Goal: Task Accomplishment & Management: Complete application form

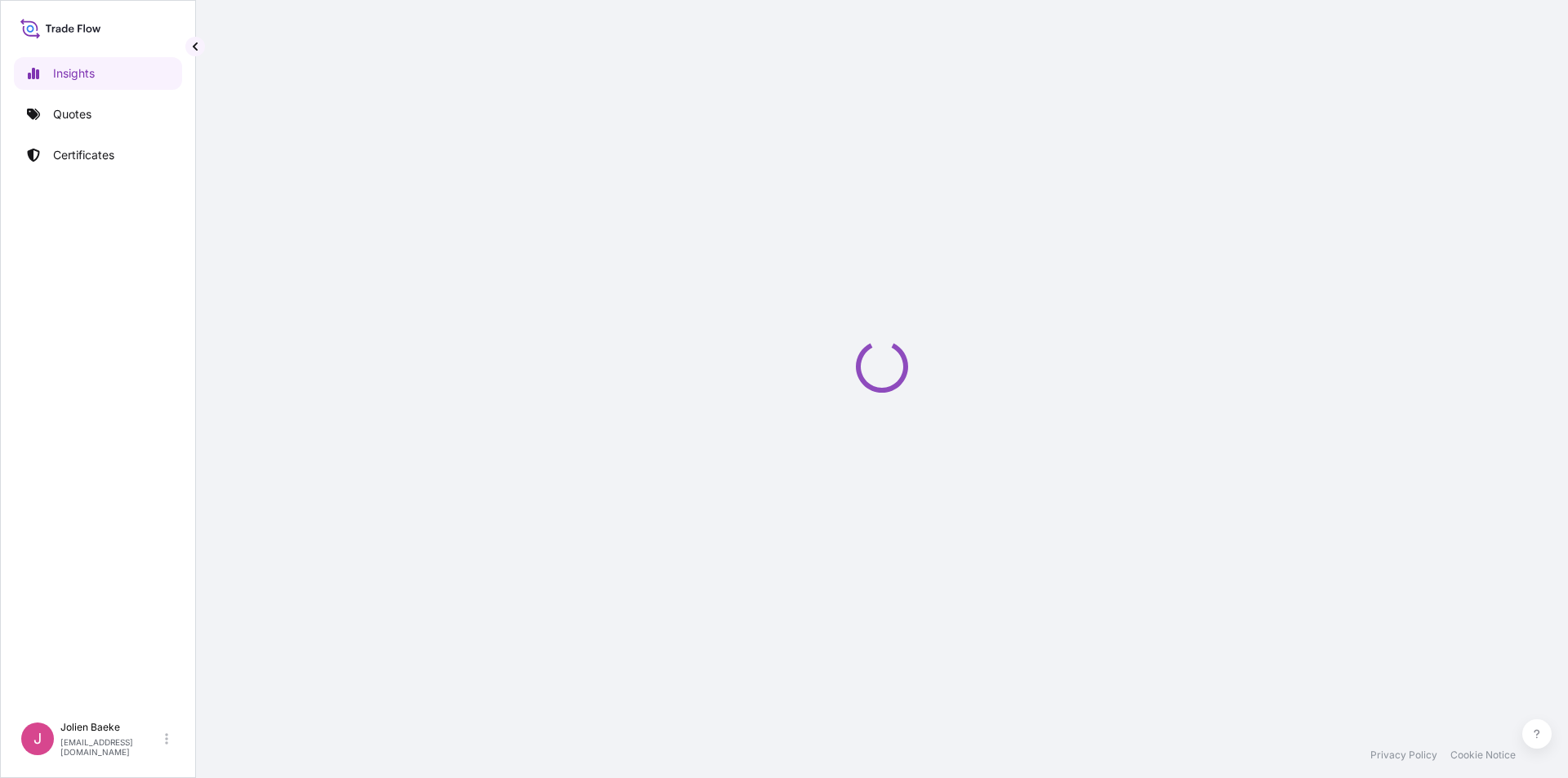
select select "2025"
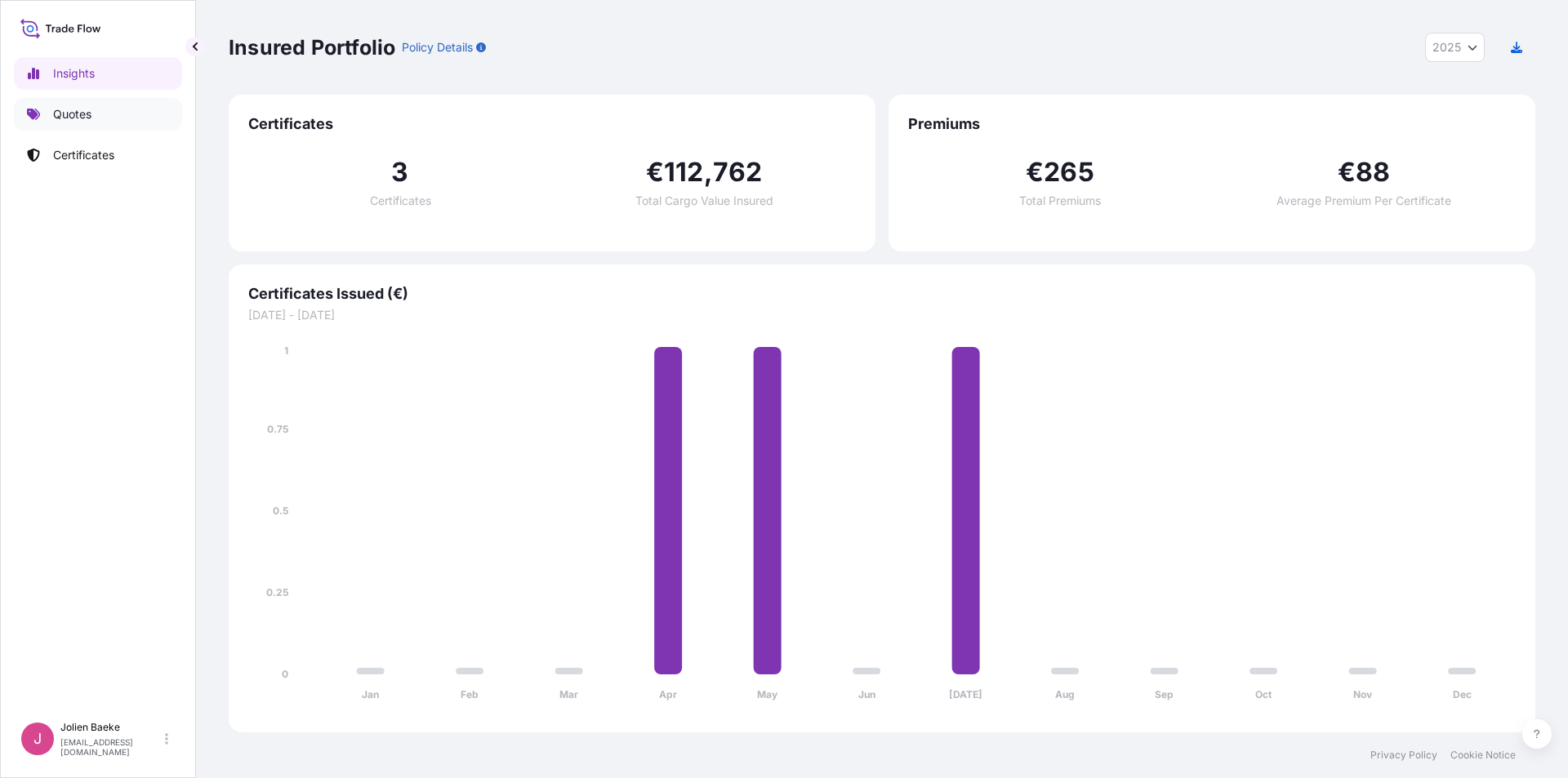
click at [69, 109] on p "Quotes" at bounding box center [71, 115] width 38 height 17
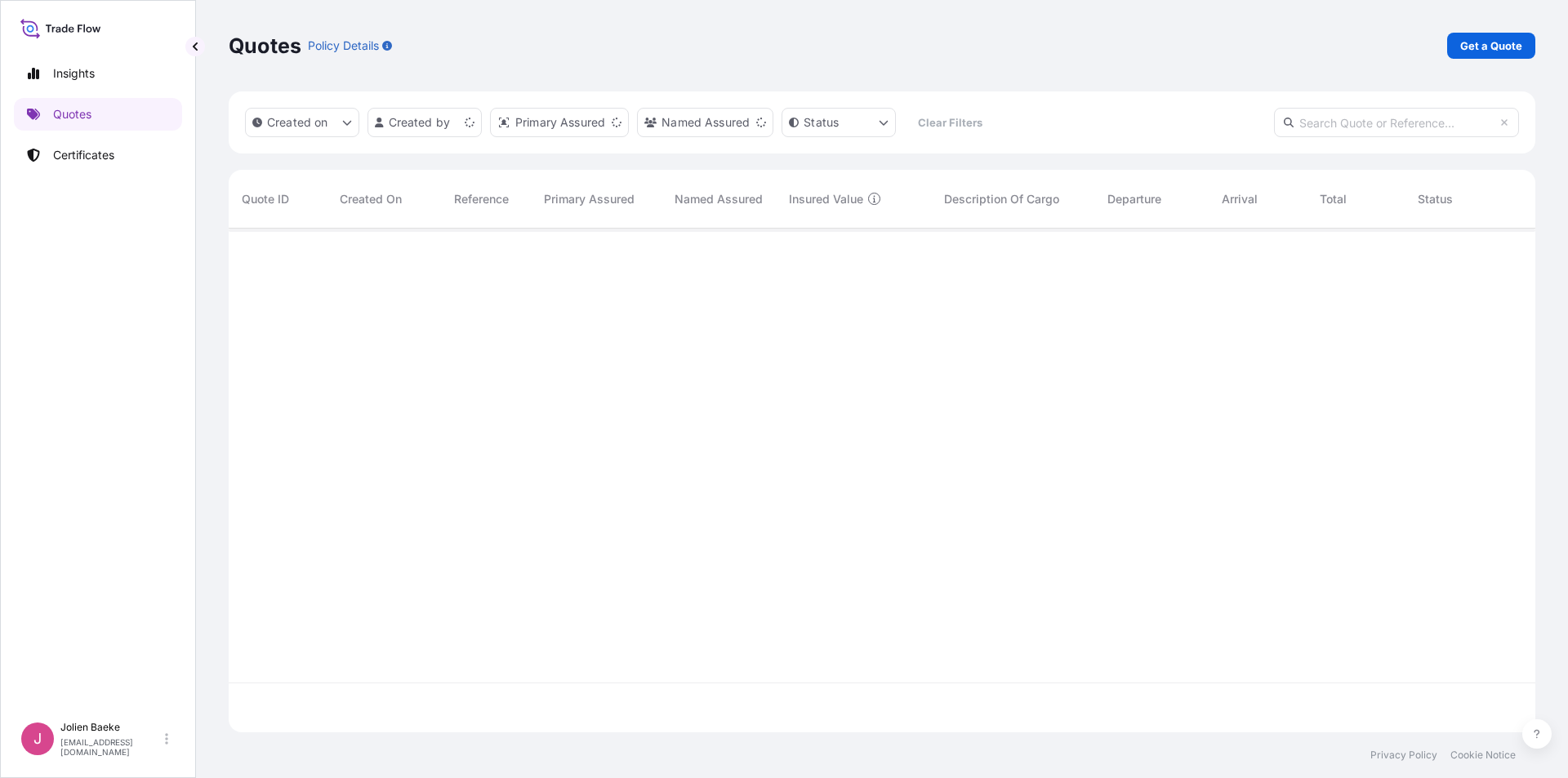
scroll to position [500, 1295]
click at [1503, 49] on p "Get a Quote" at bounding box center [1490, 46] width 62 height 17
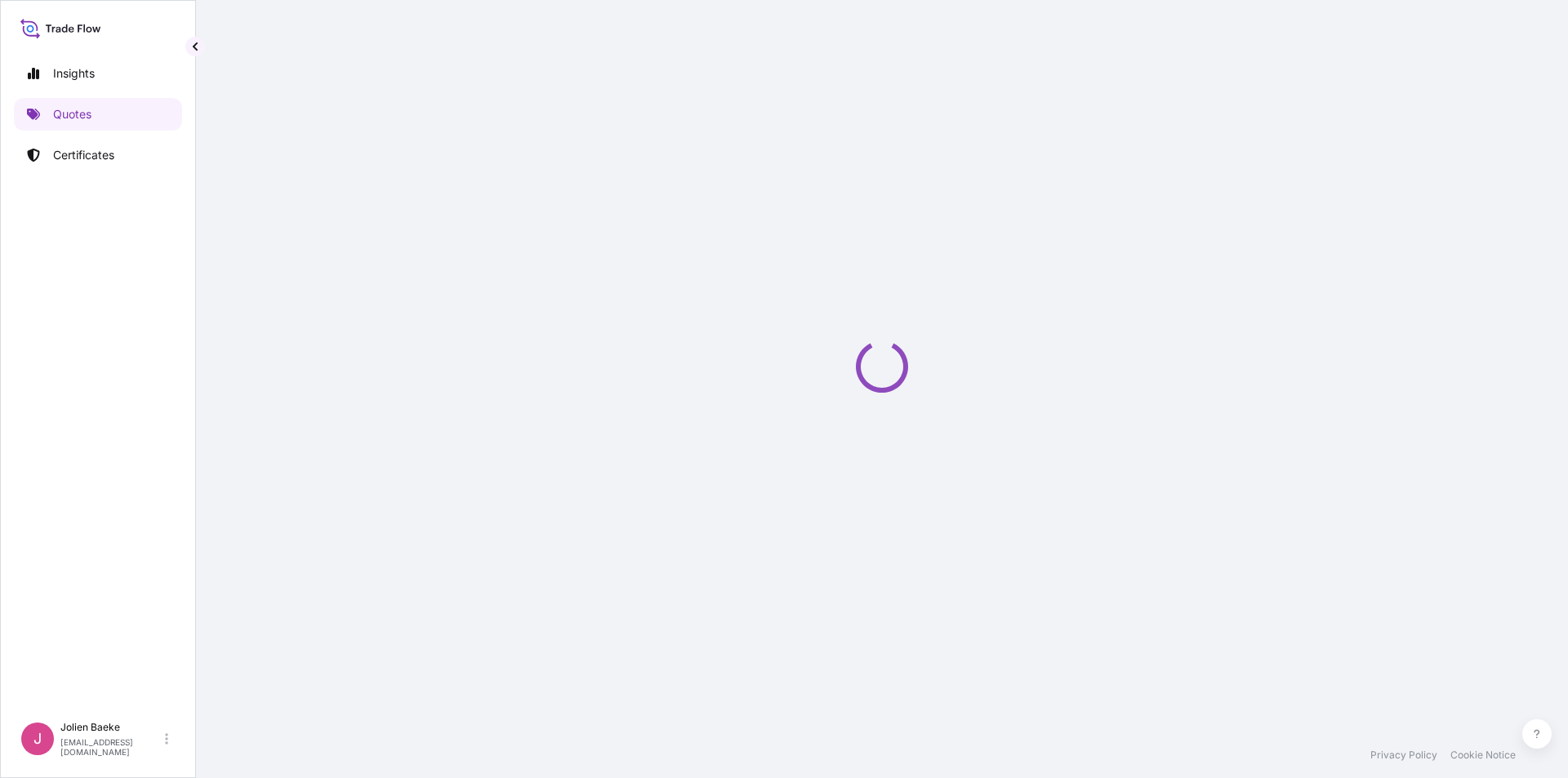
select select "Sea"
select select "21"
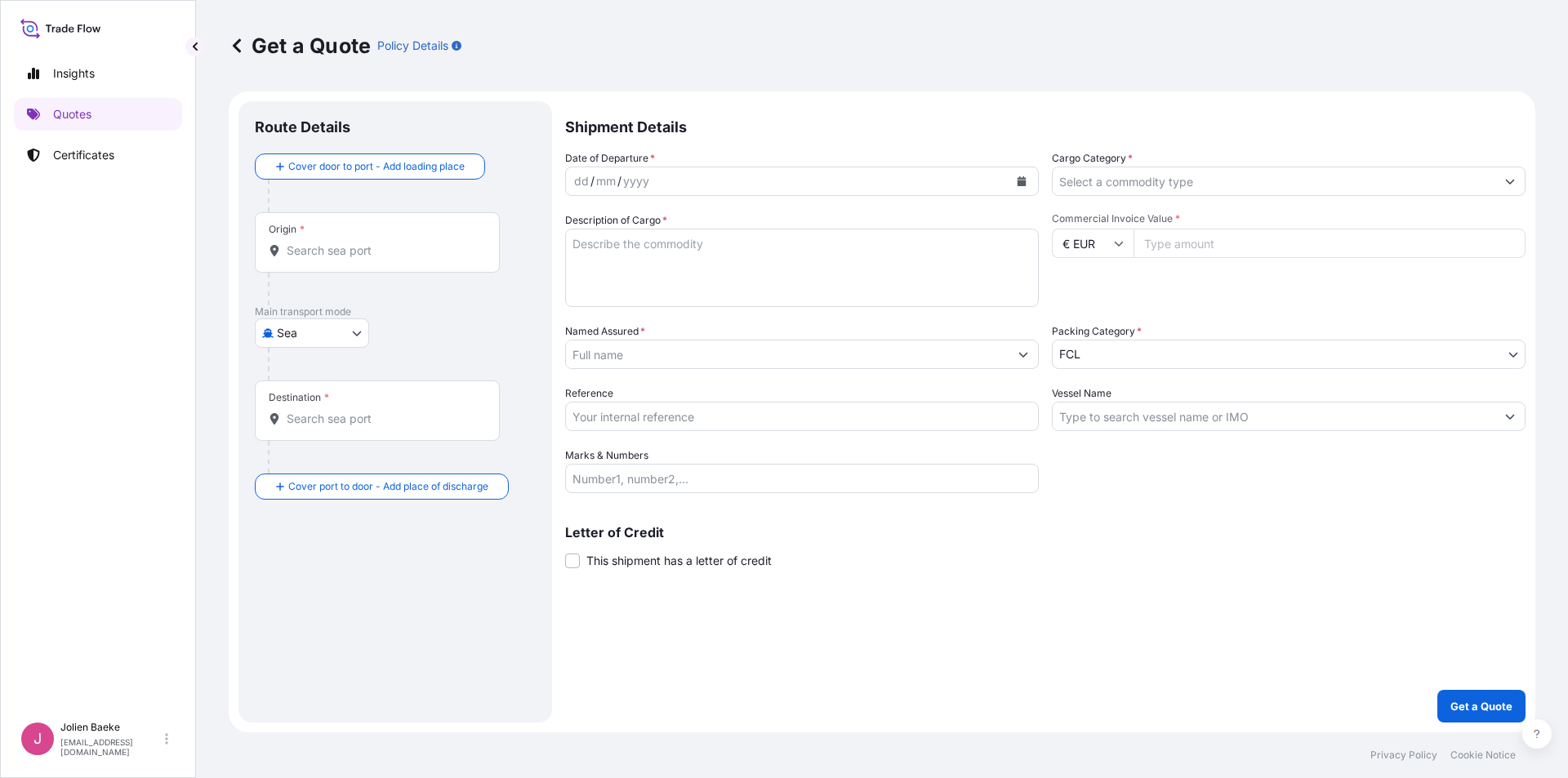
click at [292, 339] on body "Insights Quotes Certificates J [PERSON_NAME] [EMAIL_ADDRESS][DOMAIN_NAME] Get a…" at bounding box center [784, 389] width 1568 height 778
click at [308, 379] on div "Air" at bounding box center [311, 375] width 101 height 30
select select "Air"
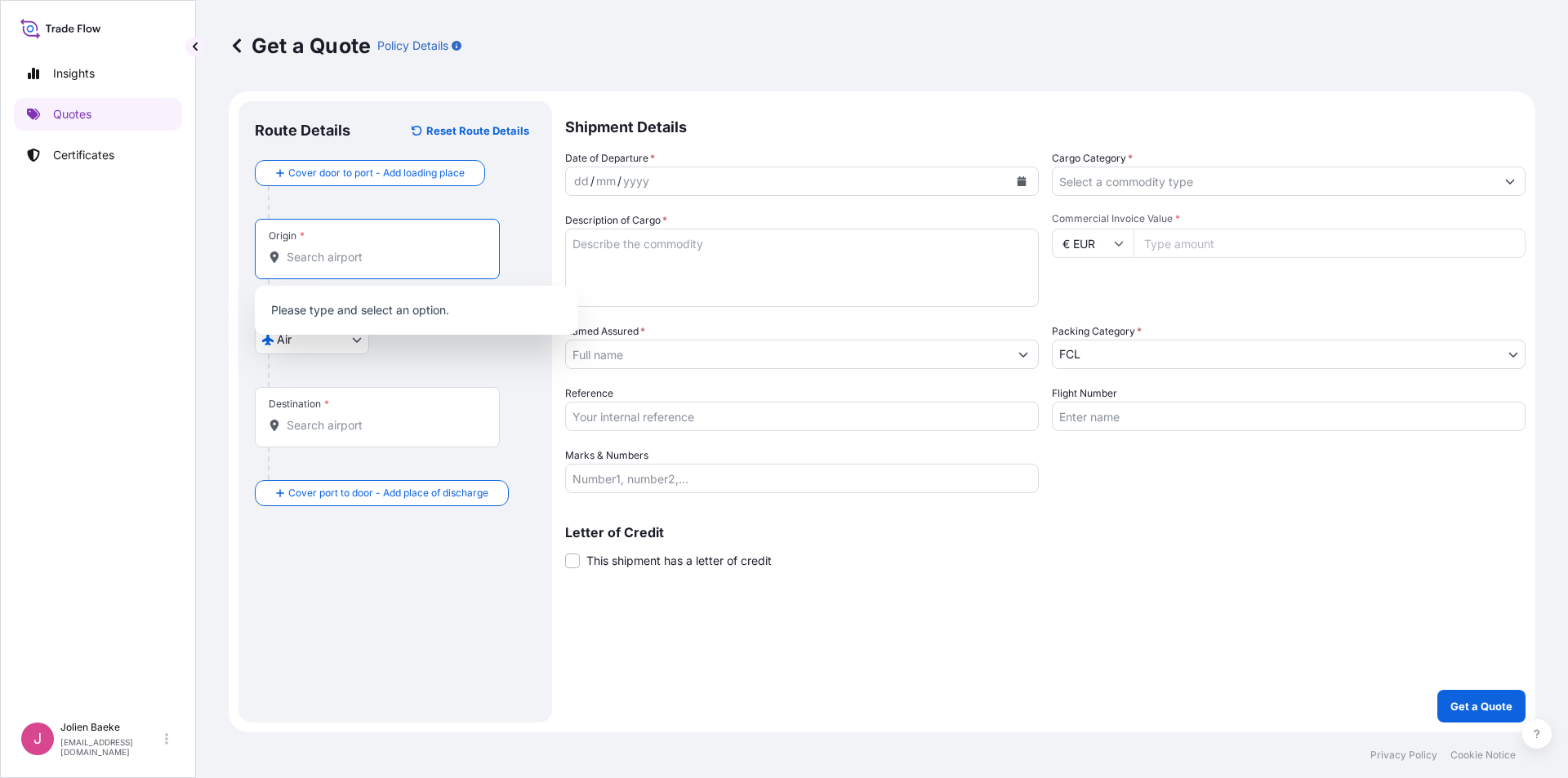
click at [348, 251] on input "Origin *" at bounding box center [383, 257] width 193 height 17
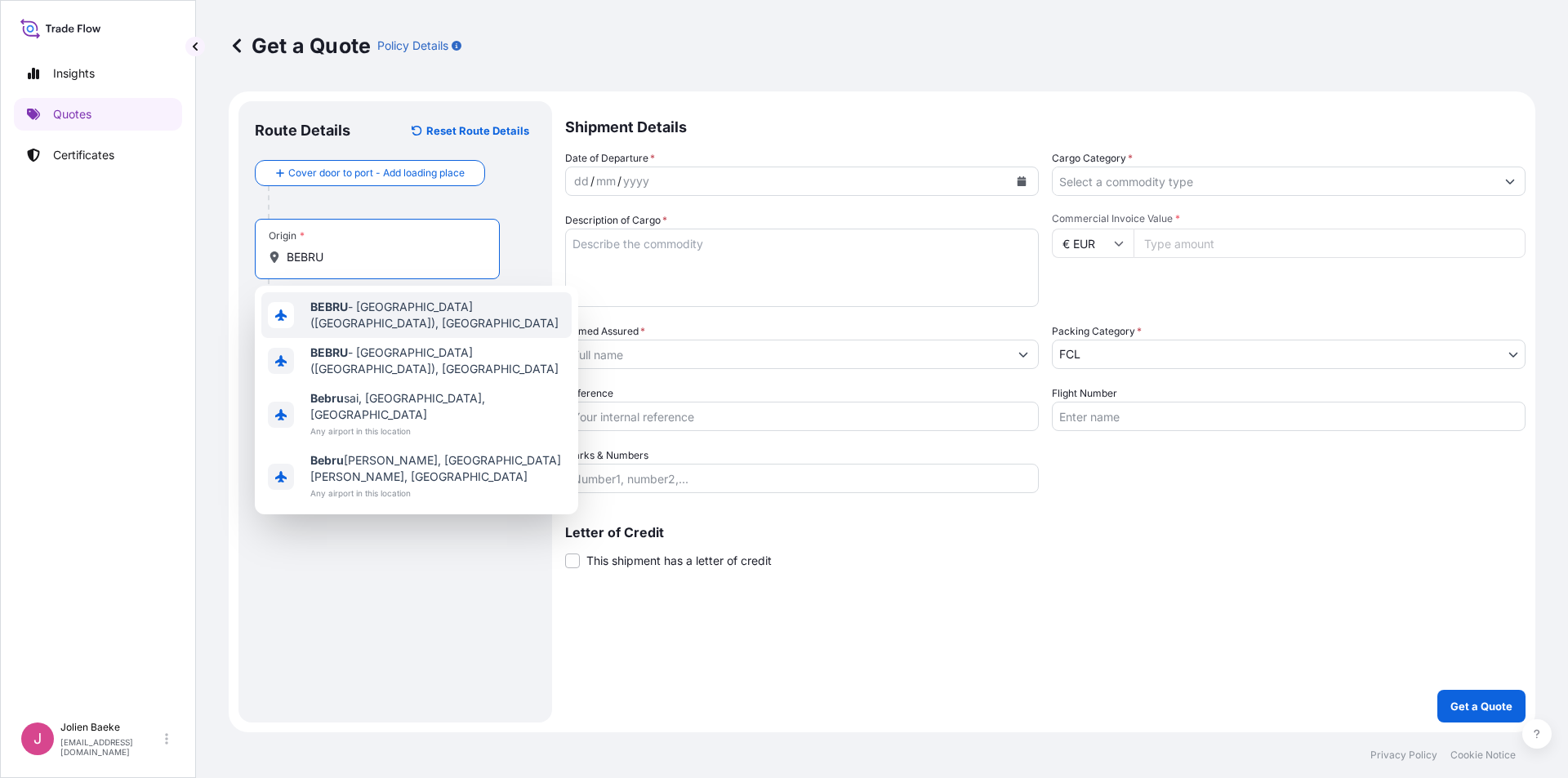
click at [365, 304] on span "BEBRU - [GEOGRAPHIC_DATA] ([GEOGRAPHIC_DATA]), [GEOGRAPHIC_DATA]" at bounding box center [437, 314] width 255 height 32
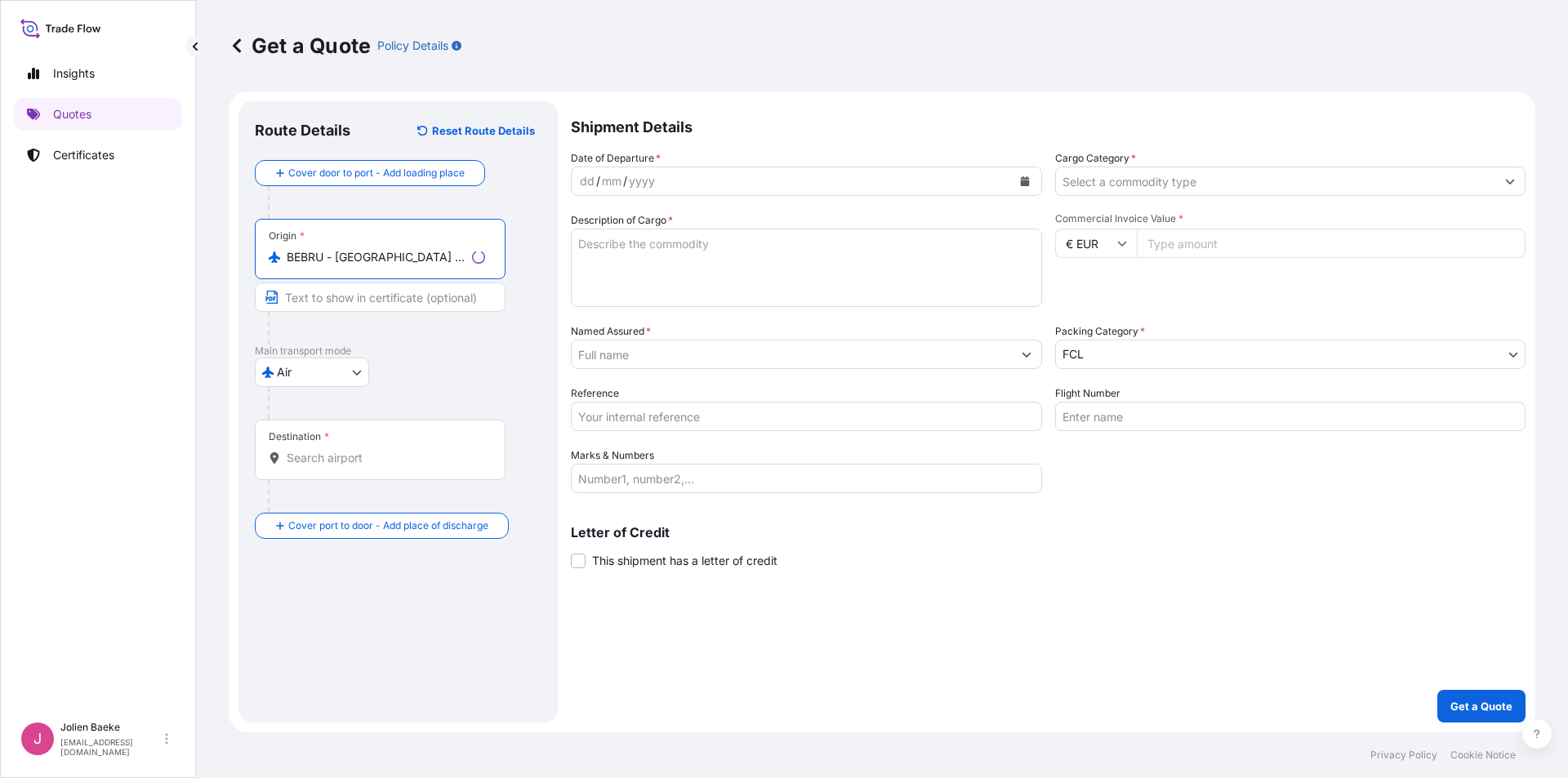
type input "BEBRU - [GEOGRAPHIC_DATA] ([GEOGRAPHIC_DATA]), [GEOGRAPHIC_DATA]"
click at [308, 467] on div "Destination *" at bounding box center [380, 449] width 250 height 60
click at [308, 466] on input "Destination *" at bounding box center [386, 458] width 198 height 17
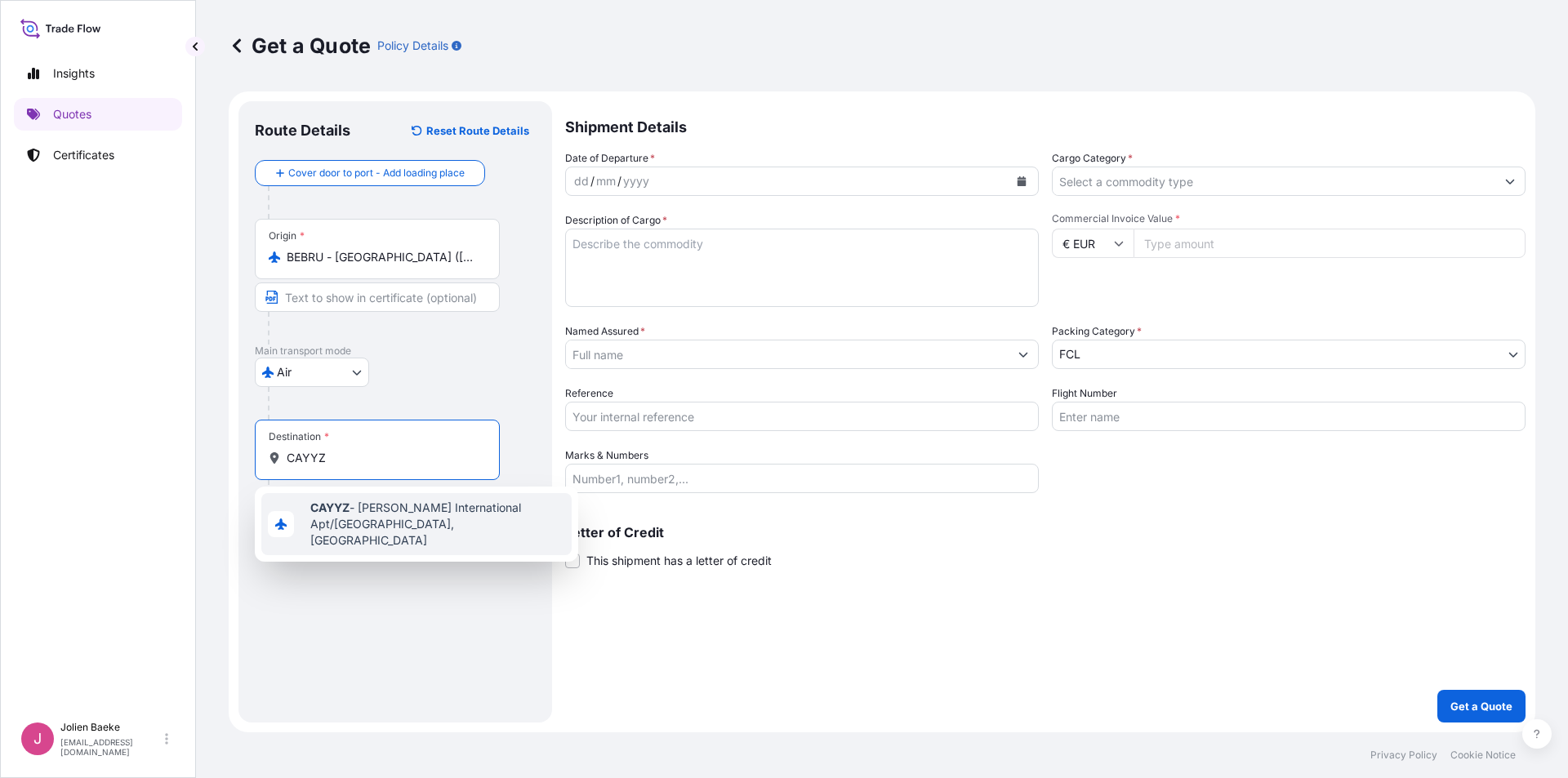
click at [349, 517] on span "CAYYZ - [PERSON_NAME] International Apt/[GEOGRAPHIC_DATA], [GEOGRAPHIC_DATA]" at bounding box center [437, 523] width 255 height 49
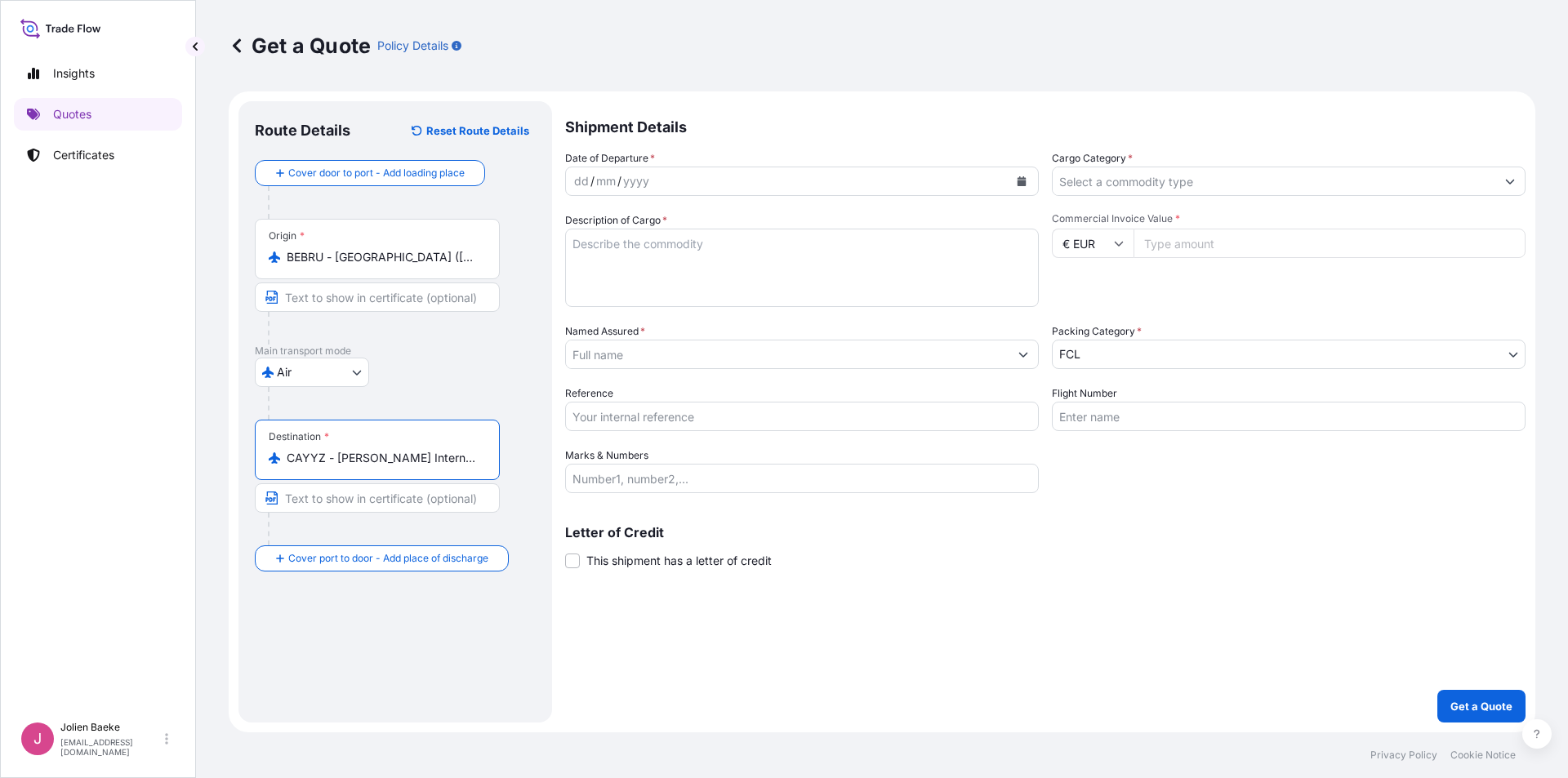
type input "CAYYZ - [PERSON_NAME] International Apt/[GEOGRAPHIC_DATA], [GEOGRAPHIC_DATA]"
click at [794, 193] on div "dd / mm / yyyy" at bounding box center [788, 182] width 443 height 30
click at [793, 180] on div "dd / mm / yyyy" at bounding box center [788, 182] width 443 height 30
click at [1021, 179] on icon "Calendar" at bounding box center [1022, 181] width 9 height 10
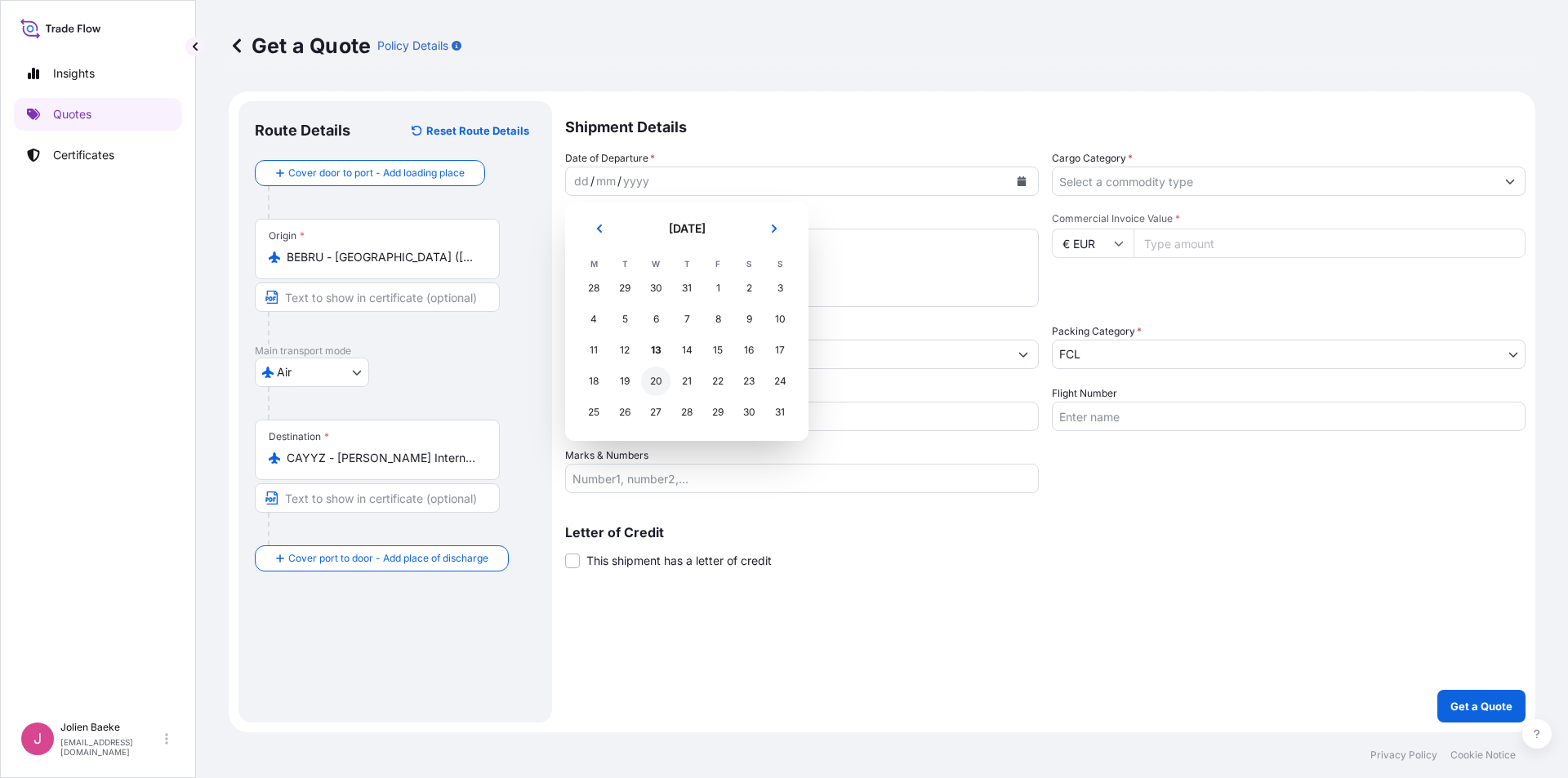
click at [655, 377] on div "20" at bounding box center [656, 382] width 30 height 30
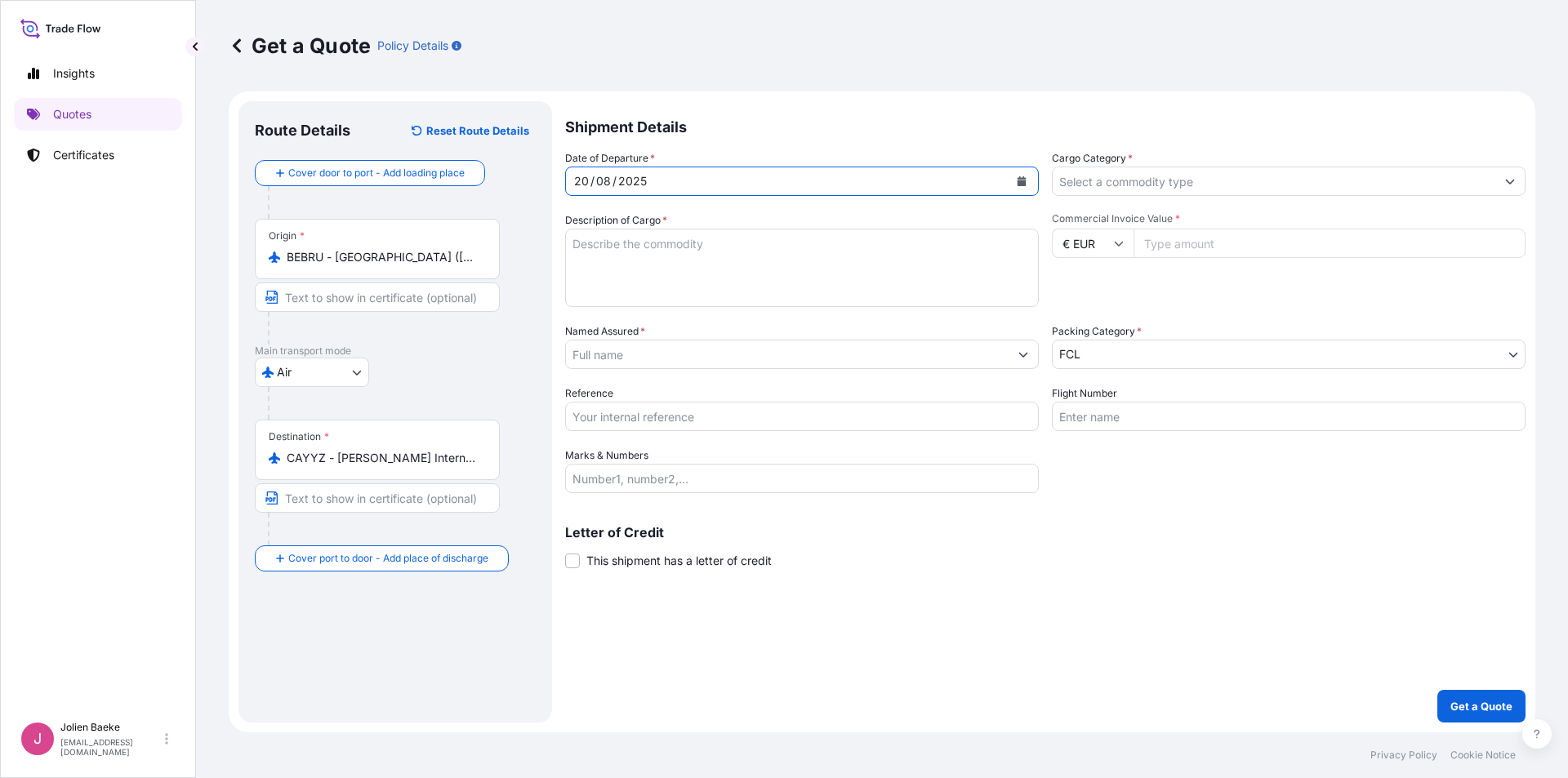
click at [1194, 182] on input "Cargo Category *" at bounding box center [1274, 182] width 443 height 30
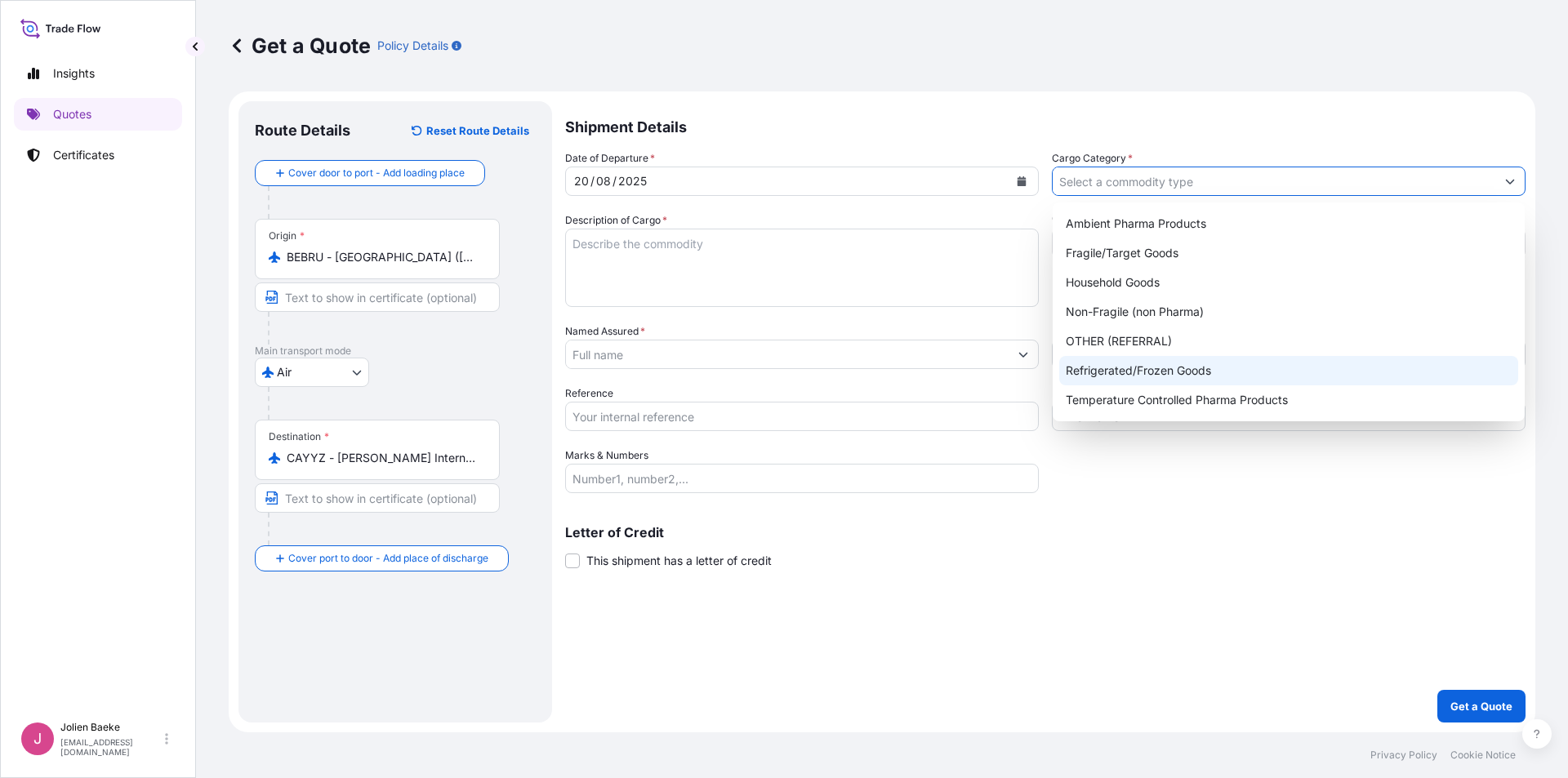
click at [1194, 375] on div "Refrigerated/Frozen Goods" at bounding box center [1288, 370] width 459 height 30
type input "Refrigerated/Frozen Goods"
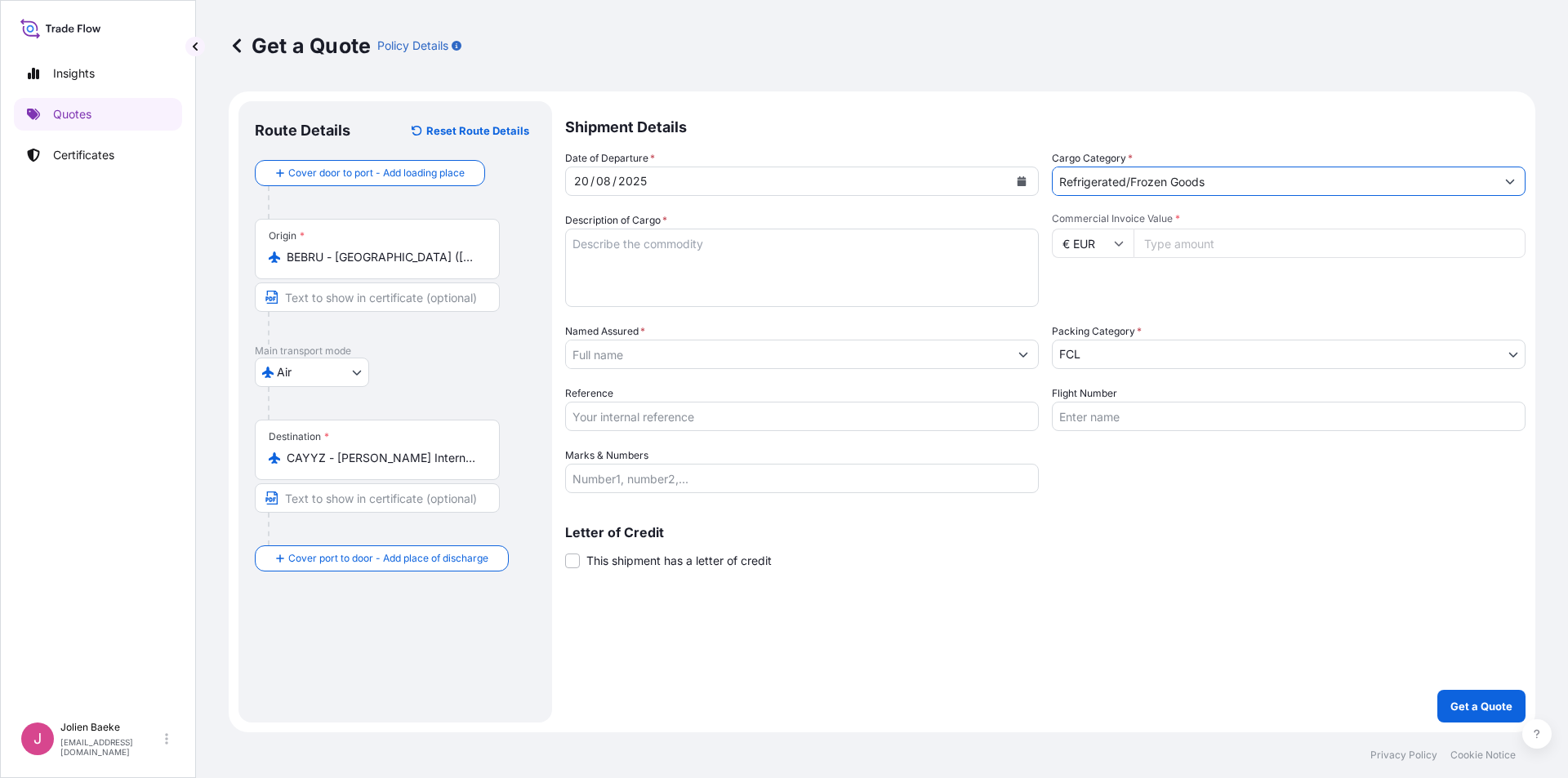
click at [831, 257] on textarea "Description of Cargo *" at bounding box center [802, 268] width 474 height 79
type textarea "C"
type textarea "TEMP CONTROLLED CHOCOLATES"
click at [1237, 243] on input "Commercial Invoice Value *" at bounding box center [1329, 244] width 392 height 30
type input "9910"
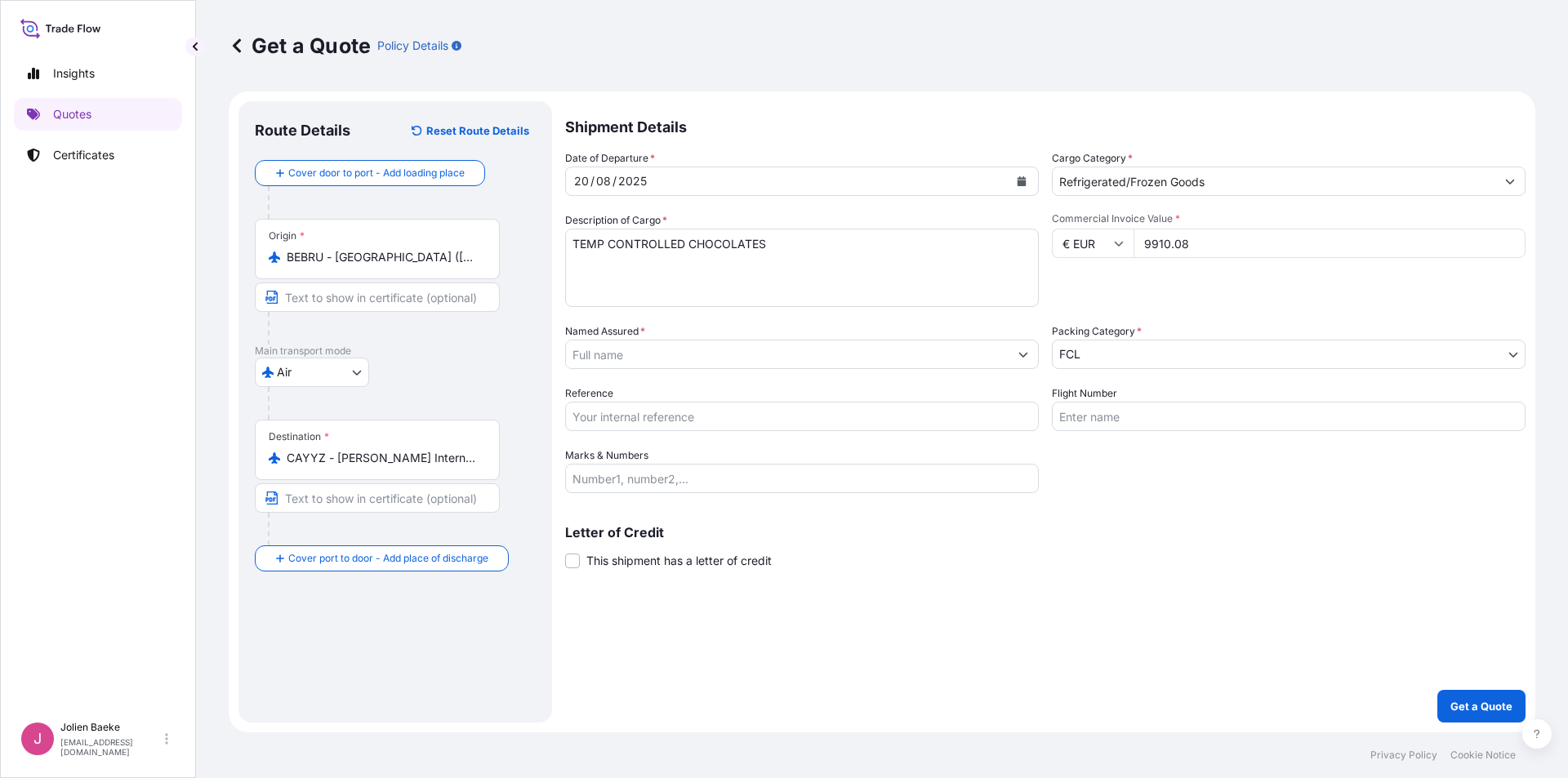
type input "9910.08"
click at [646, 354] on input "Named Assured *" at bounding box center [788, 355] width 443 height 30
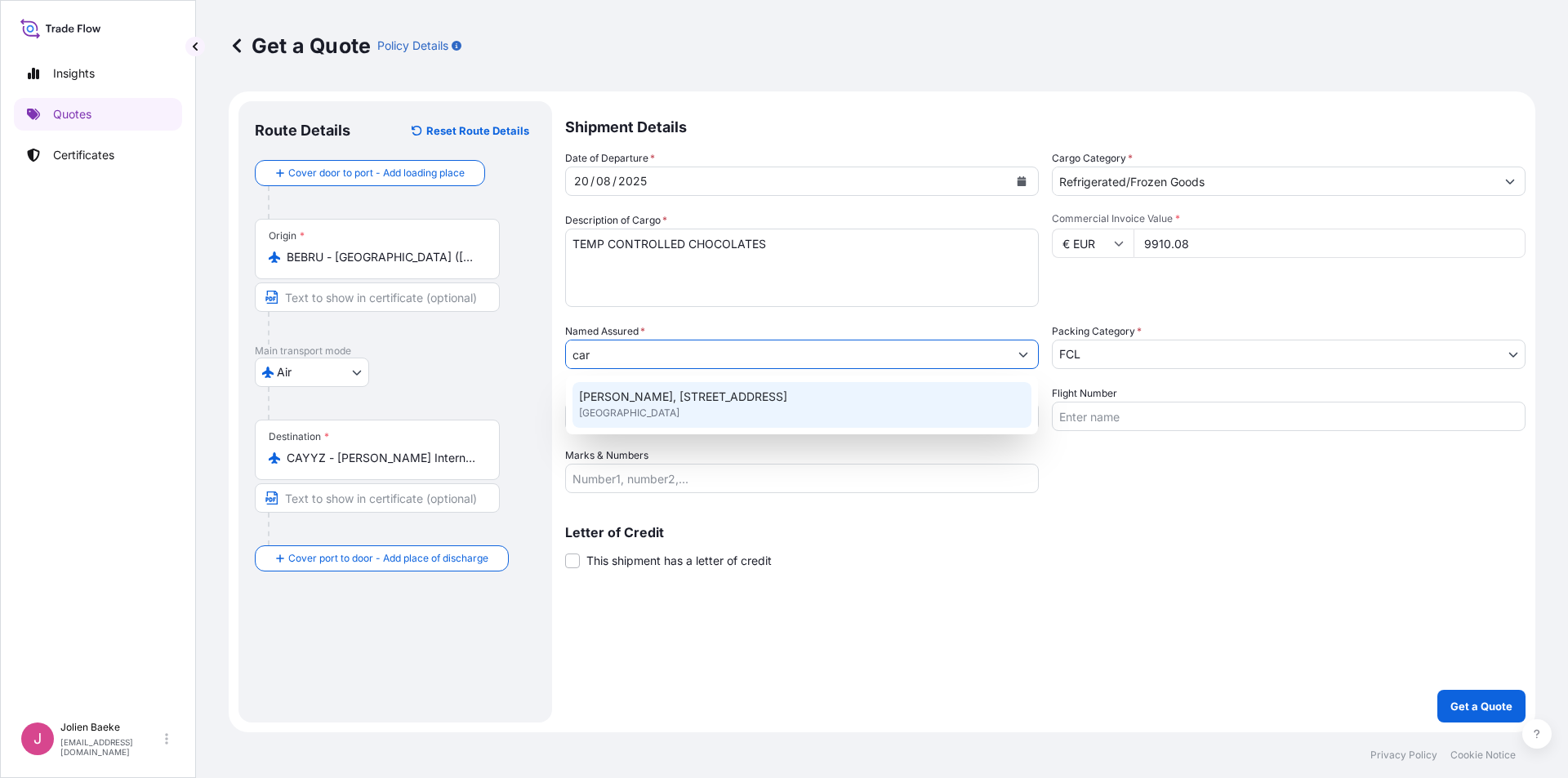
click at [658, 400] on span "[PERSON_NAME], [STREET_ADDRESS]" at bounding box center [683, 396] width 209 height 17
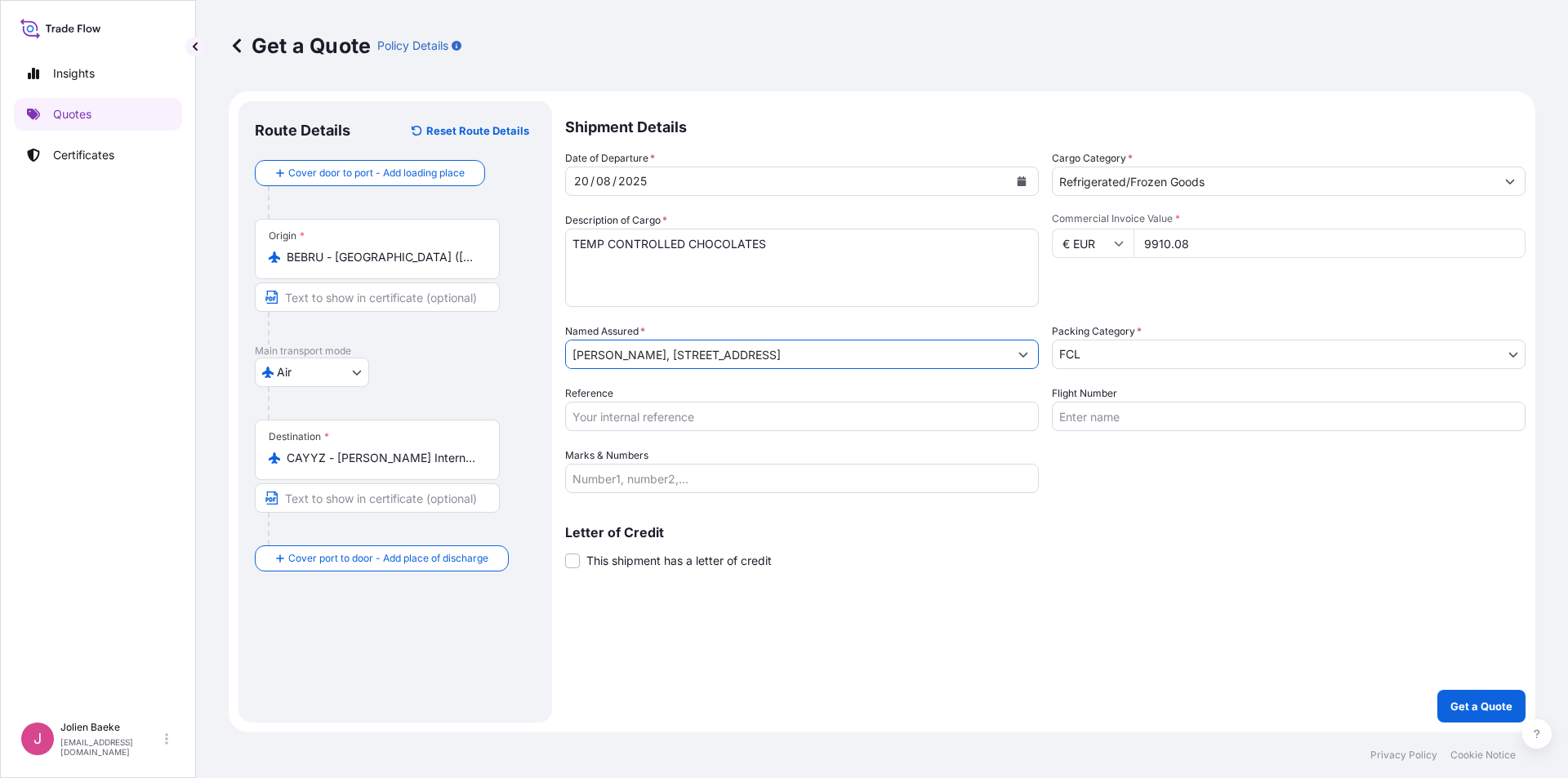
type input "[PERSON_NAME], [STREET_ADDRESS]"
click at [1109, 352] on body "15 options available. 10 options available. 2 options available. 1 option avail…" at bounding box center [784, 389] width 1568 height 778
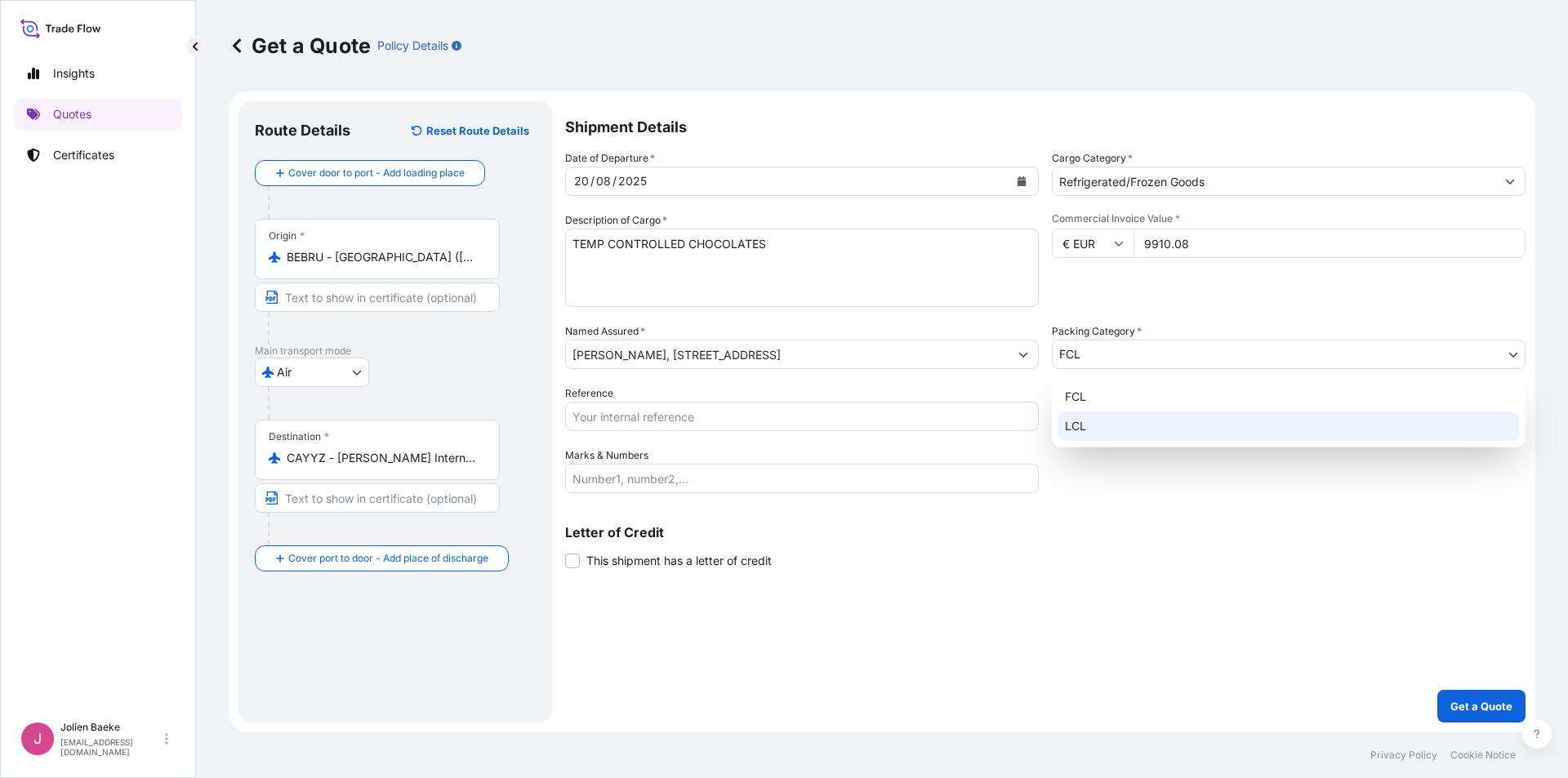
click at [1106, 420] on div "LCL" at bounding box center [1288, 426] width 461 height 30
select select "22"
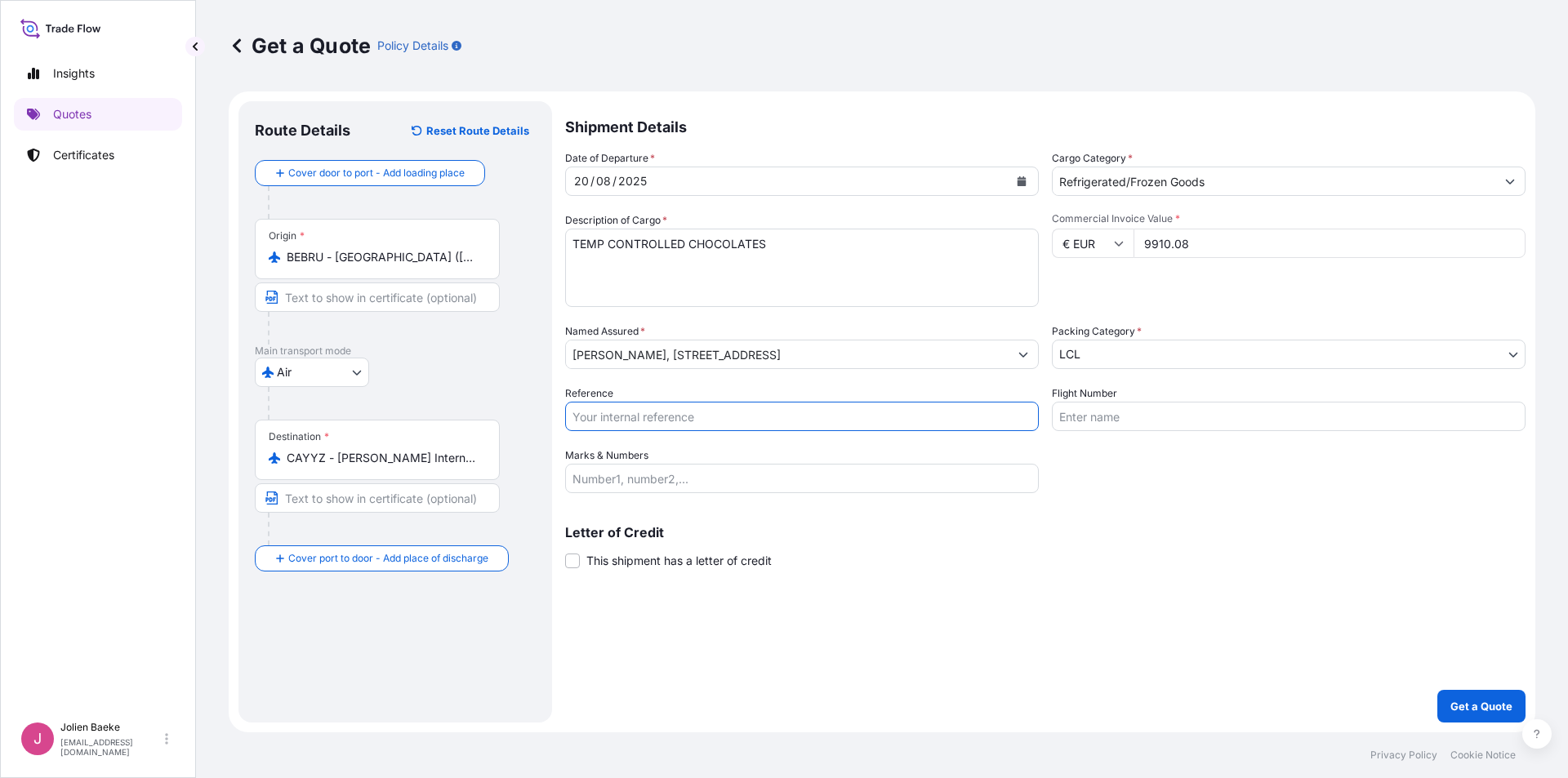
click at [664, 419] on input "Reference" at bounding box center [802, 416] width 474 height 30
type input "OFB25081467 JB"
click at [1142, 418] on input "Flight Number" at bounding box center [1288, 416] width 474 height 30
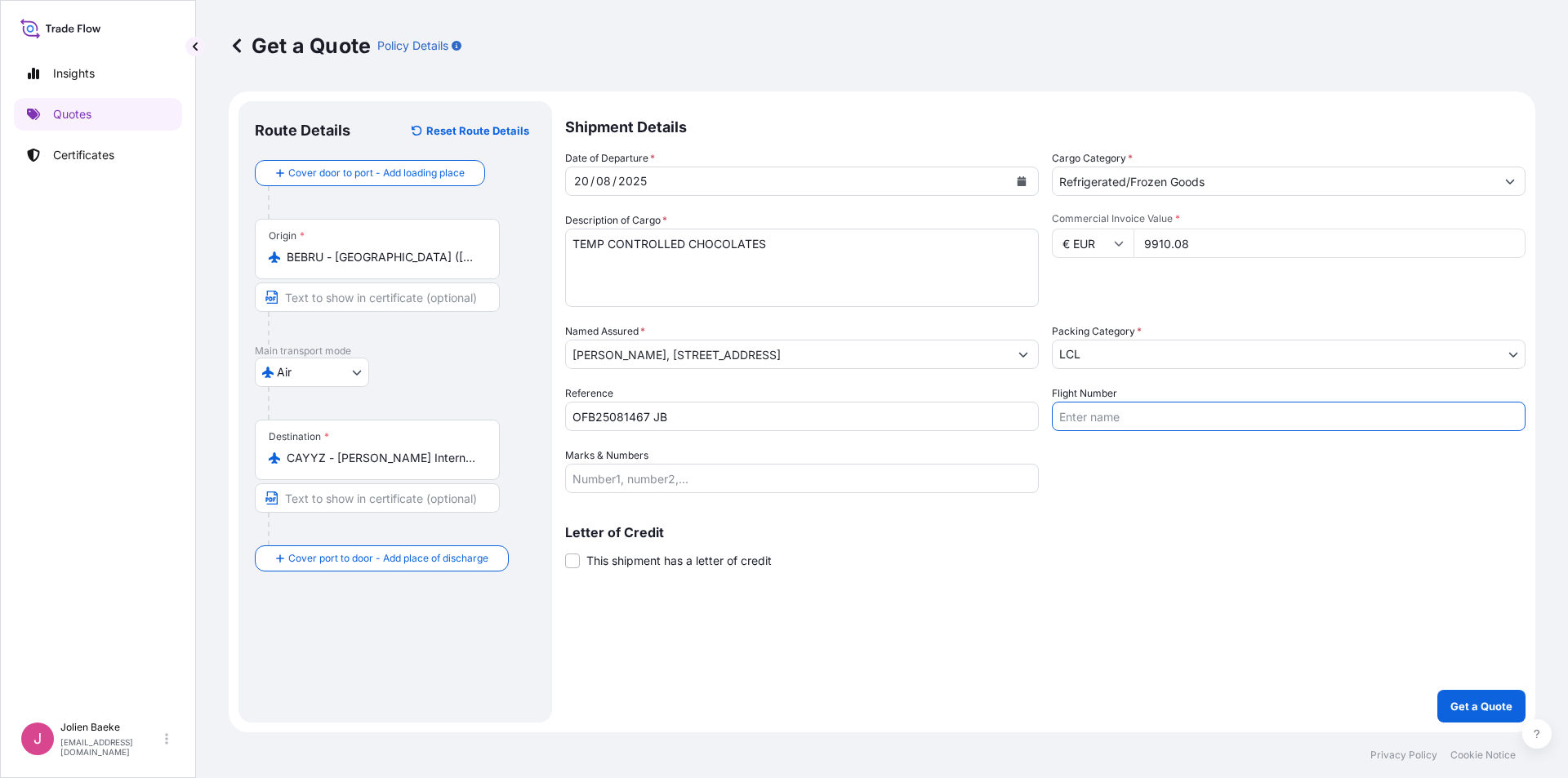
type input "airplane"
click at [632, 483] on input "Marks & Numbers" at bounding box center [802, 478] width 474 height 30
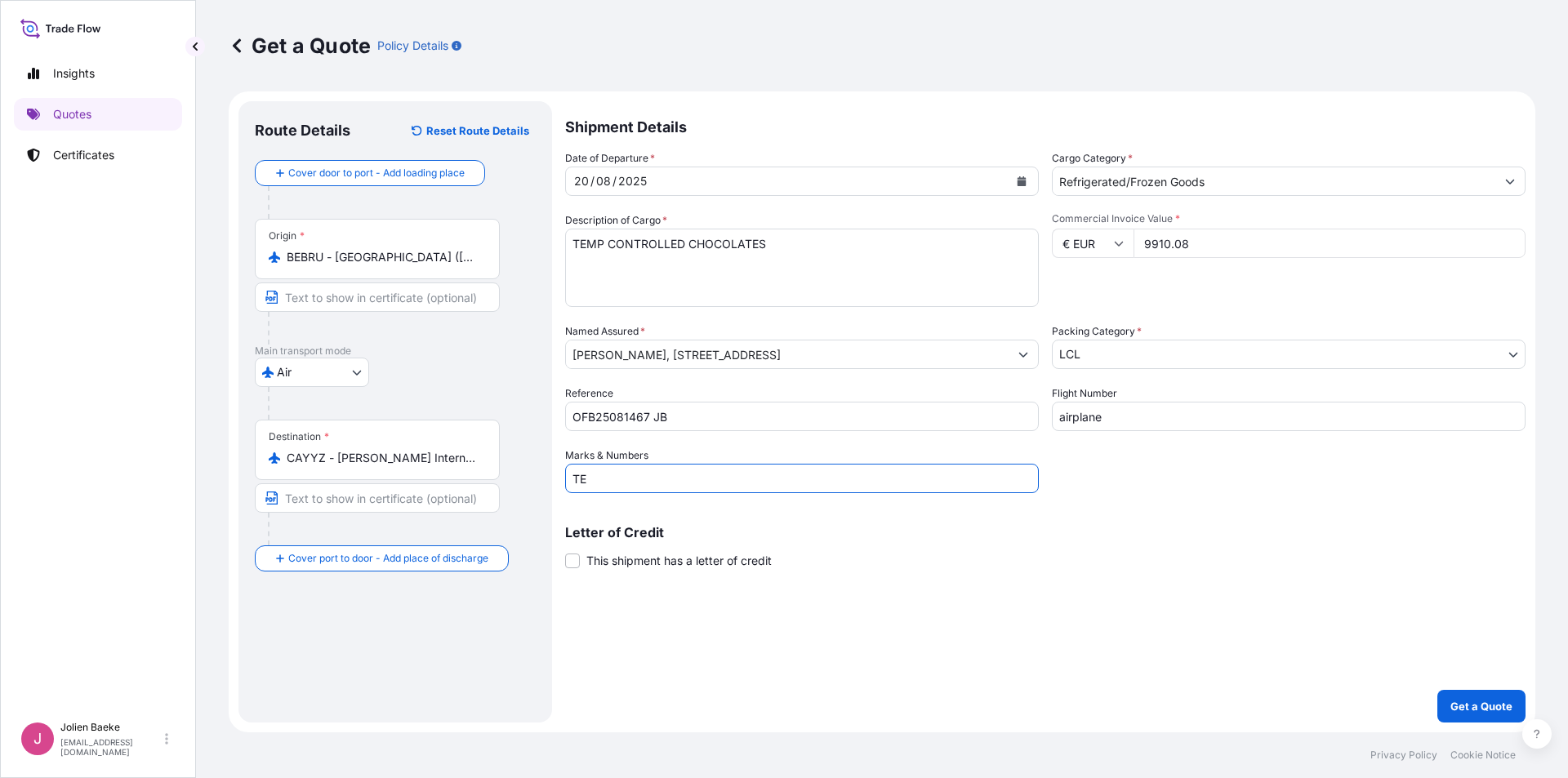
type input "T"
type input "TEMP CONTROLLED CHOCOLATES 15-25 DEG C"
click at [1465, 706] on p "Get a Quote" at bounding box center [1481, 706] width 62 height 17
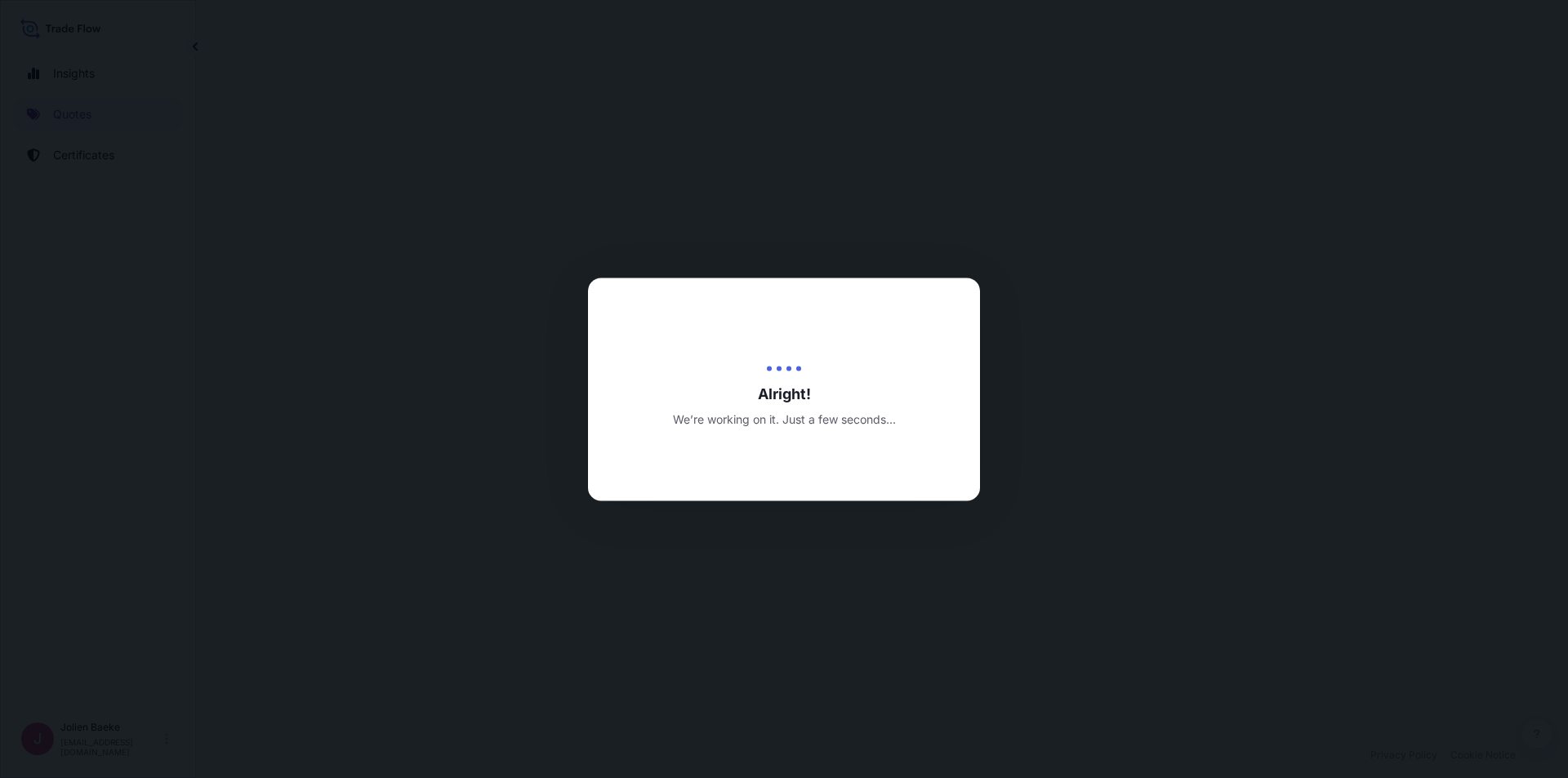
select select "Air"
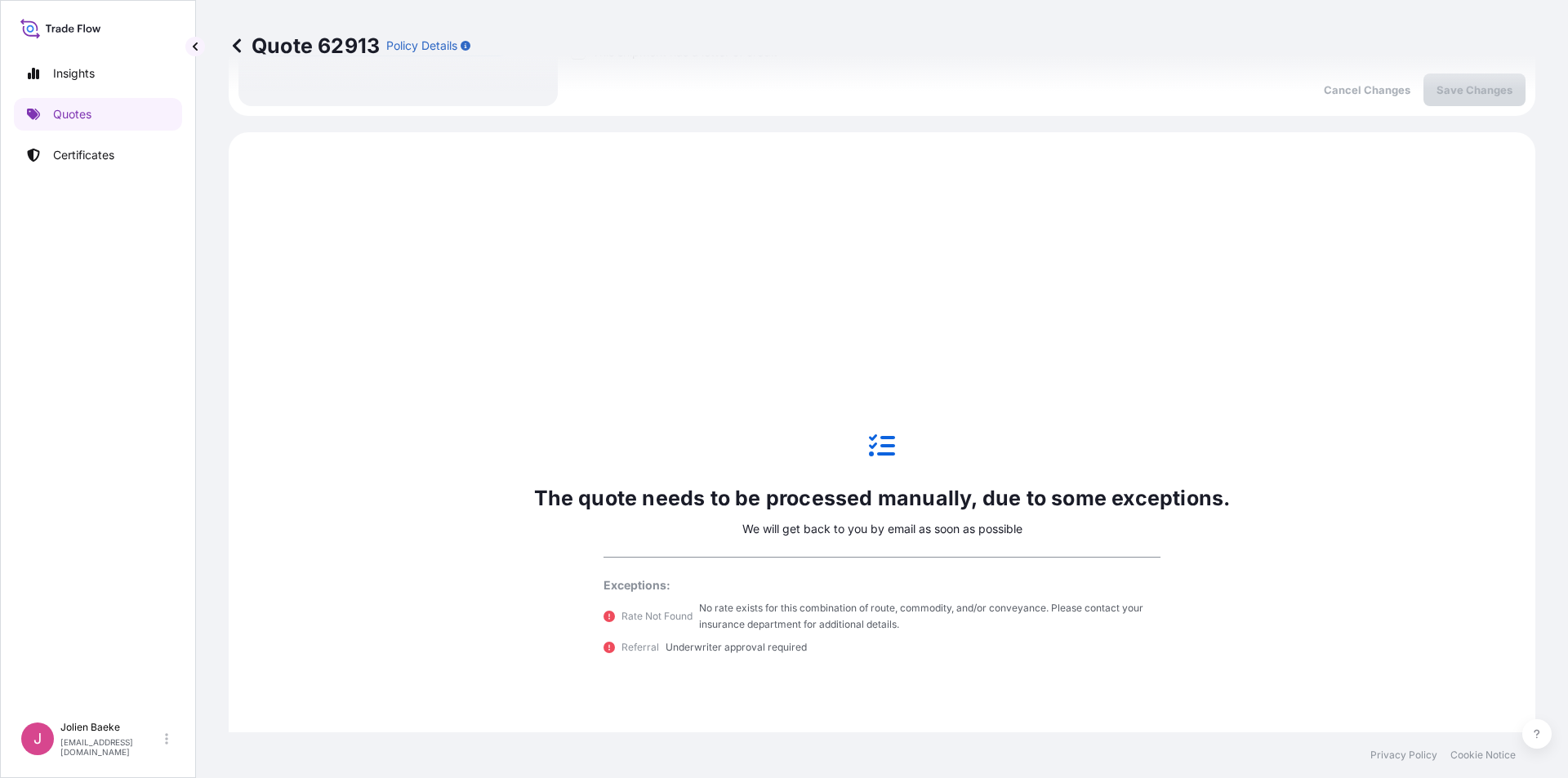
scroll to position [559, 0]
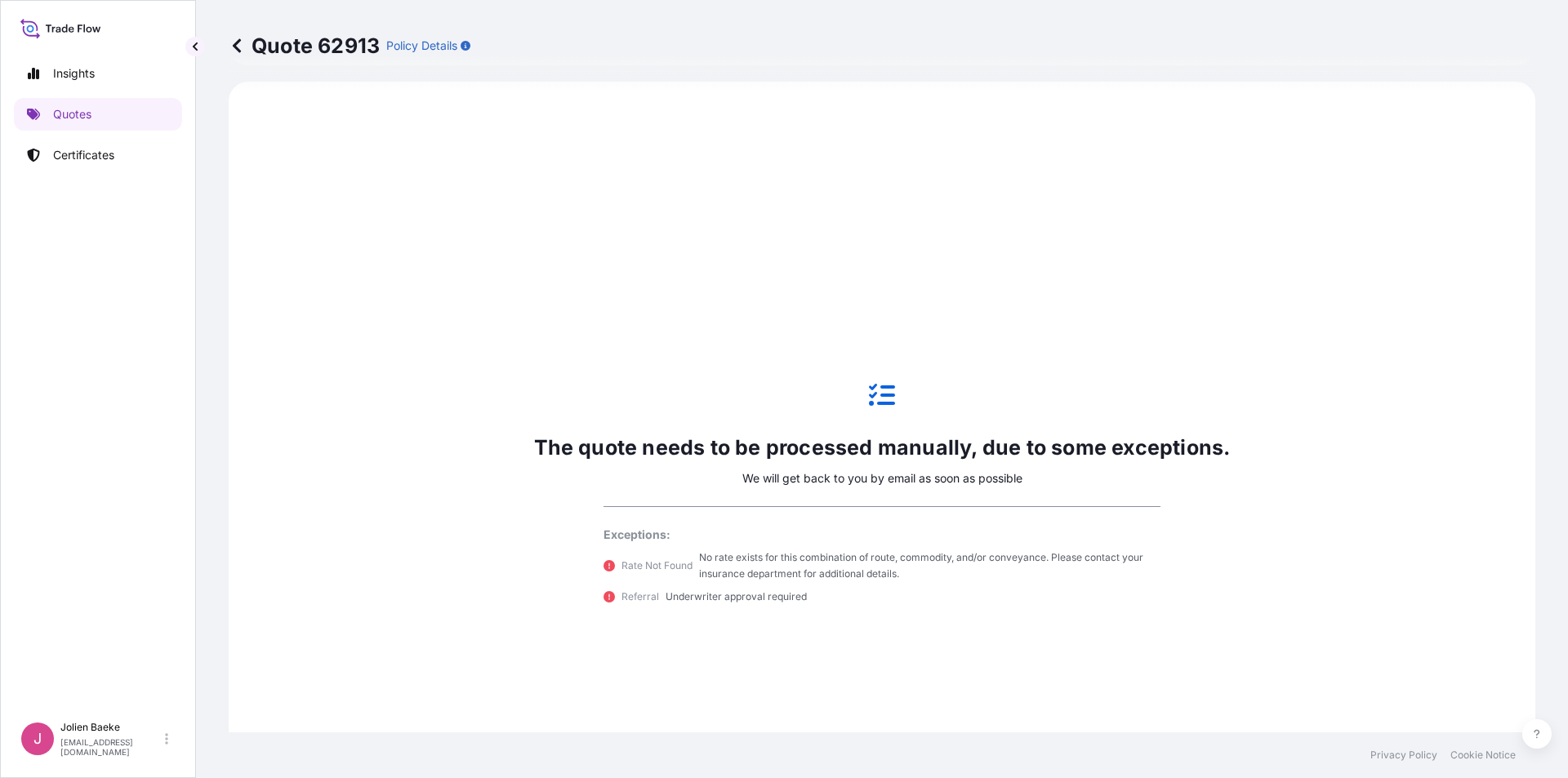
click at [237, 44] on icon at bounding box center [237, 46] width 17 height 17
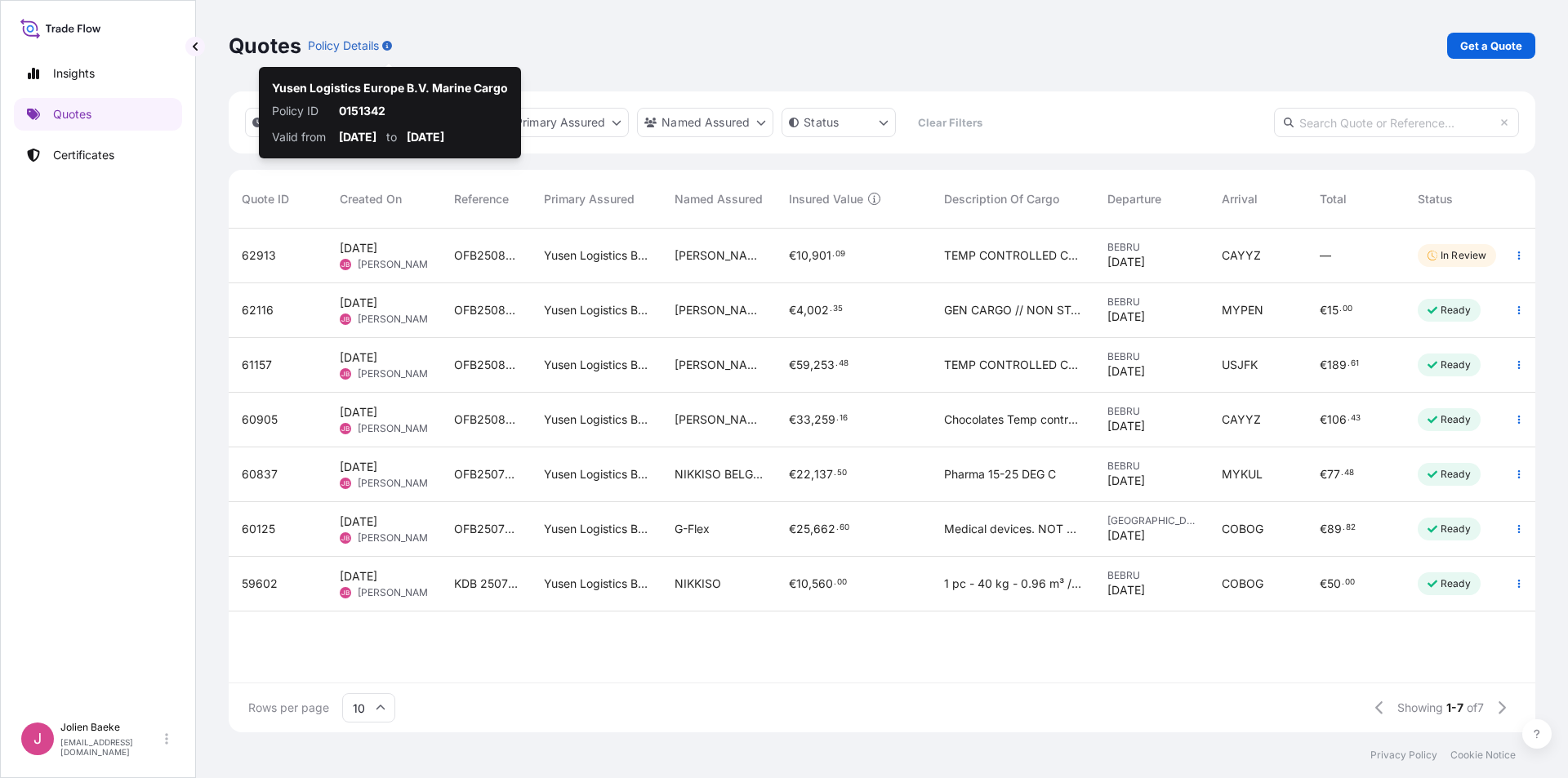
scroll to position [500, 1295]
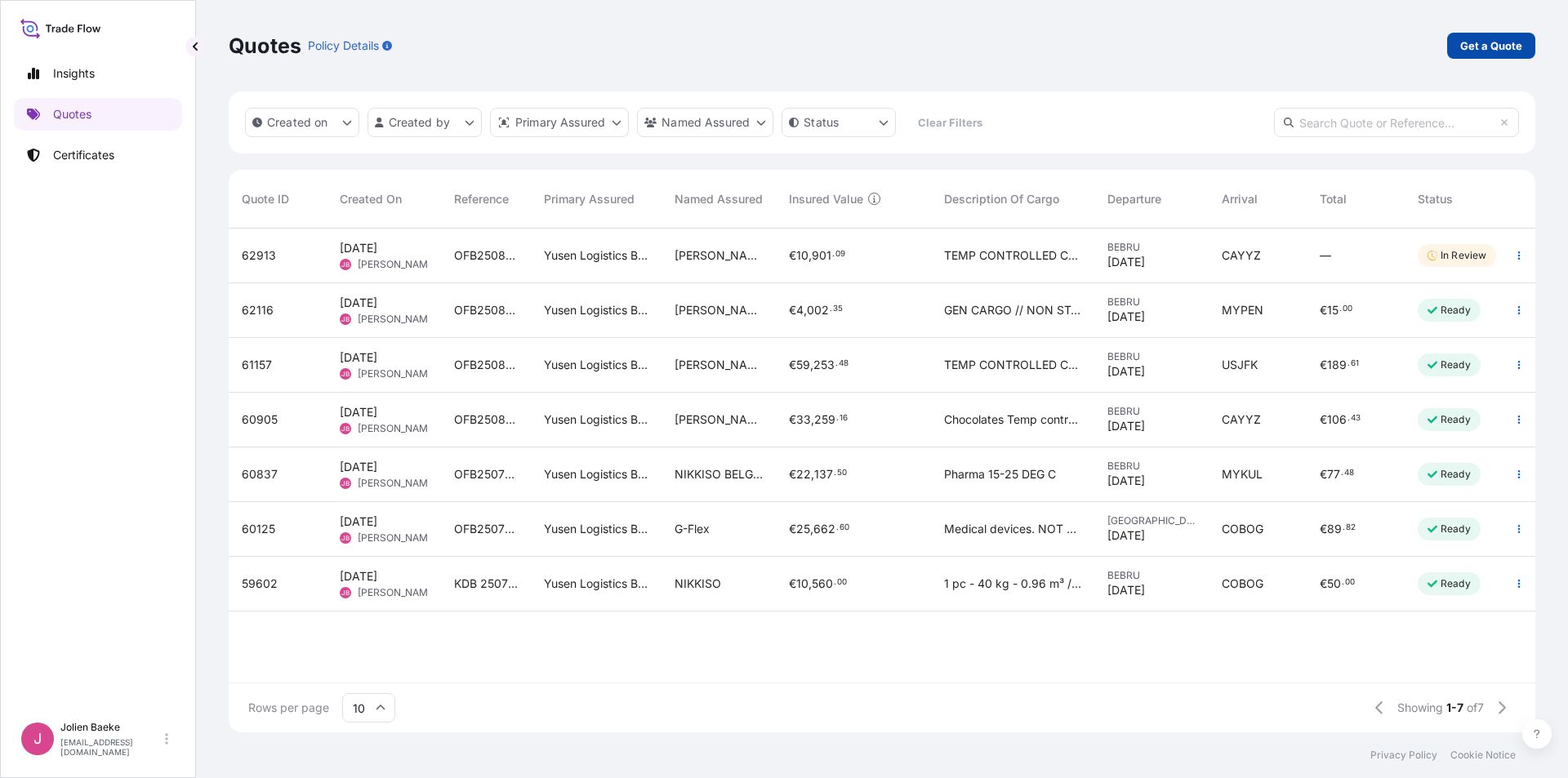
click at [1481, 44] on p "Get a Quote" at bounding box center [1490, 46] width 62 height 17
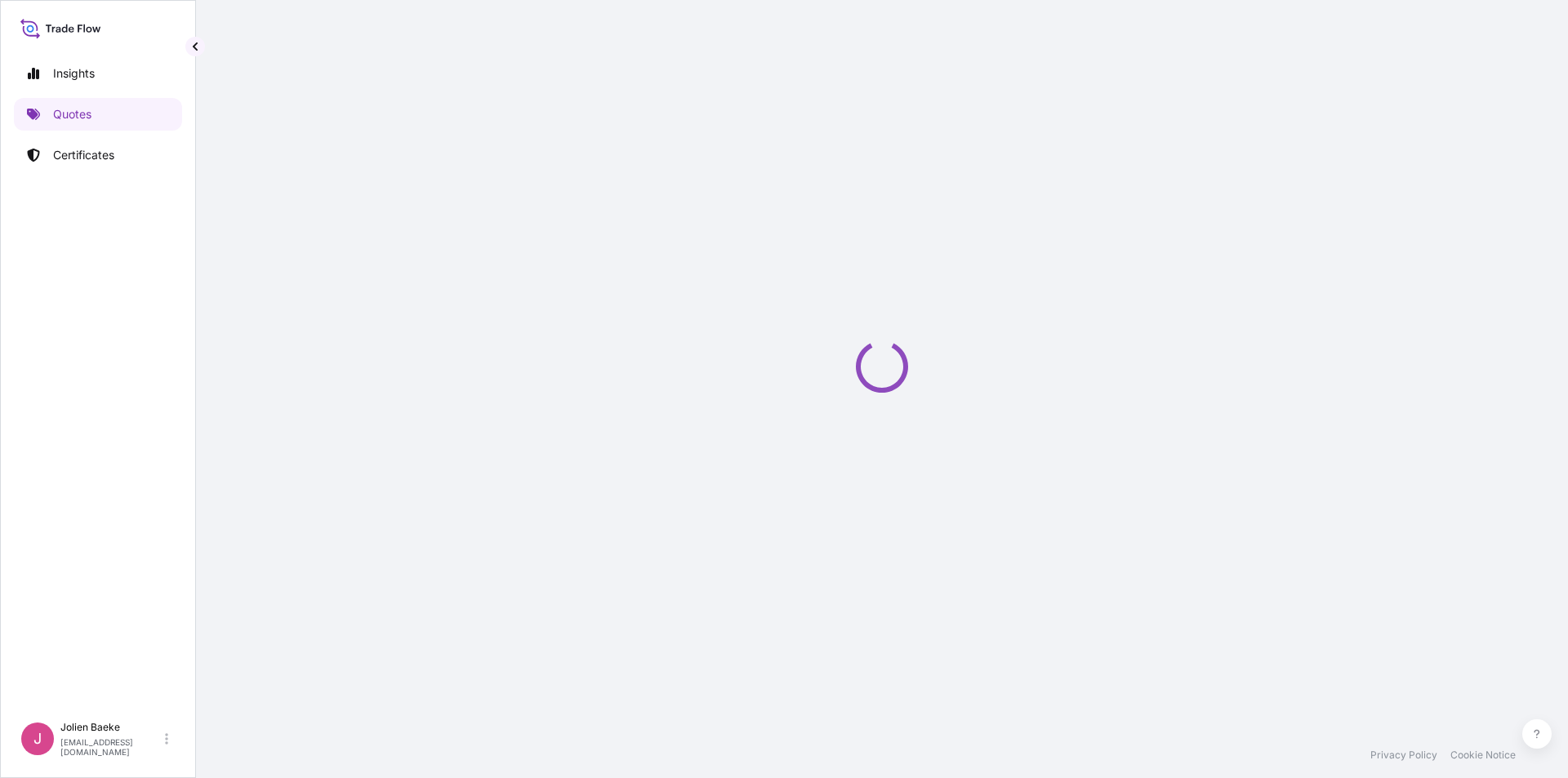
select select "Sea"
select select "21"
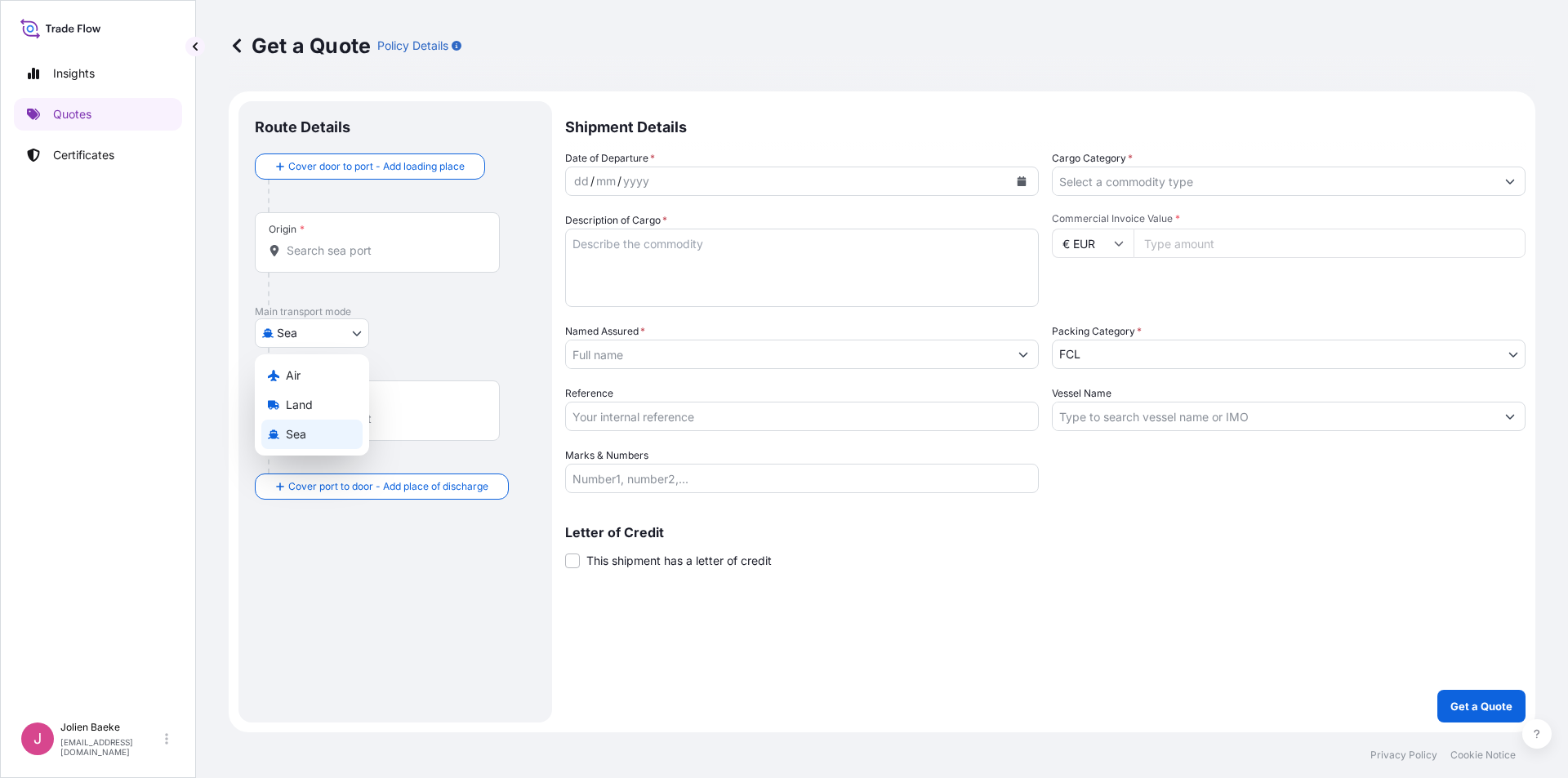
click at [353, 340] on body "Insights Quotes Certificates J [PERSON_NAME] [EMAIL_ADDRESS][DOMAIN_NAME] Get a…" at bounding box center [784, 389] width 1568 height 778
click at [323, 368] on div "Air" at bounding box center [311, 375] width 101 height 30
select select "Air"
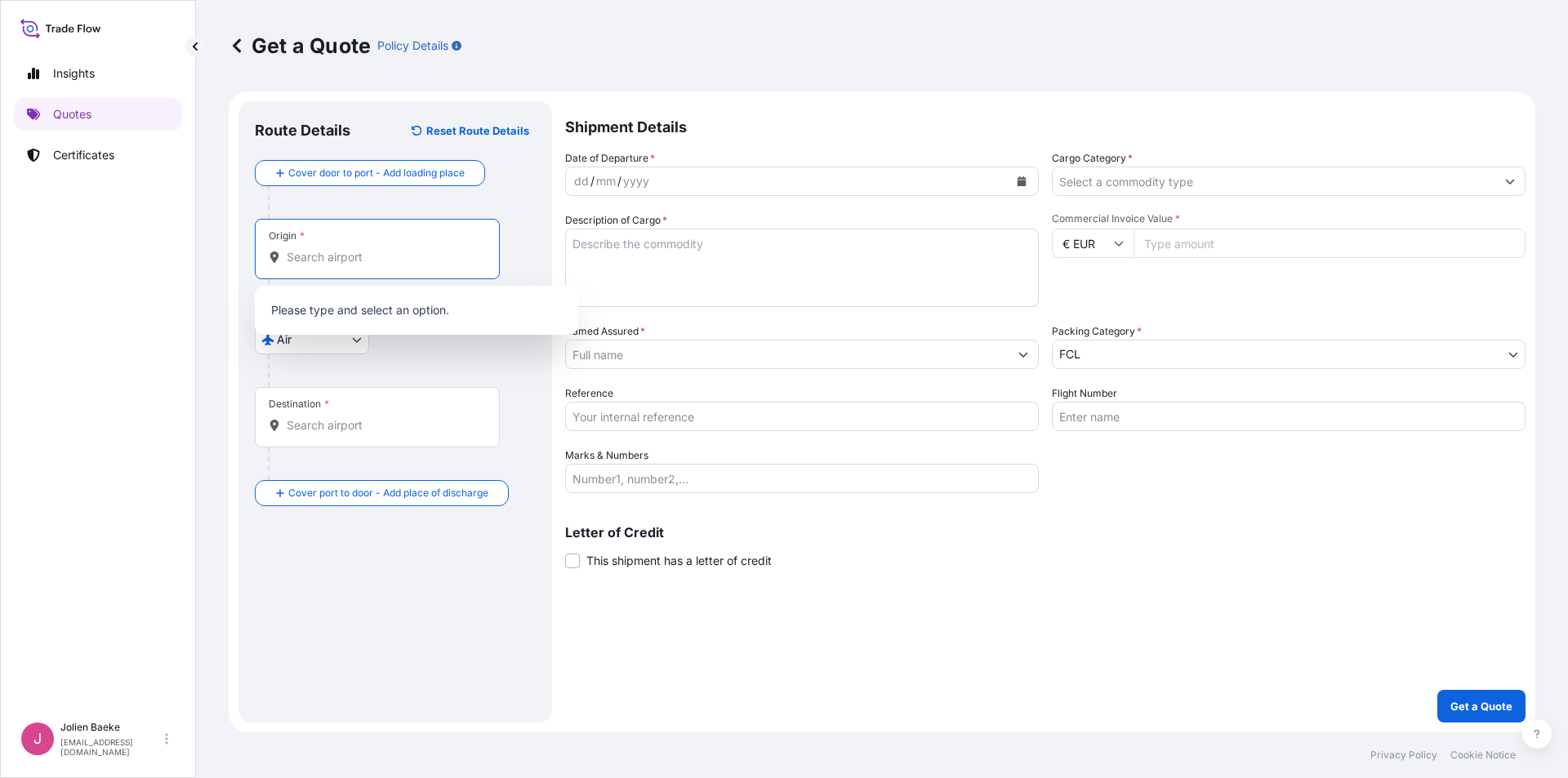
click at [334, 254] on input "Origin *" at bounding box center [383, 257] width 193 height 17
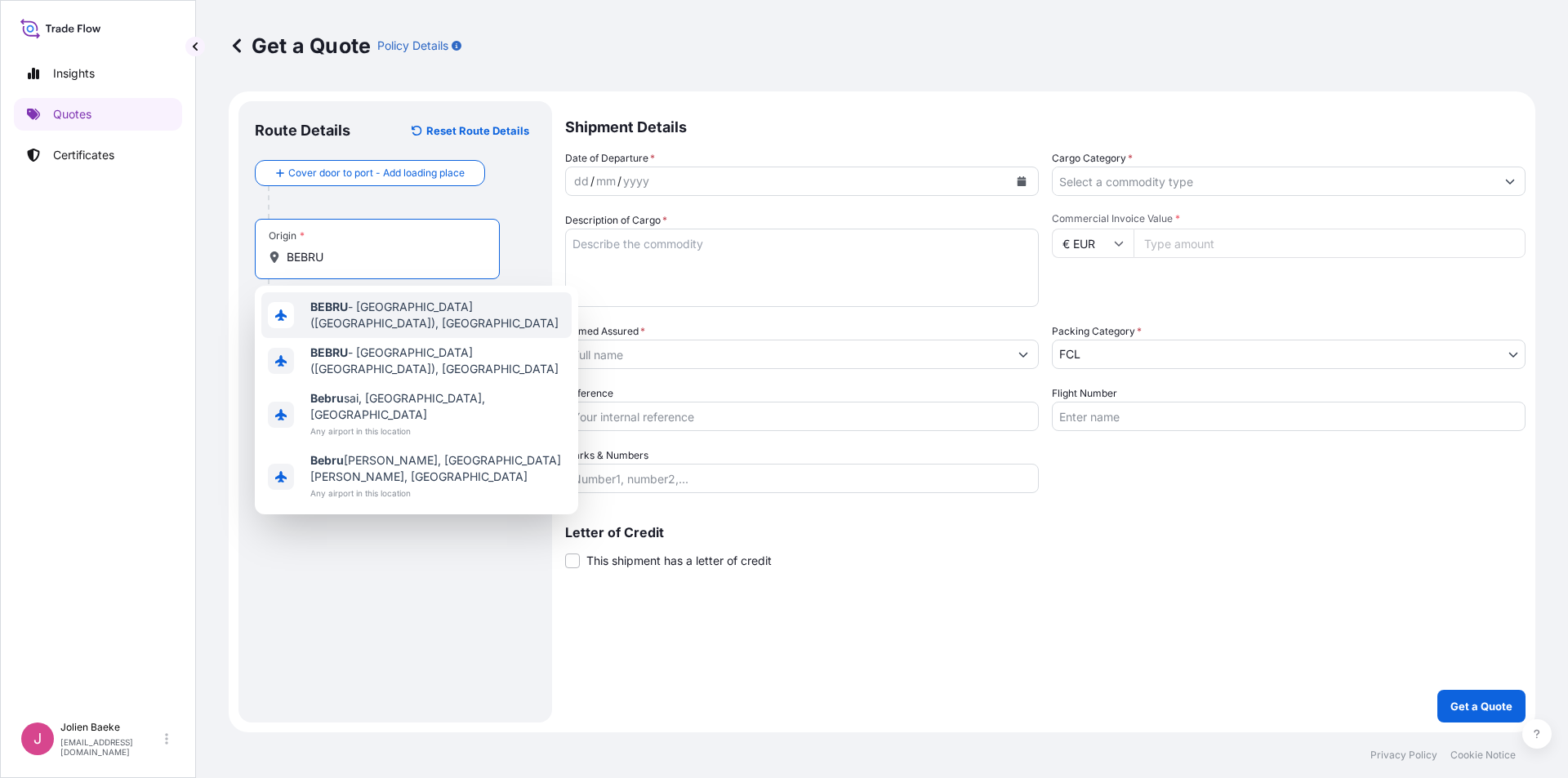
click at [325, 306] on b "BEBRU" at bounding box center [329, 306] width 38 height 14
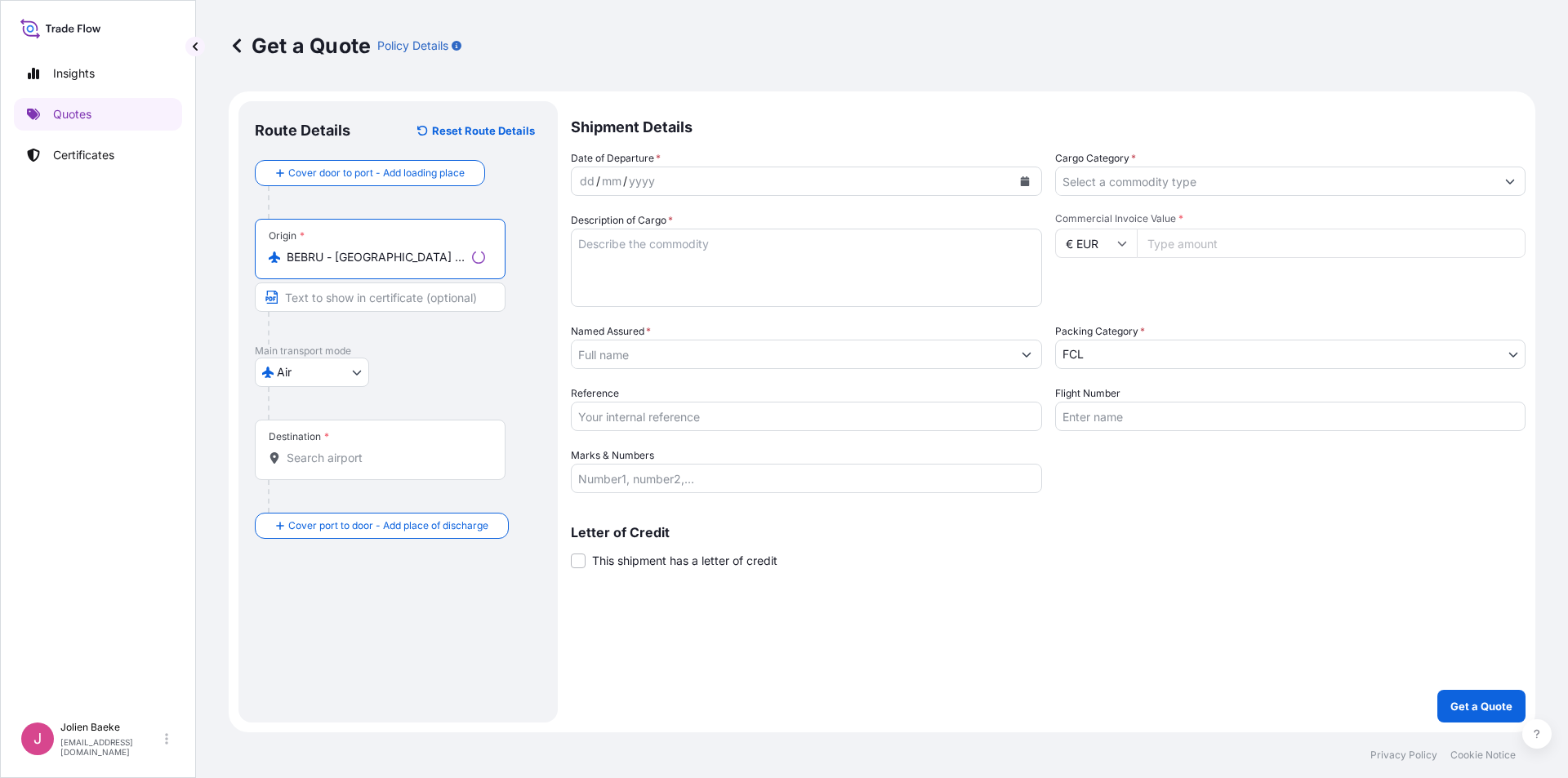
type input "BEBRU - [GEOGRAPHIC_DATA] ([GEOGRAPHIC_DATA]), [GEOGRAPHIC_DATA]"
click at [297, 458] on input "Destination *" at bounding box center [386, 458] width 198 height 17
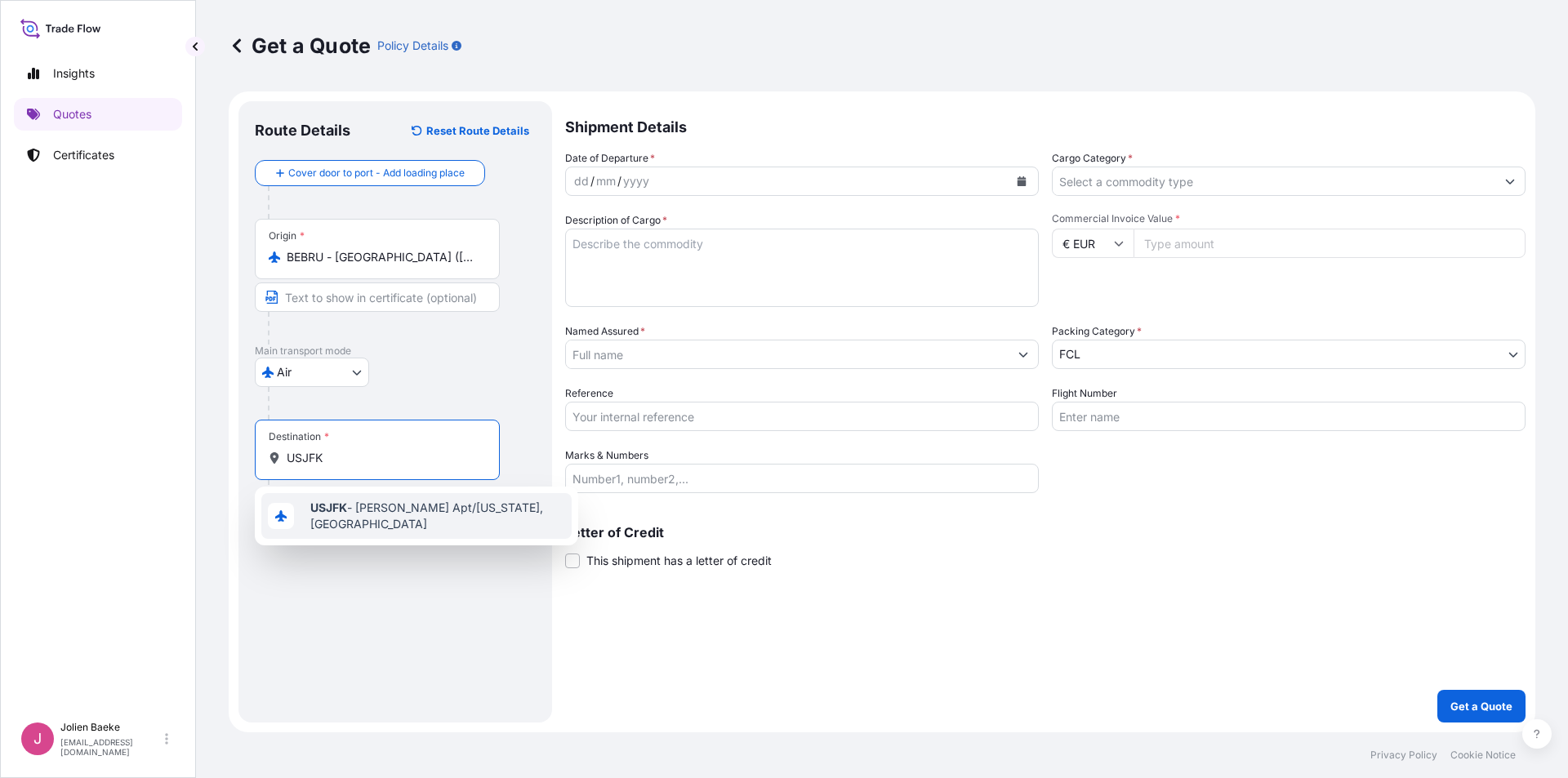
click at [353, 526] on span "USJFK - [PERSON_NAME] Apt/[US_STATE], [GEOGRAPHIC_DATA]" at bounding box center [437, 515] width 255 height 32
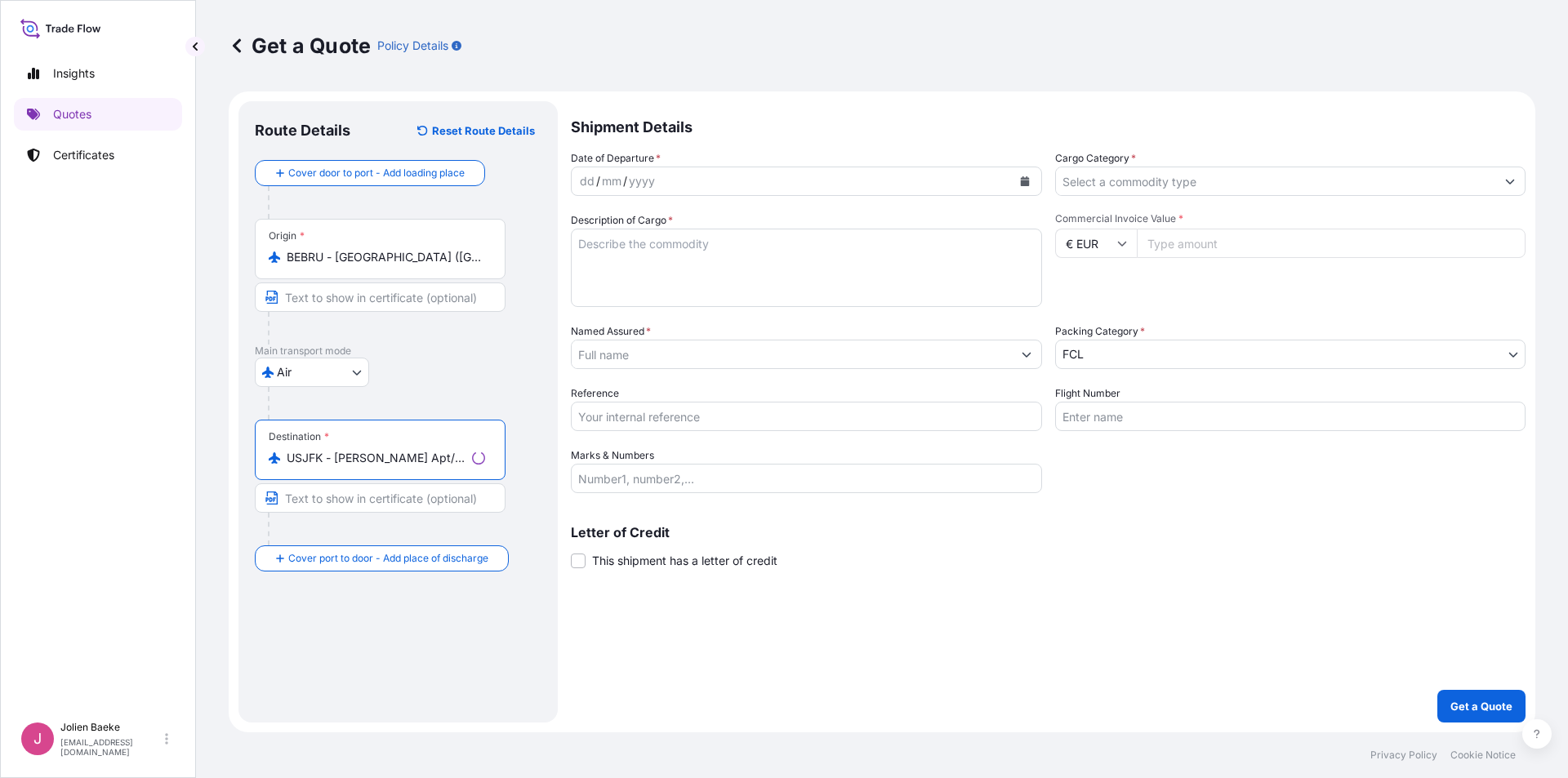
type input "USJFK - [PERSON_NAME] Apt/[US_STATE], [GEOGRAPHIC_DATA]"
click at [696, 180] on div "dd / mm / yyyy" at bounding box center [791, 182] width 440 height 30
click at [1022, 177] on icon "Calendar" at bounding box center [1021, 181] width 10 height 10
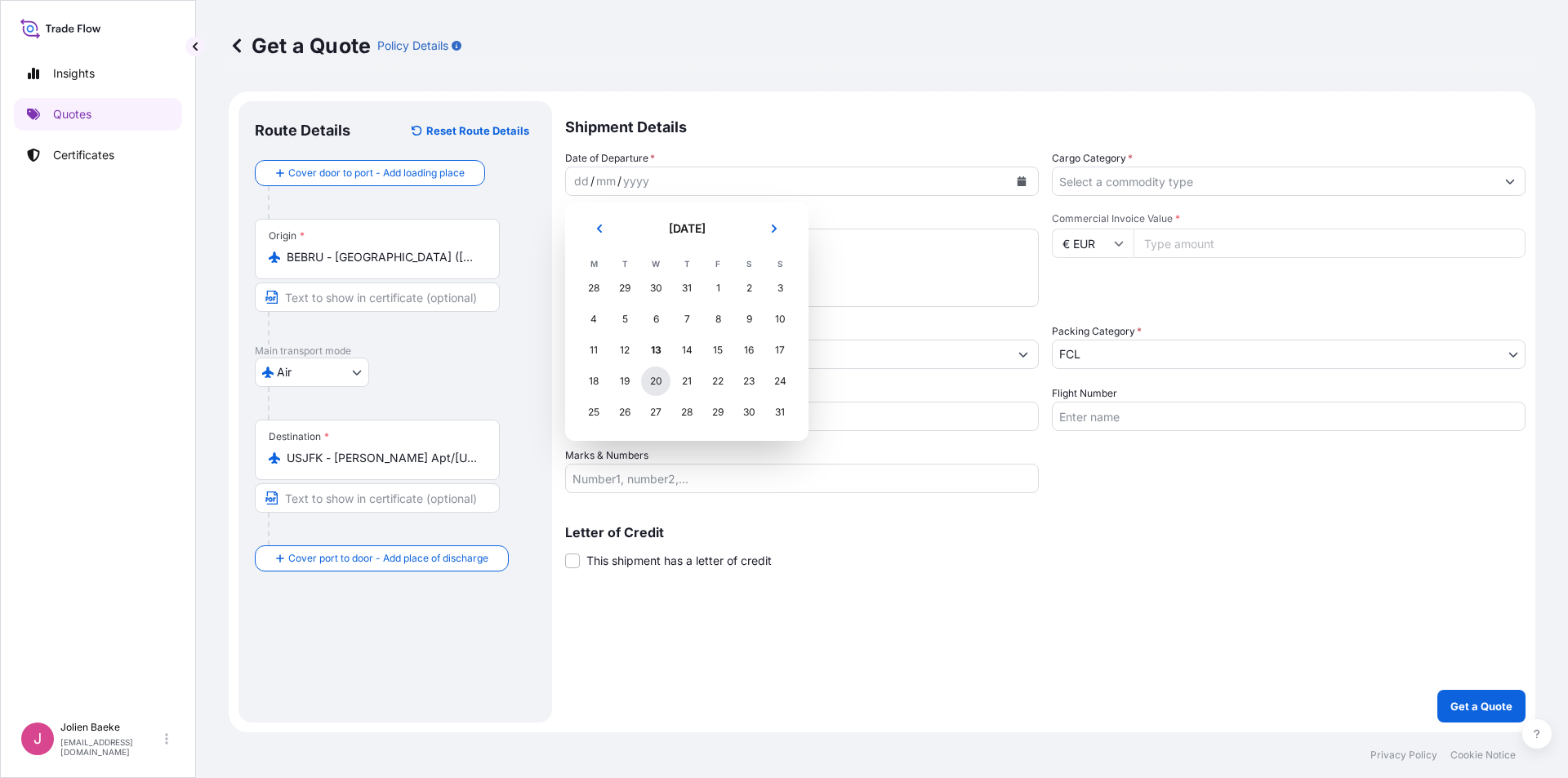
click at [652, 381] on div "20" at bounding box center [656, 382] width 30 height 30
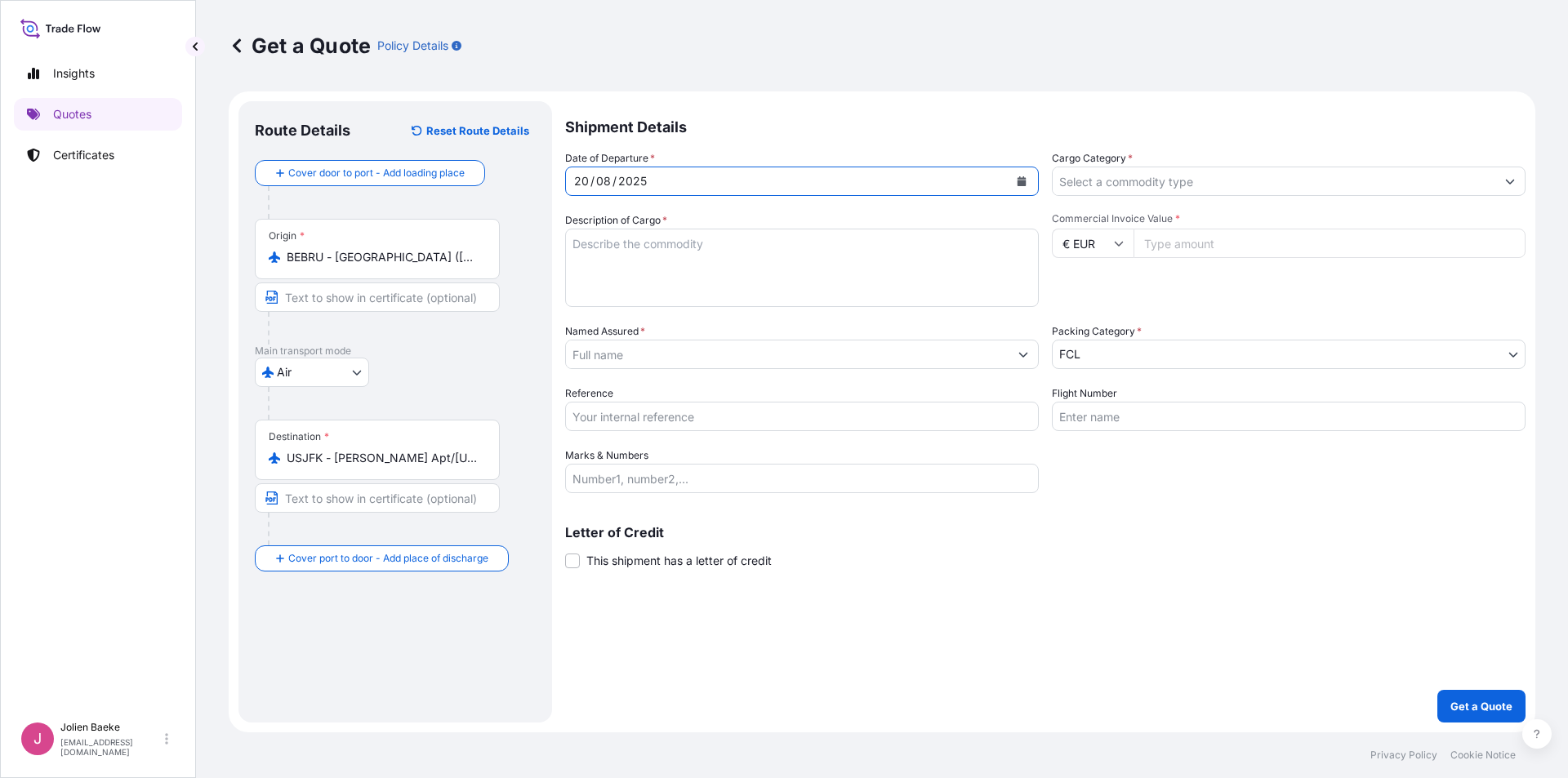
click at [1095, 180] on input "Cargo Category *" at bounding box center [1274, 182] width 443 height 30
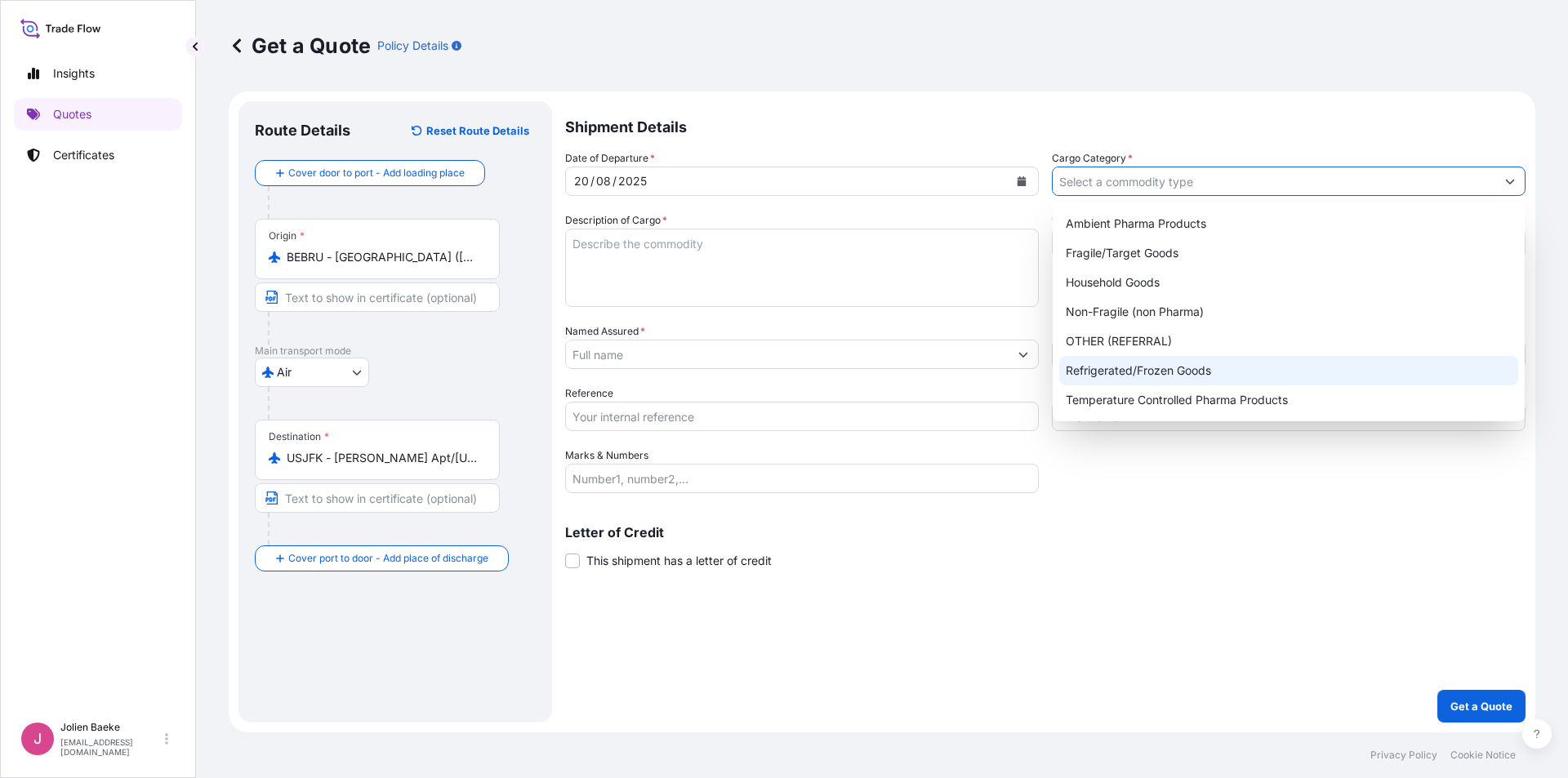
click at [1119, 361] on div "Refrigerated/Frozen Goods" at bounding box center [1288, 370] width 459 height 30
type input "Refrigerated/Frozen Goods"
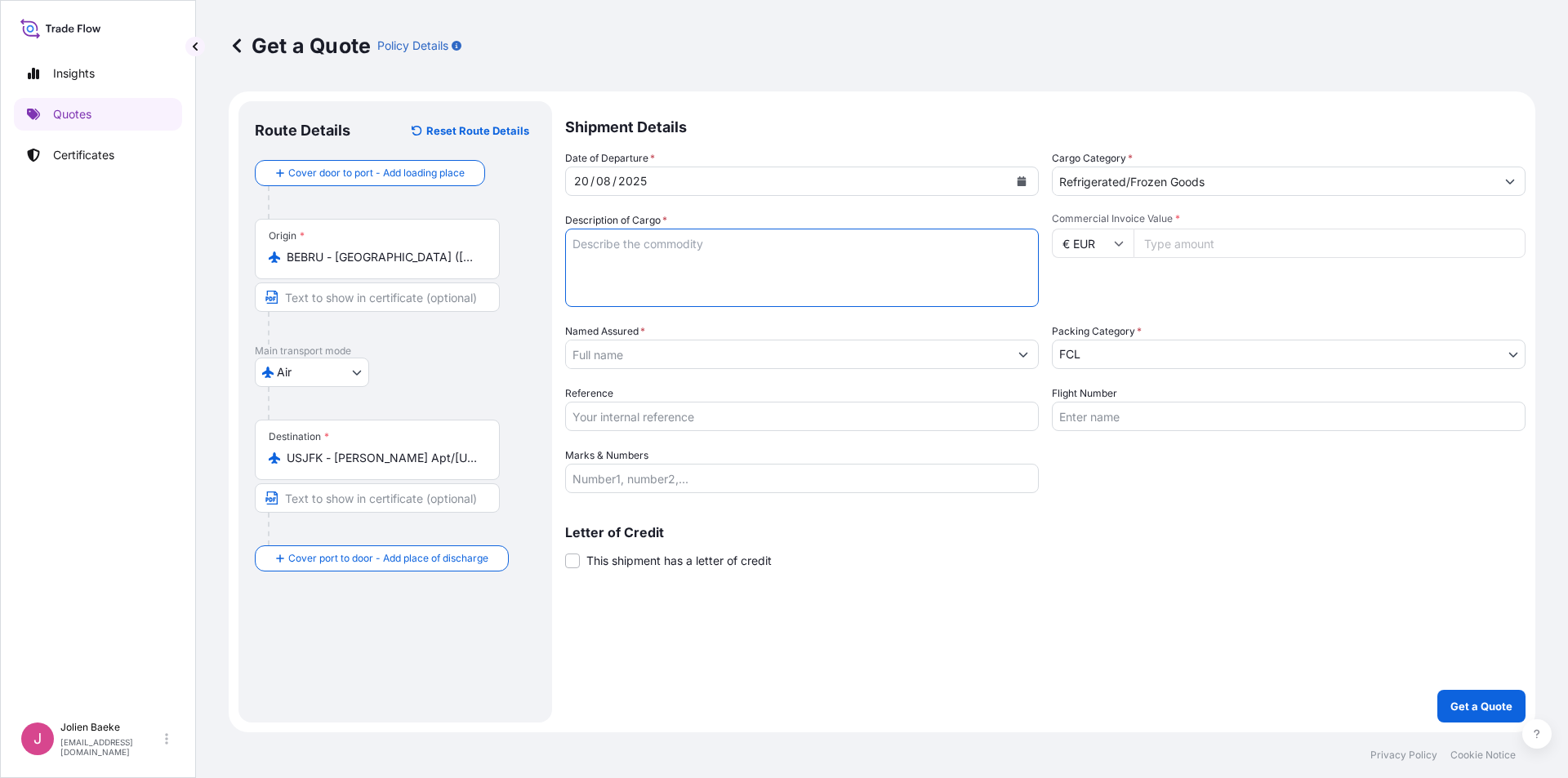
click at [731, 251] on textarea "Description of Cargo *" at bounding box center [802, 268] width 474 height 79
type textarea "TEMP CONTROLLED CHOCOLATES"
click at [1200, 248] on input "Commercial Invoice Value *" at bounding box center [1329, 244] width 392 height 30
type input "1284"
type input "1284.64"
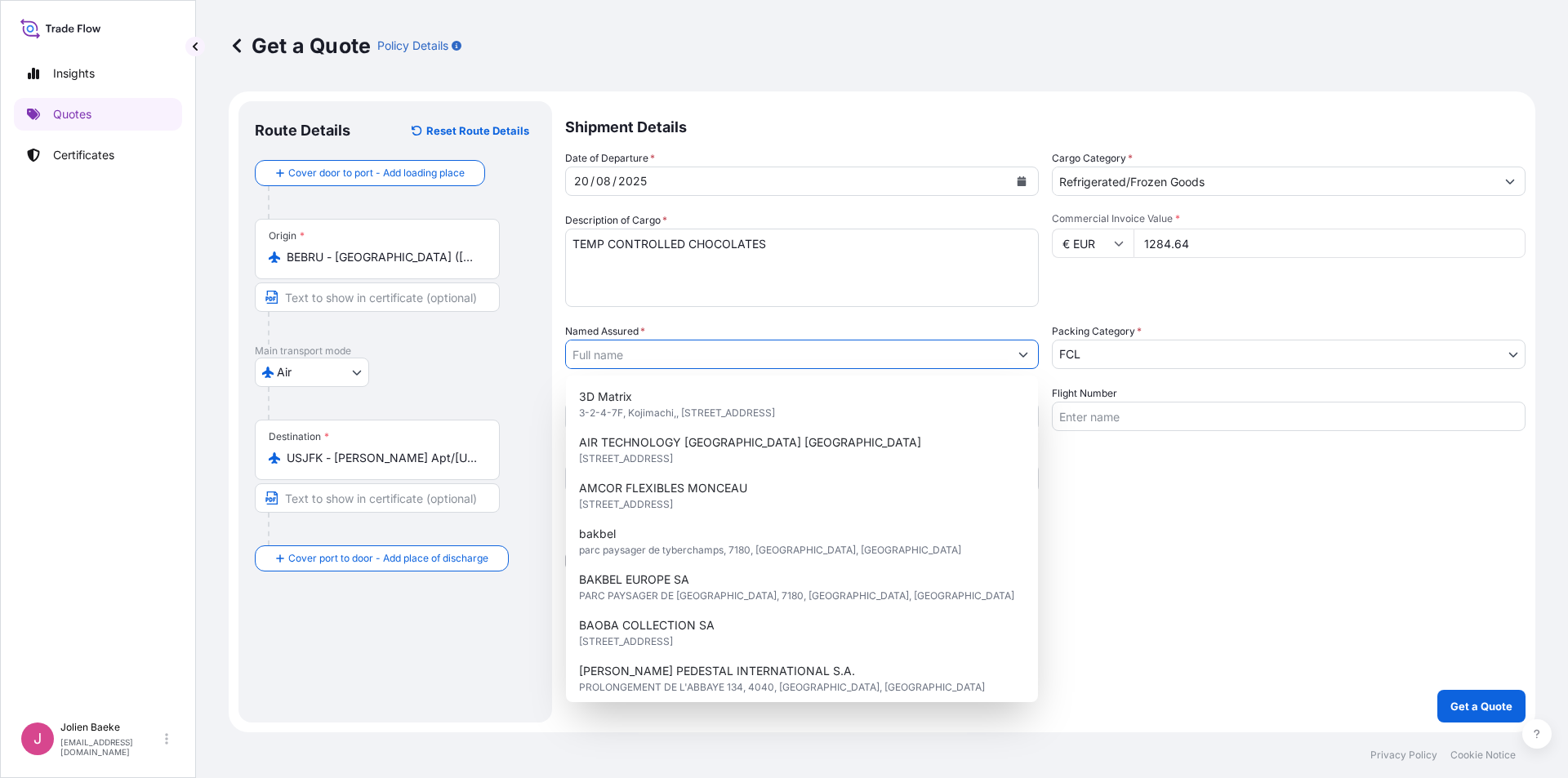
click at [622, 354] on input "Named Assured *" at bounding box center [788, 355] width 443 height 30
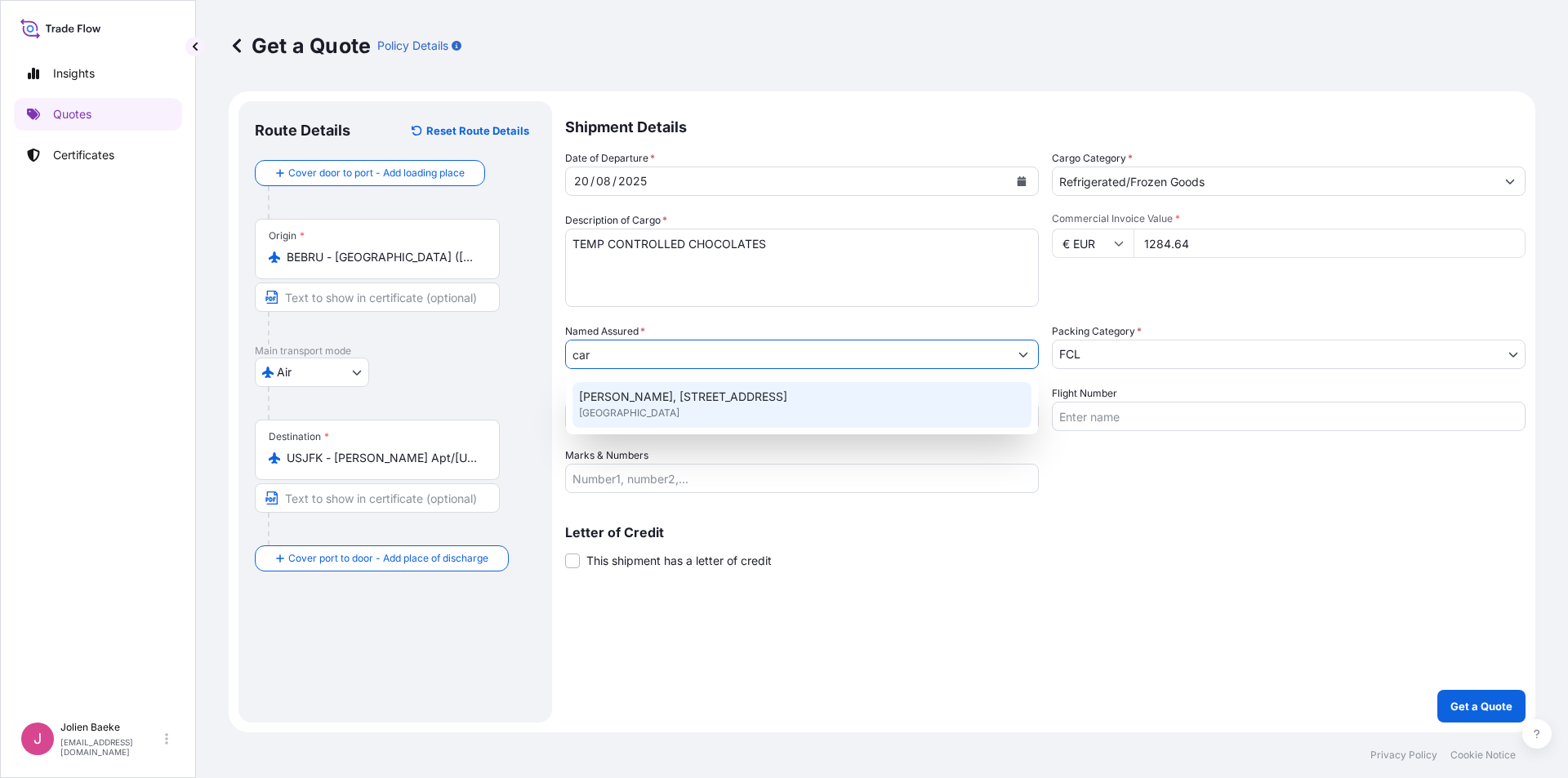
click at [651, 396] on span "[PERSON_NAME], [STREET_ADDRESS]" at bounding box center [683, 396] width 209 height 17
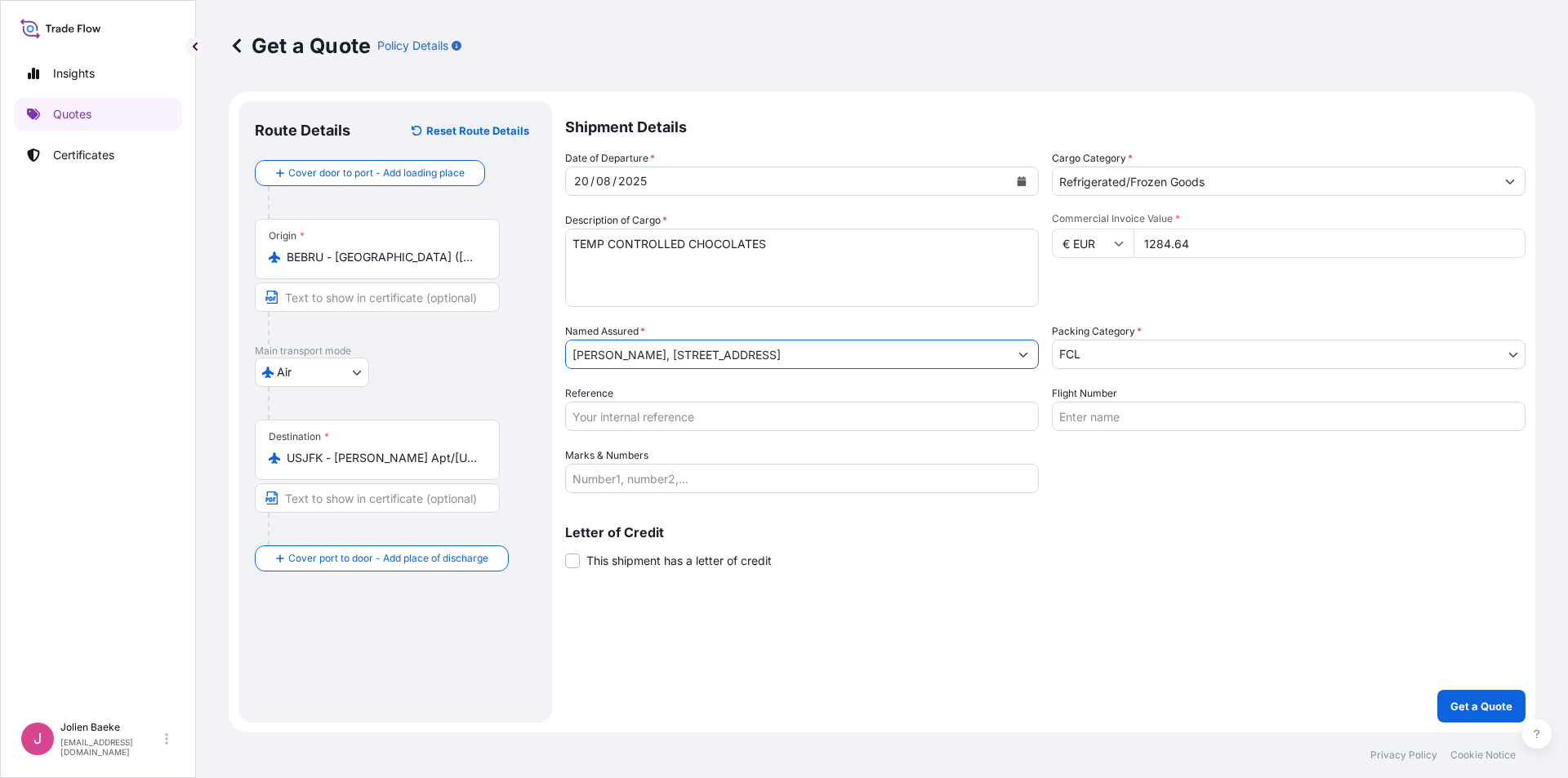
type input "[PERSON_NAME], [STREET_ADDRESS]"
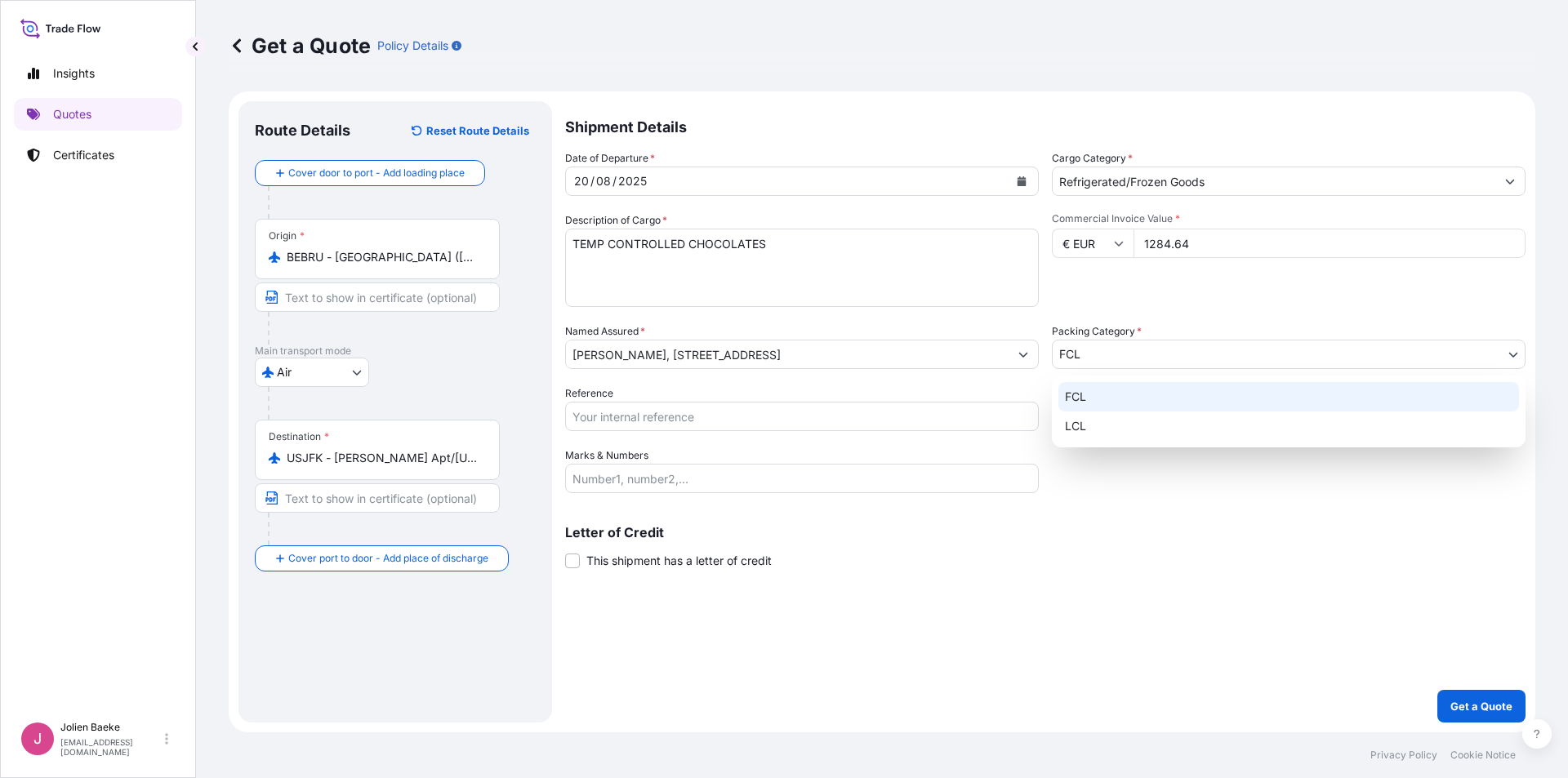
click at [1226, 363] on body "15 options available. 10 options available. 2 options available. 1 option avail…" at bounding box center [784, 389] width 1568 height 778
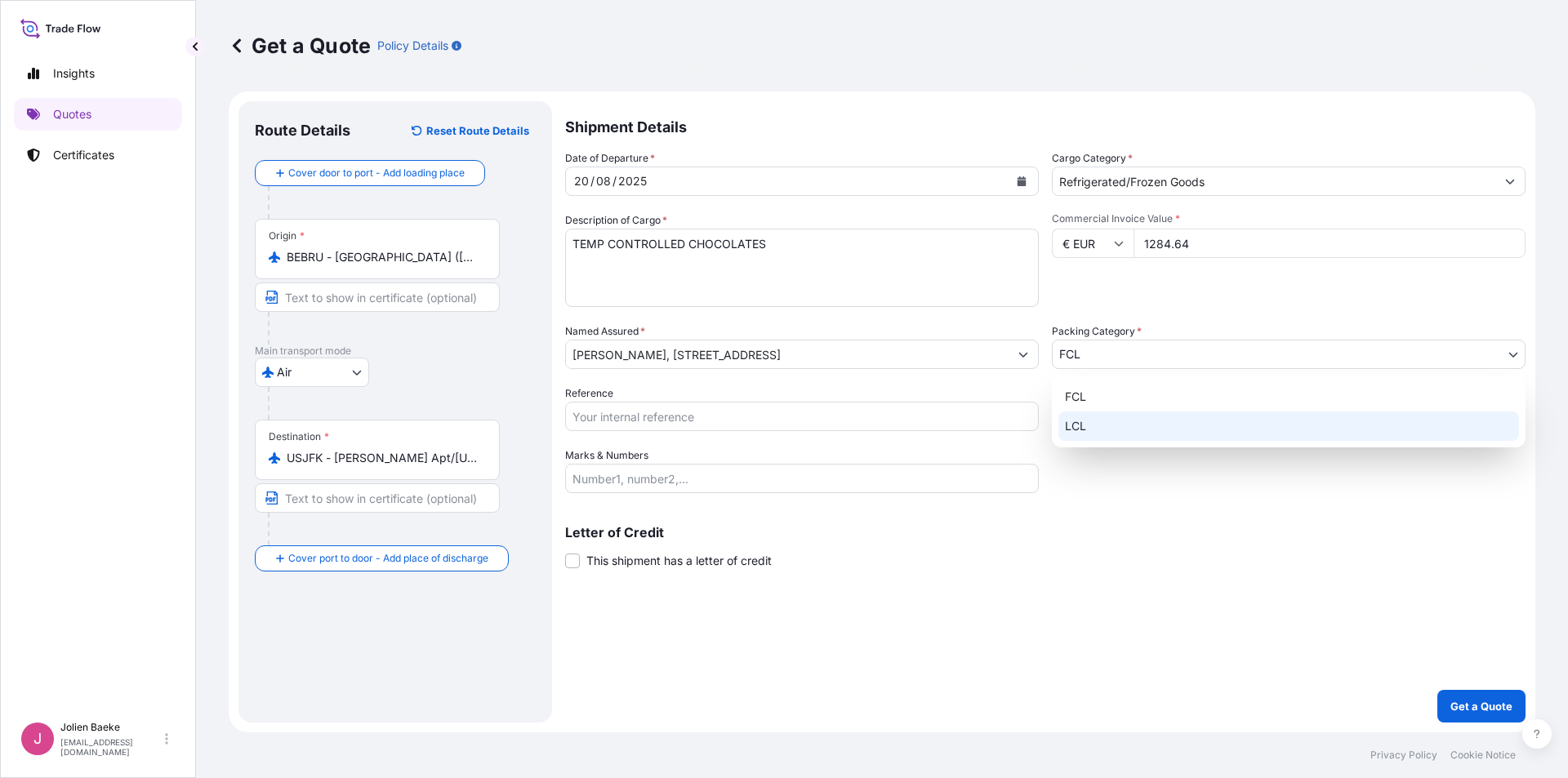
click at [1169, 428] on div "LCL" at bounding box center [1288, 426] width 461 height 30
select select "22"
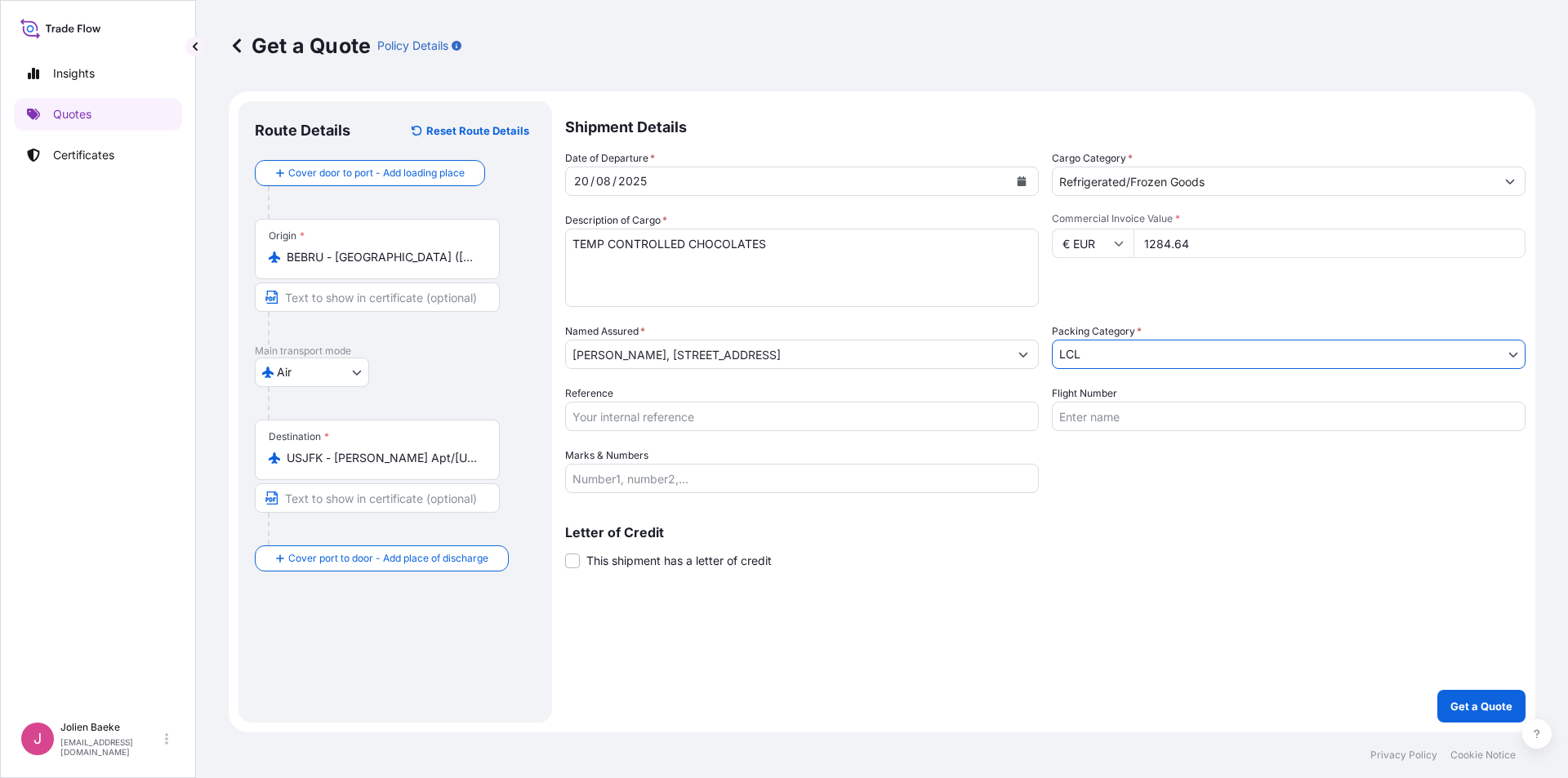
click at [640, 420] on input "Reference" at bounding box center [802, 416] width 474 height 30
type input "OFB25081468 JB"
click at [1106, 415] on input "Flight Number" at bounding box center [1288, 416] width 474 height 30
type input "airplane"
click at [668, 483] on input "Marks & Numbers" at bounding box center [802, 478] width 474 height 30
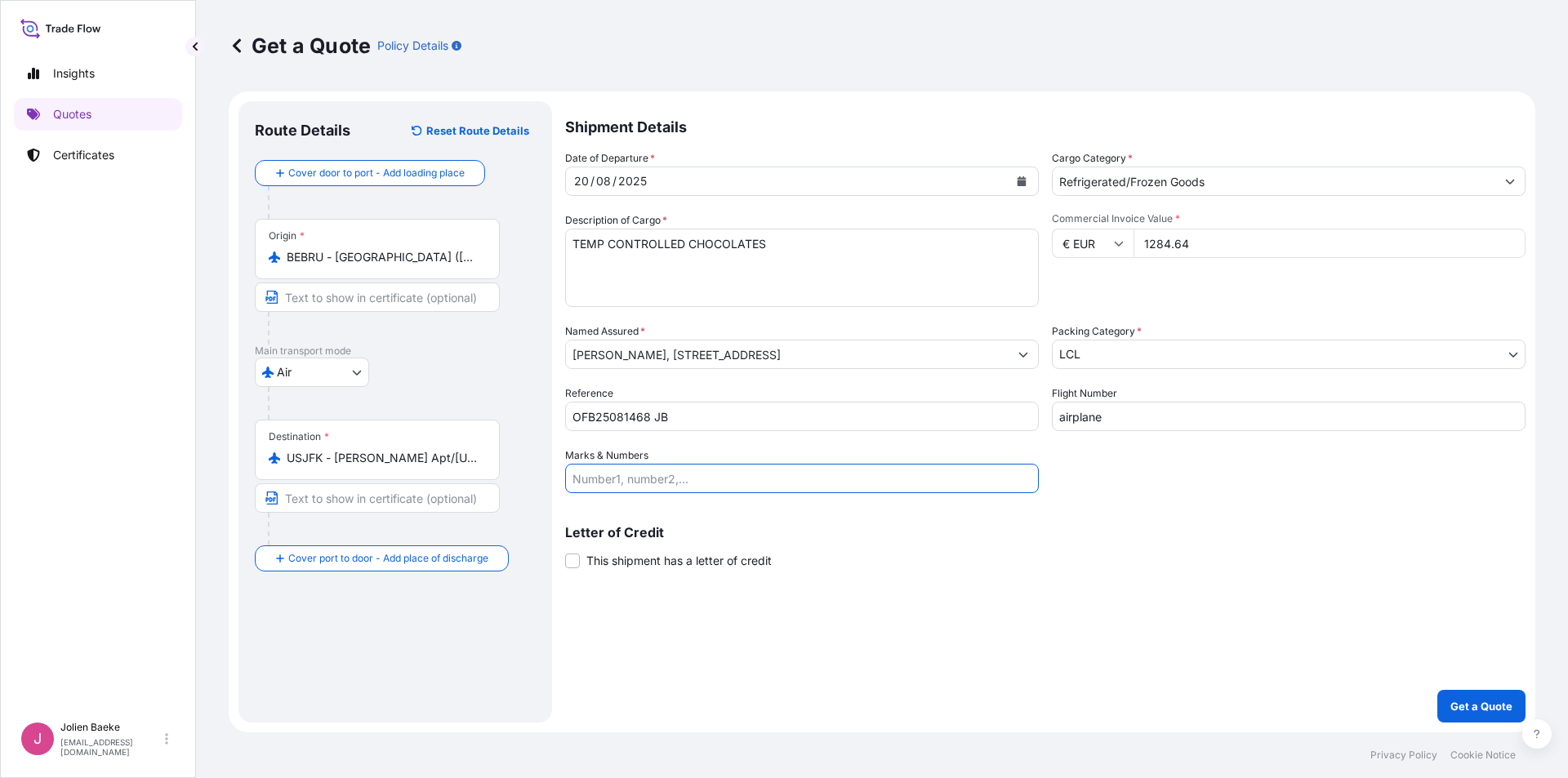
type input "TEMP CONTROLLED CHOCOLATES 15-25 DEG C"
click at [1462, 717] on button "Get a Quote" at bounding box center [1481, 706] width 88 height 32
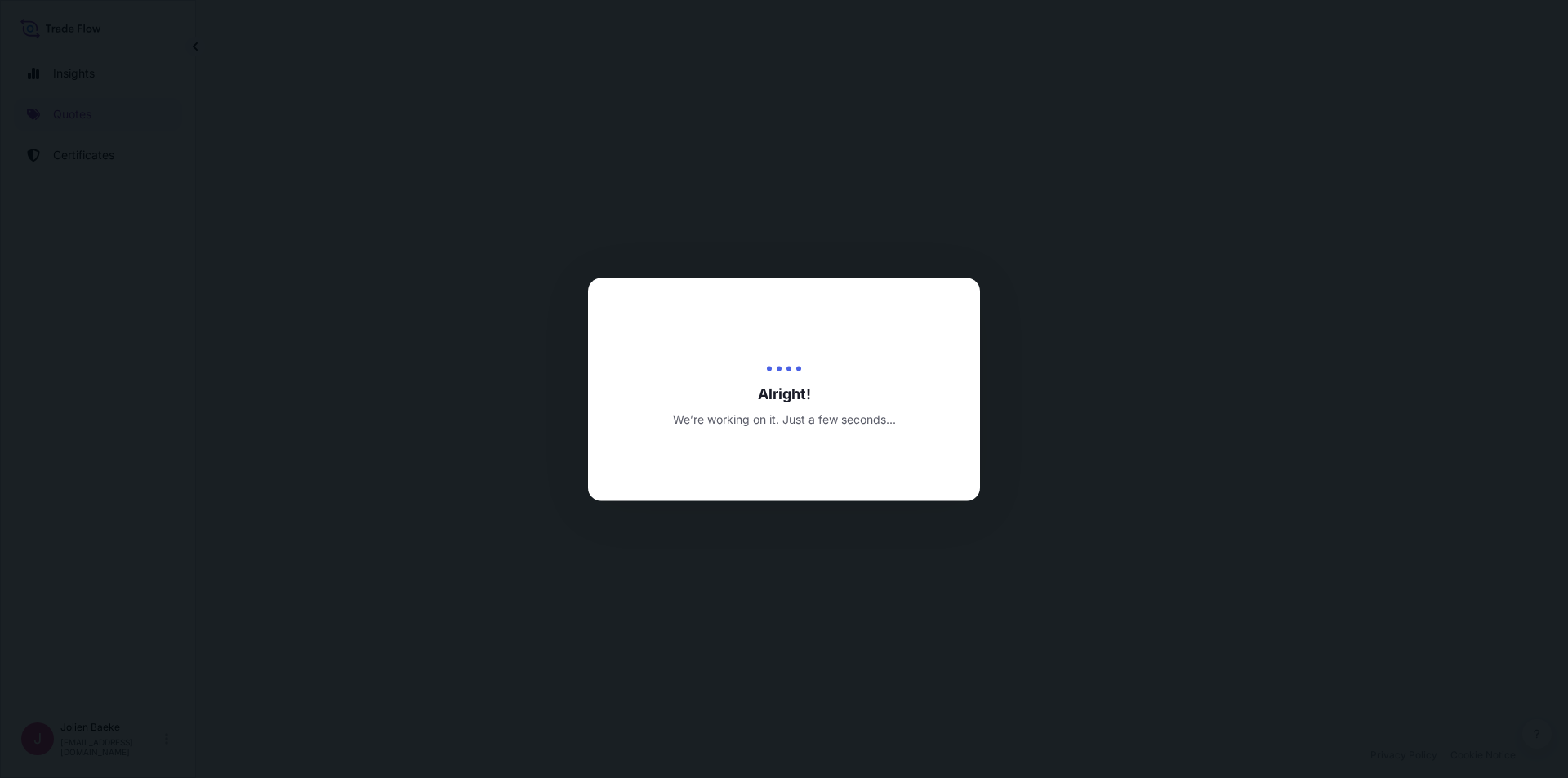
select select "Air"
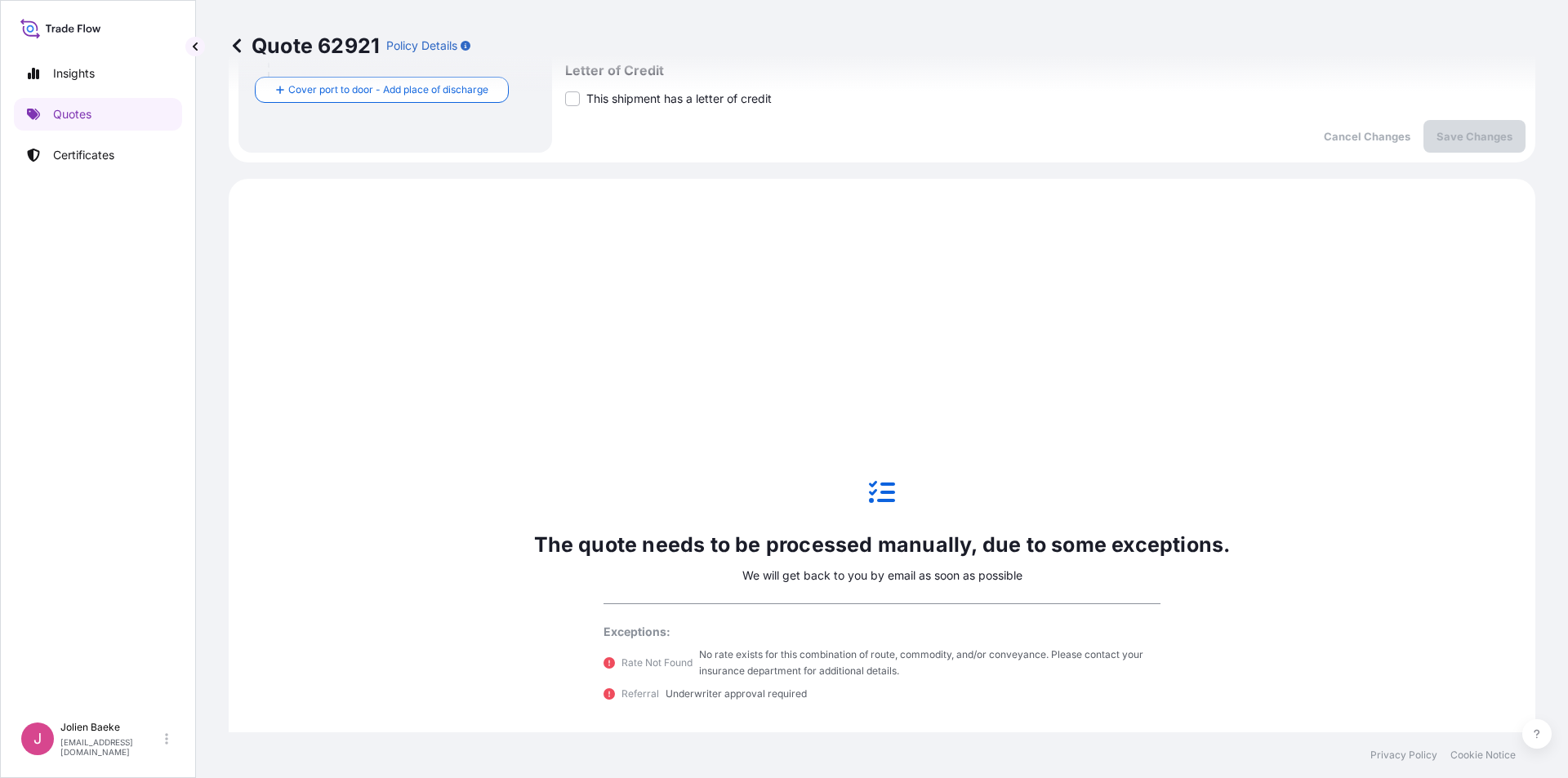
scroll to position [559, 0]
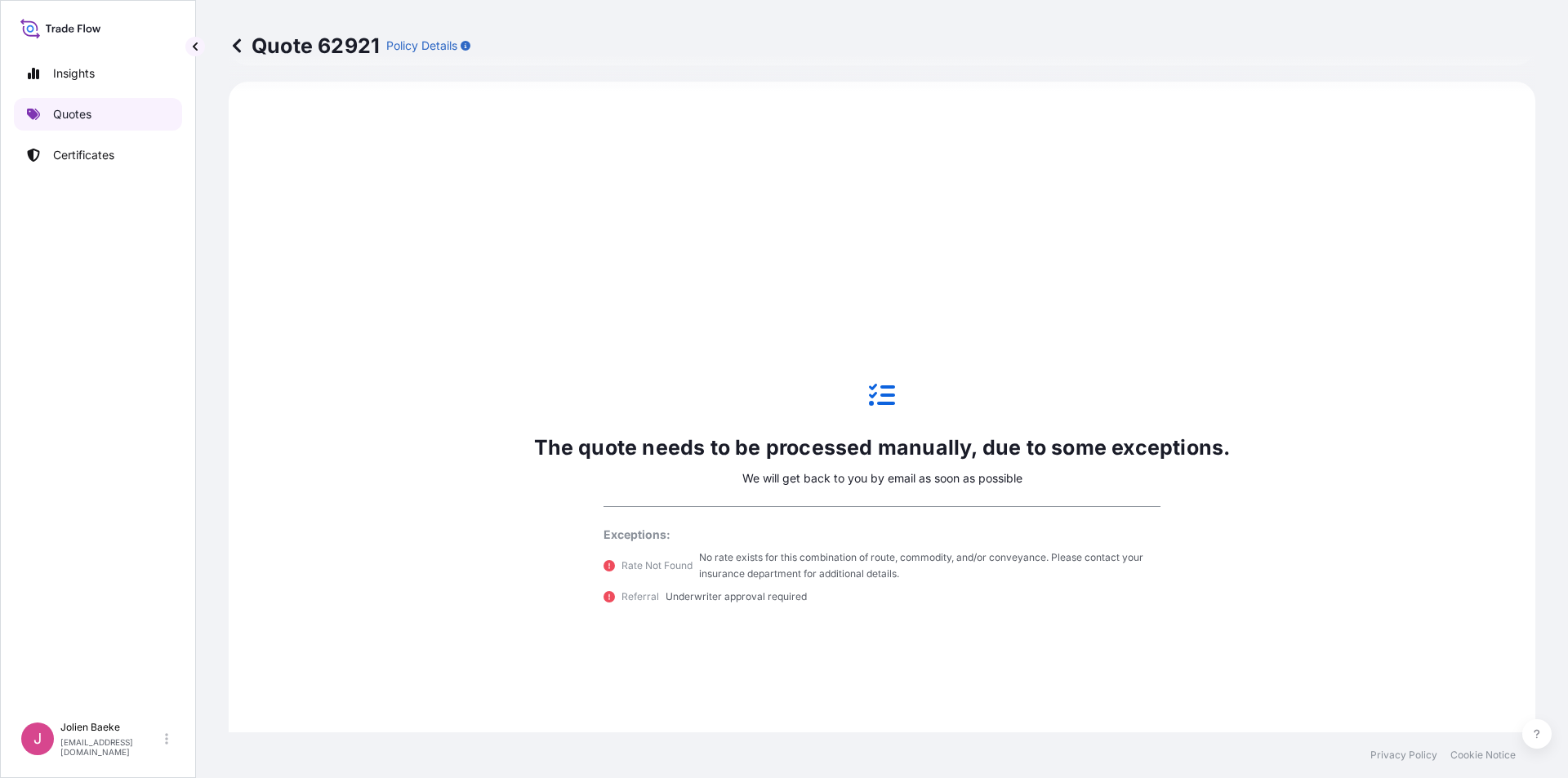
click at [88, 108] on p "Quotes" at bounding box center [71, 115] width 38 height 17
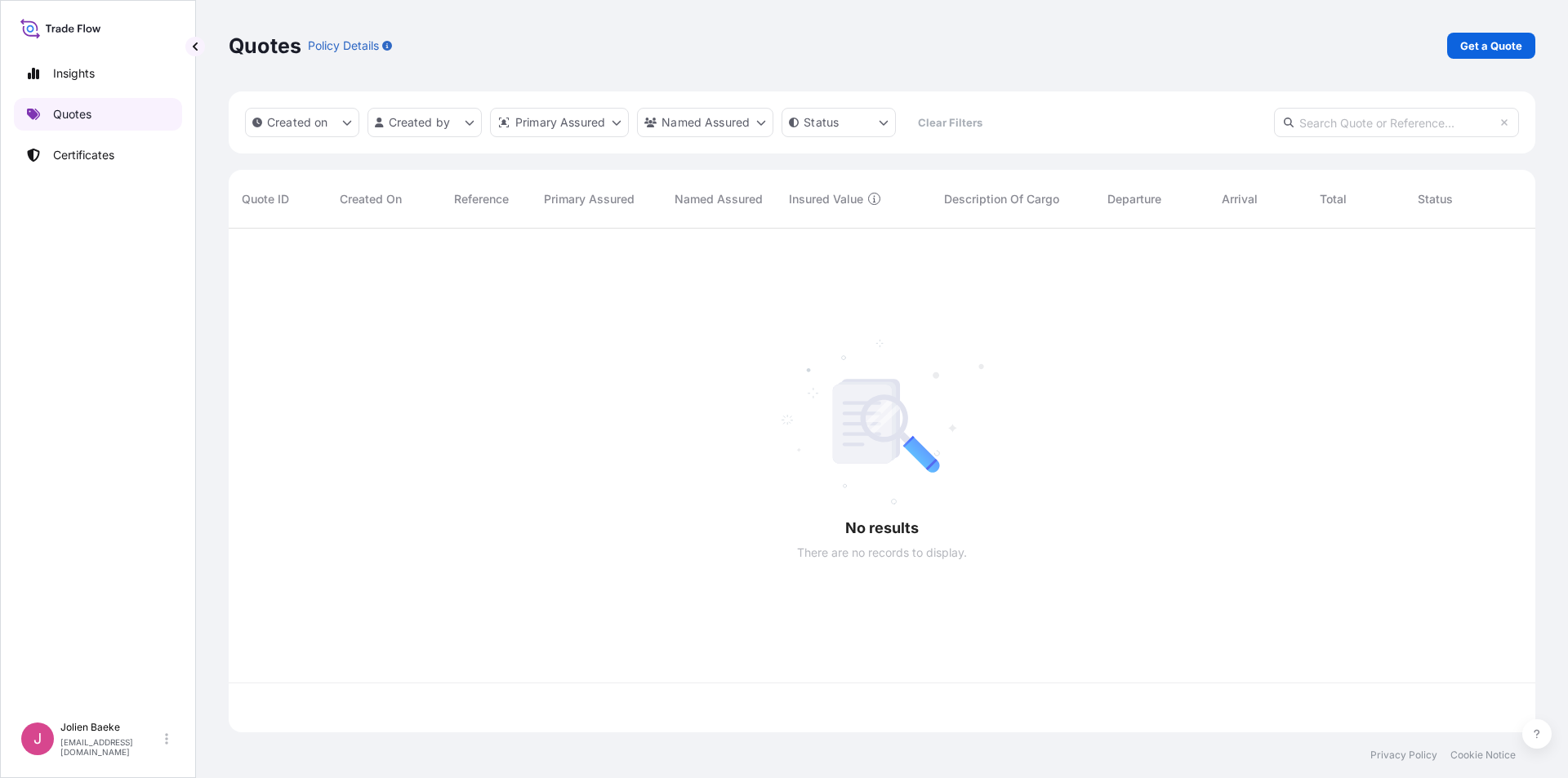
scroll to position [500, 1295]
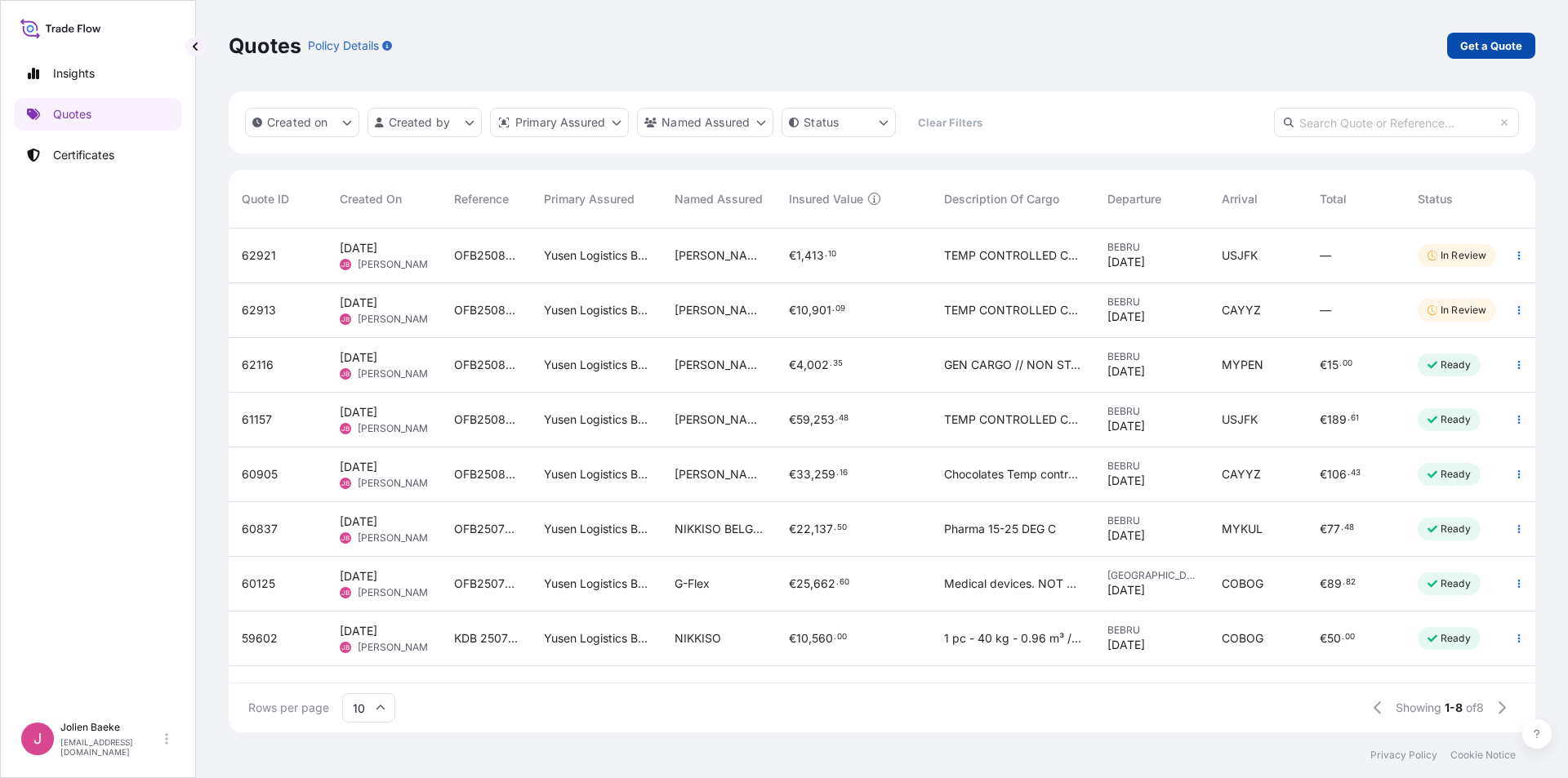
click at [1505, 42] on p "Get a Quote" at bounding box center [1490, 46] width 62 height 17
select select "Sea"
select select "21"
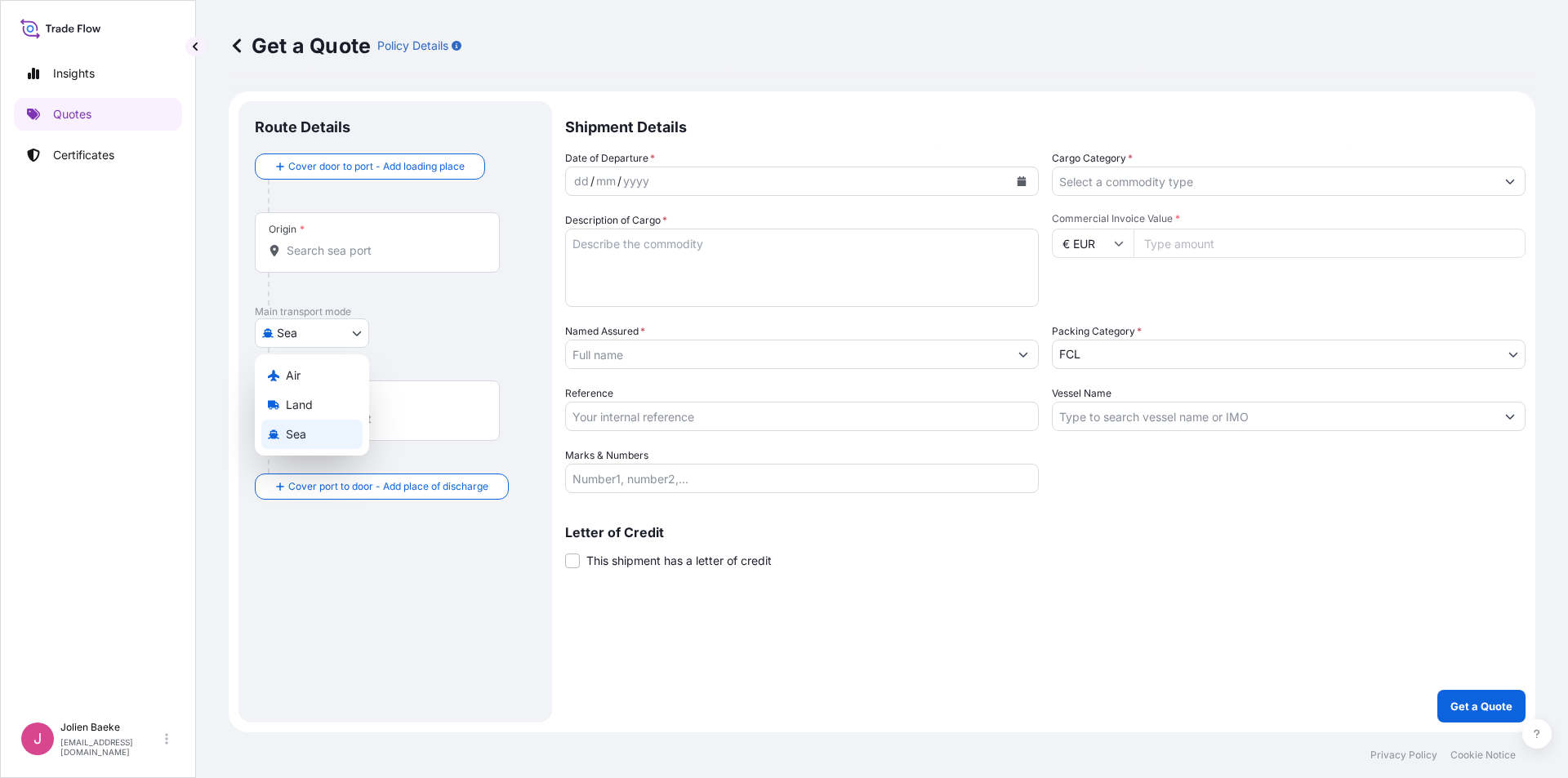
click at [304, 330] on body "Insights Quotes Certificates J [PERSON_NAME] [EMAIL_ADDRESS][DOMAIN_NAME] Get a…" at bounding box center [784, 389] width 1568 height 778
click at [298, 376] on span "Air" at bounding box center [293, 375] width 15 height 17
select select "Air"
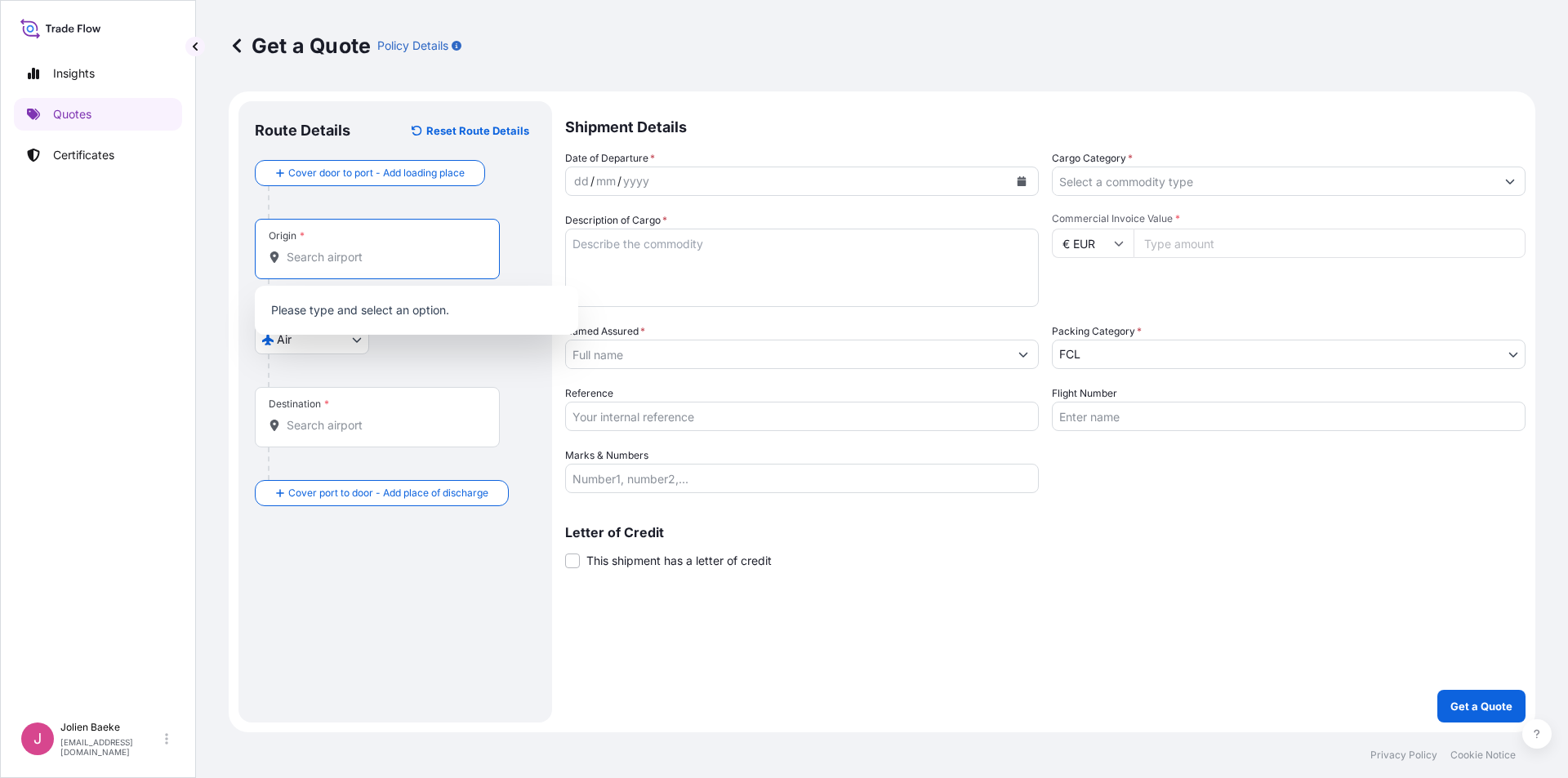
click at [348, 259] on input "Origin *" at bounding box center [383, 257] width 193 height 17
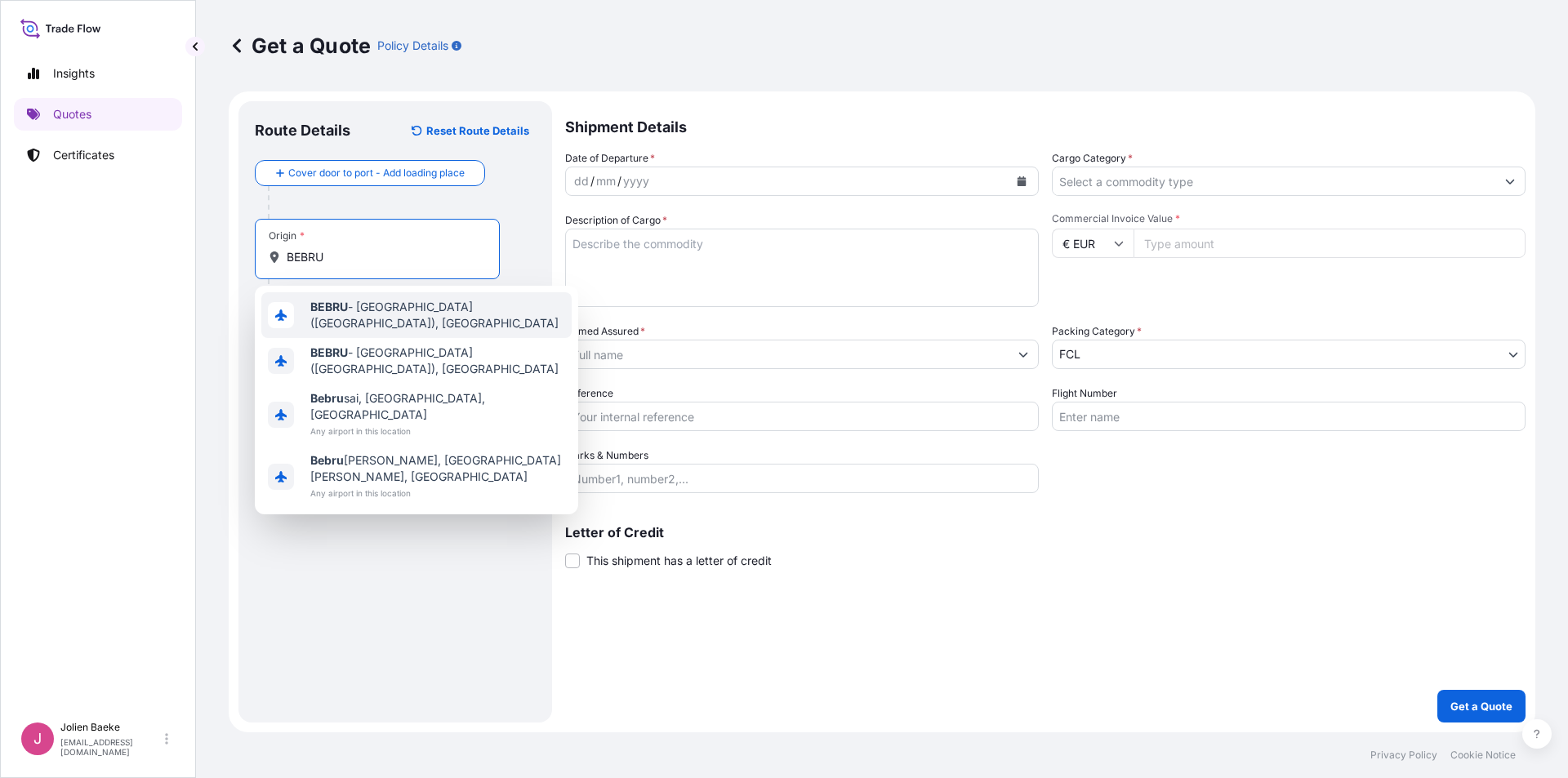
click at [357, 301] on div "BEBRU - [GEOGRAPHIC_DATA] ([GEOGRAPHIC_DATA]), [GEOGRAPHIC_DATA]" at bounding box center [416, 314] width 310 height 45
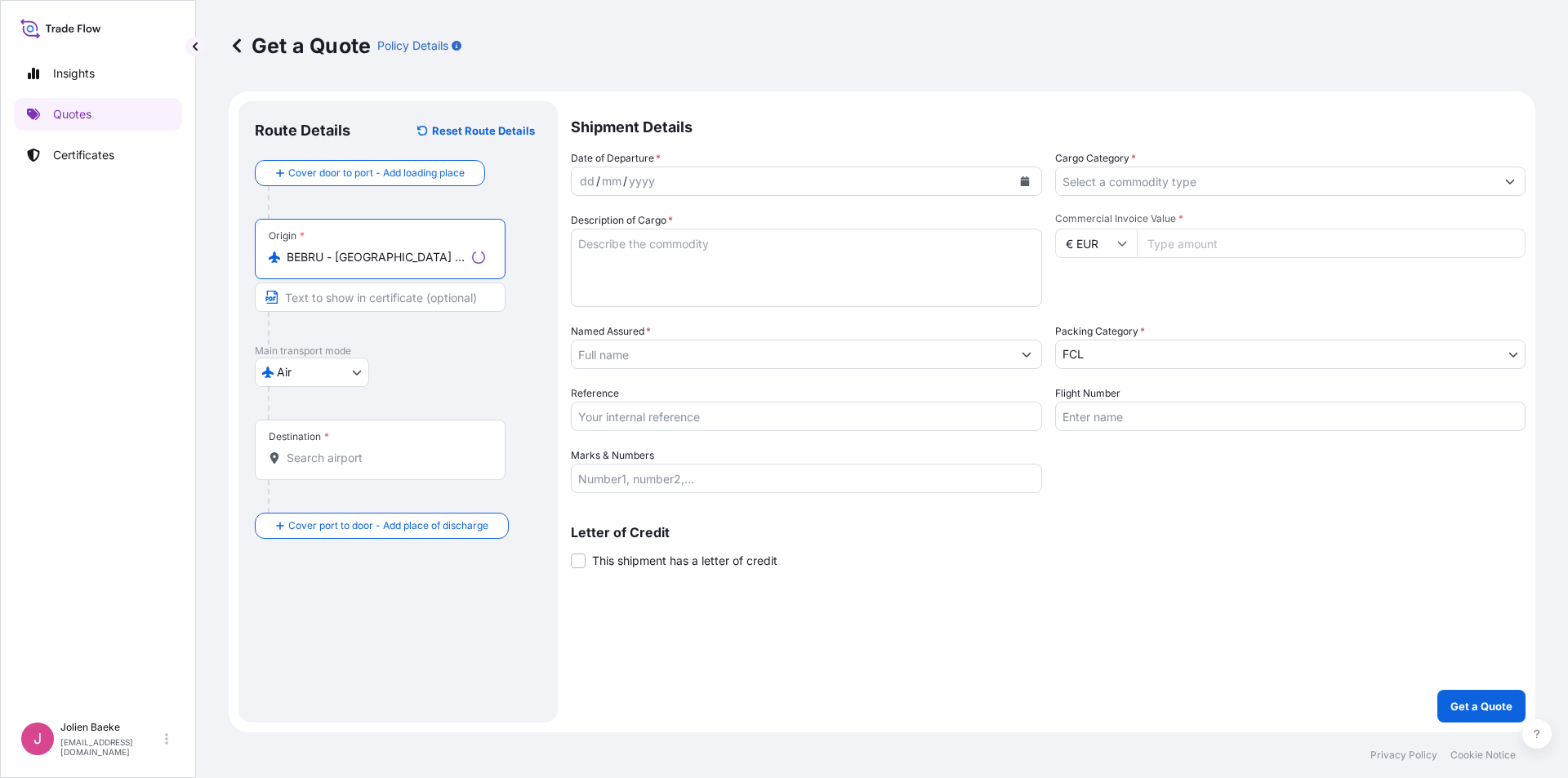
type input "BEBRU - [GEOGRAPHIC_DATA] ([GEOGRAPHIC_DATA]), [GEOGRAPHIC_DATA]"
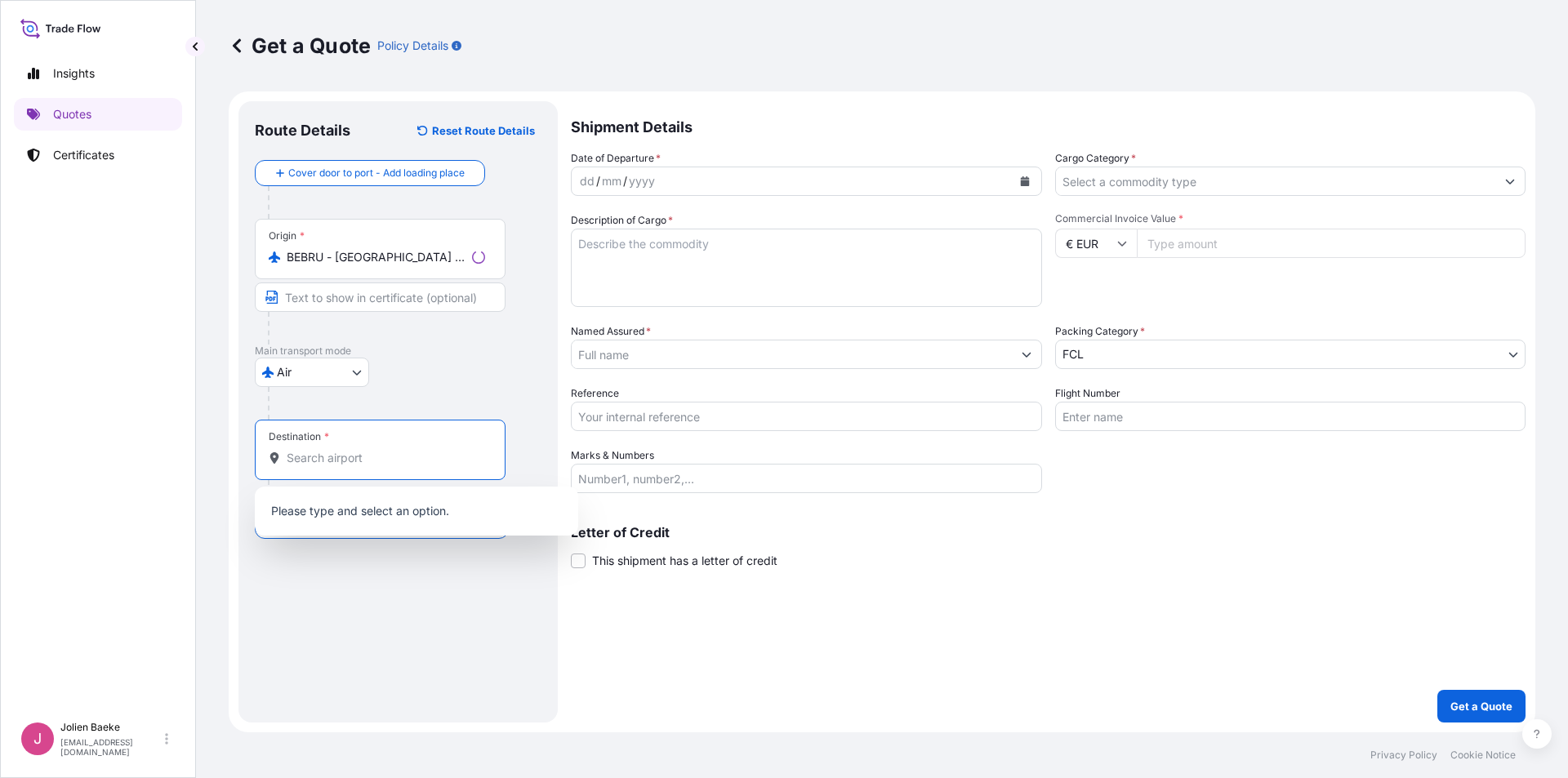
click at [320, 458] on input "Destination *" at bounding box center [386, 458] width 198 height 17
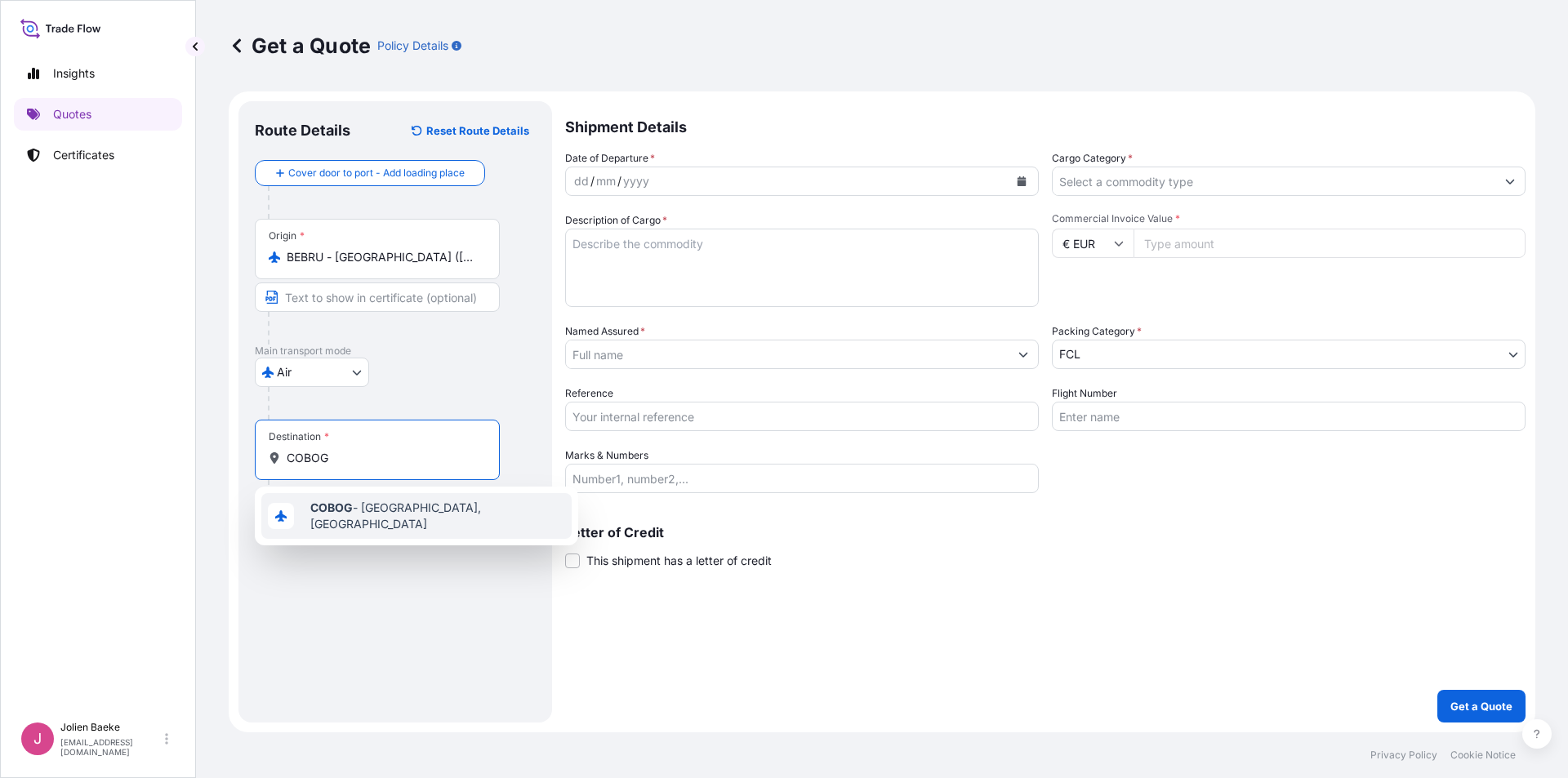
click at [374, 518] on span "COBOG - [GEOGRAPHIC_DATA], [GEOGRAPHIC_DATA]" at bounding box center [437, 515] width 255 height 32
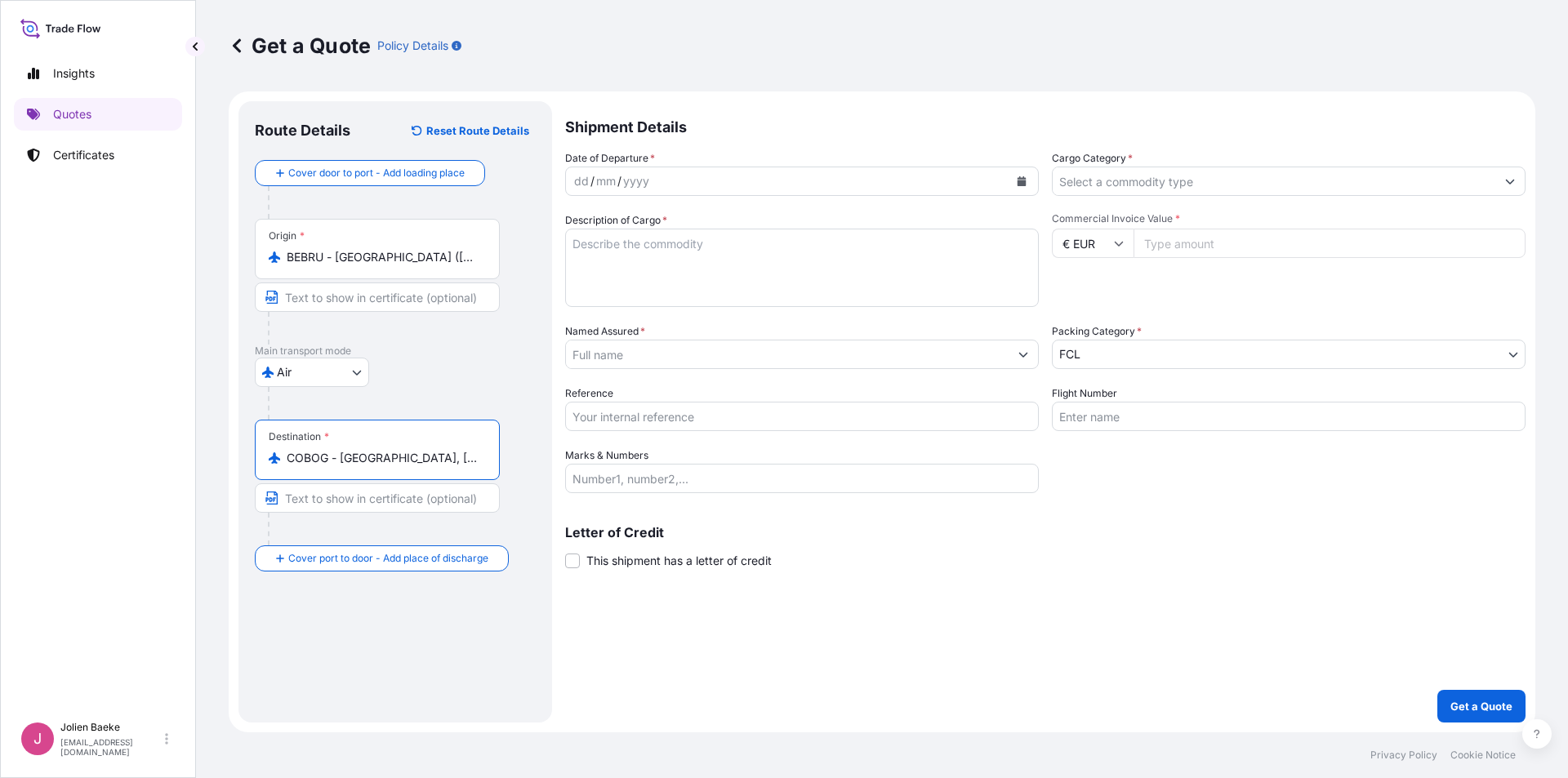
type input "COBOG - [GEOGRAPHIC_DATA], [GEOGRAPHIC_DATA]"
click at [1020, 180] on icon "Calendar" at bounding box center [1021, 181] width 10 height 10
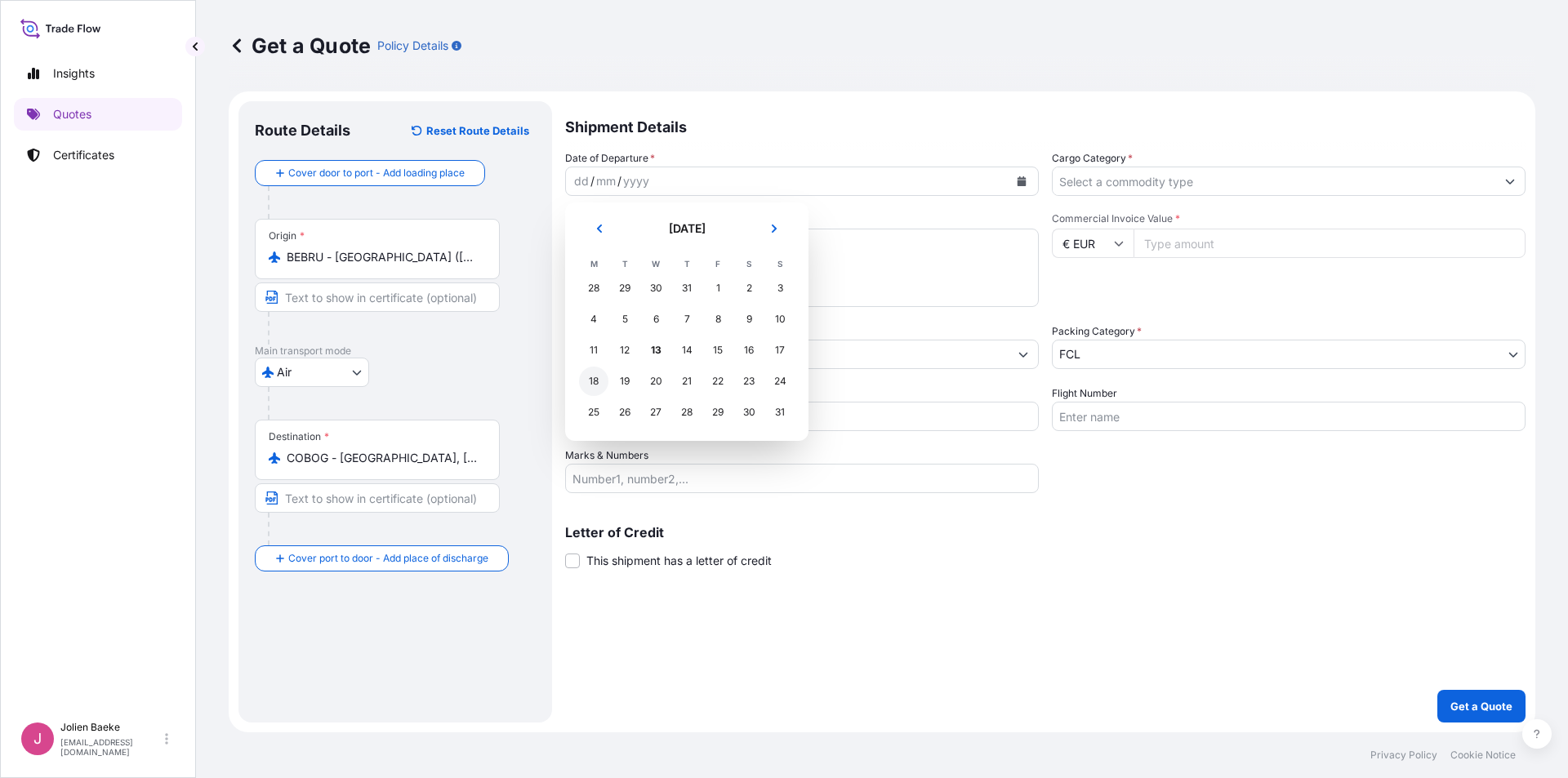
click at [590, 381] on div "18" at bounding box center [594, 382] width 30 height 30
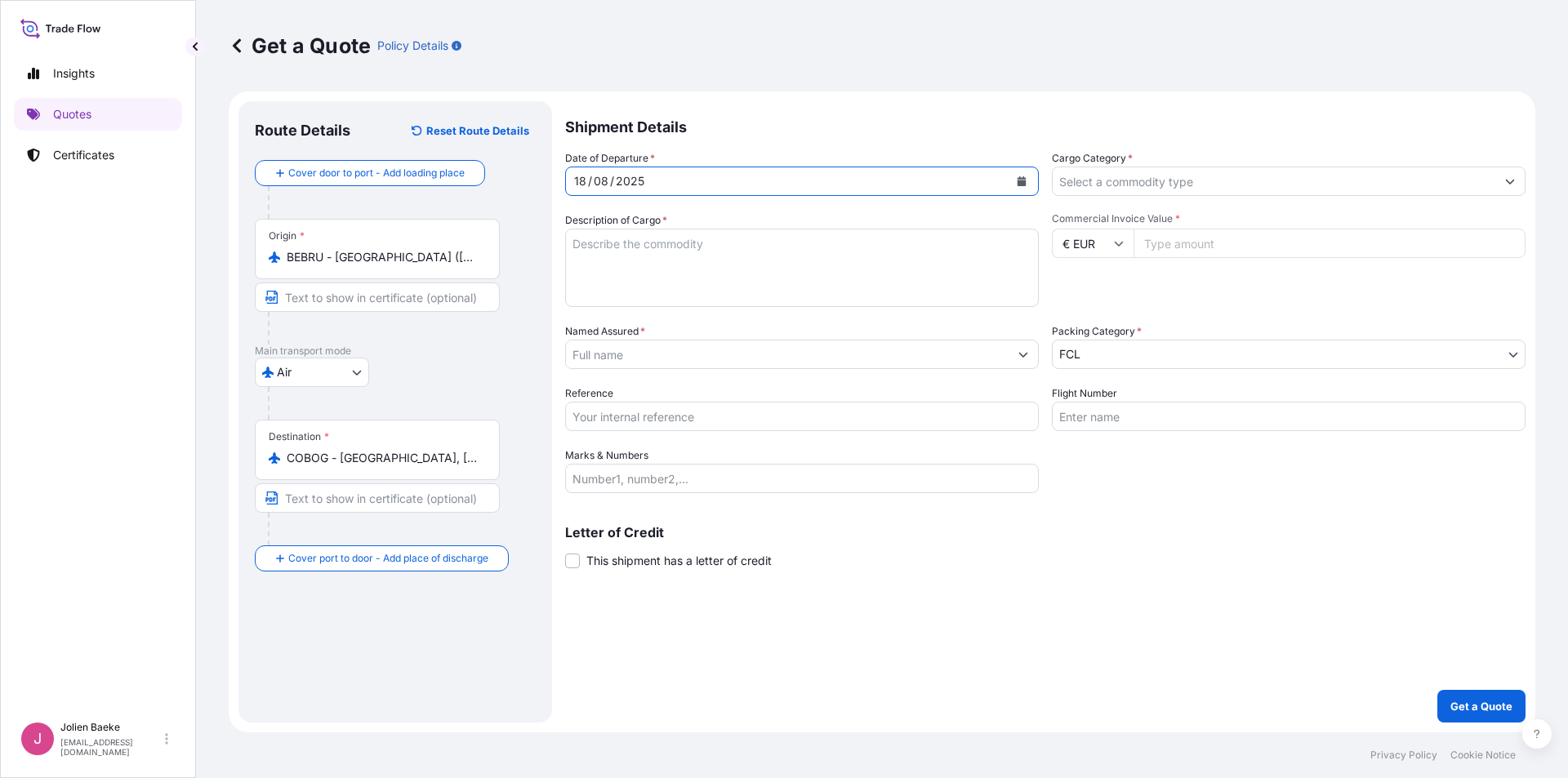
click at [1096, 176] on input "Cargo Category *" at bounding box center [1274, 182] width 443 height 30
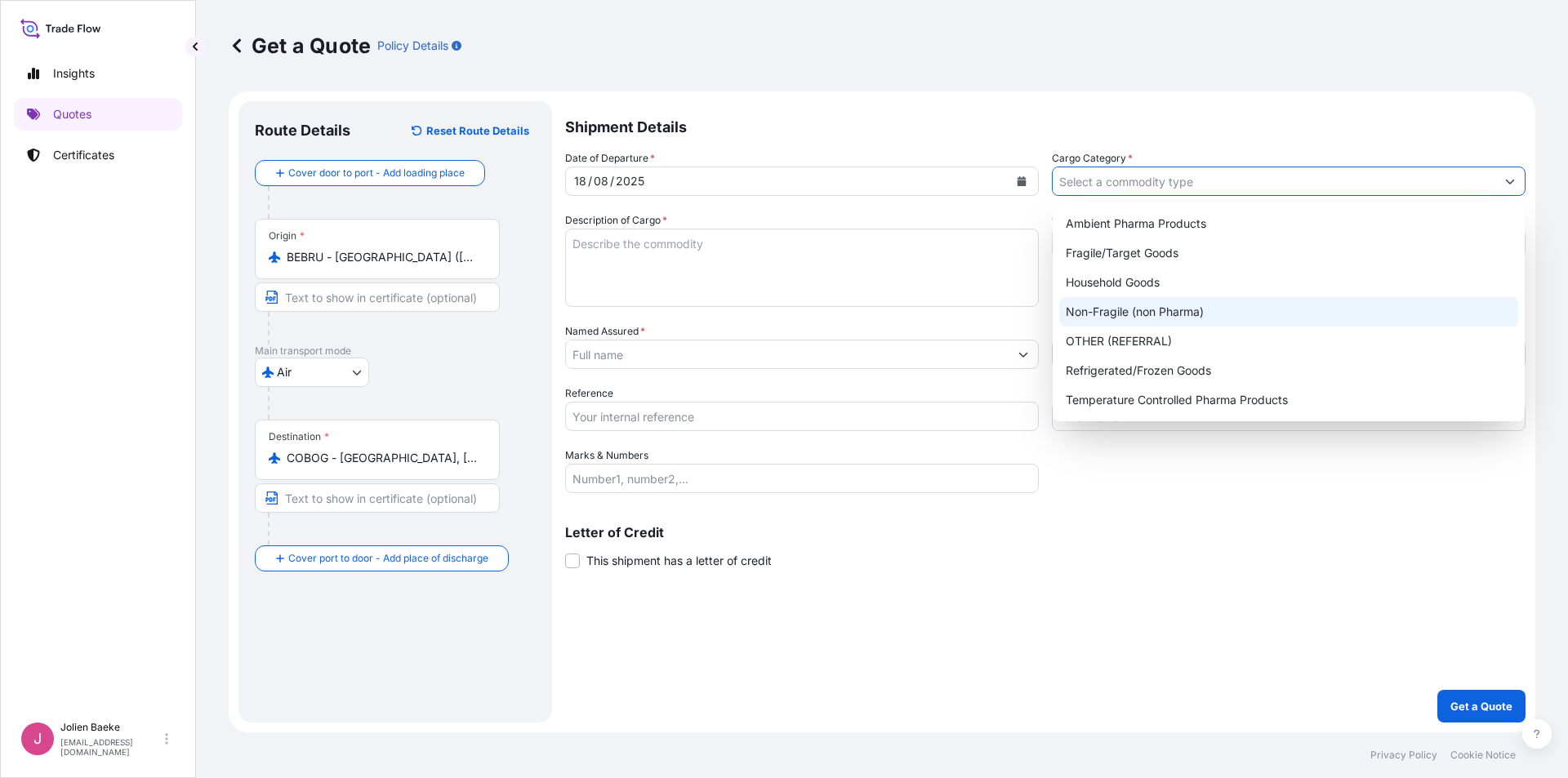
click at [1118, 312] on div "Non-Fragile (non Pharma)" at bounding box center [1288, 312] width 459 height 30
type input "Non-Fragile (non Pharma)"
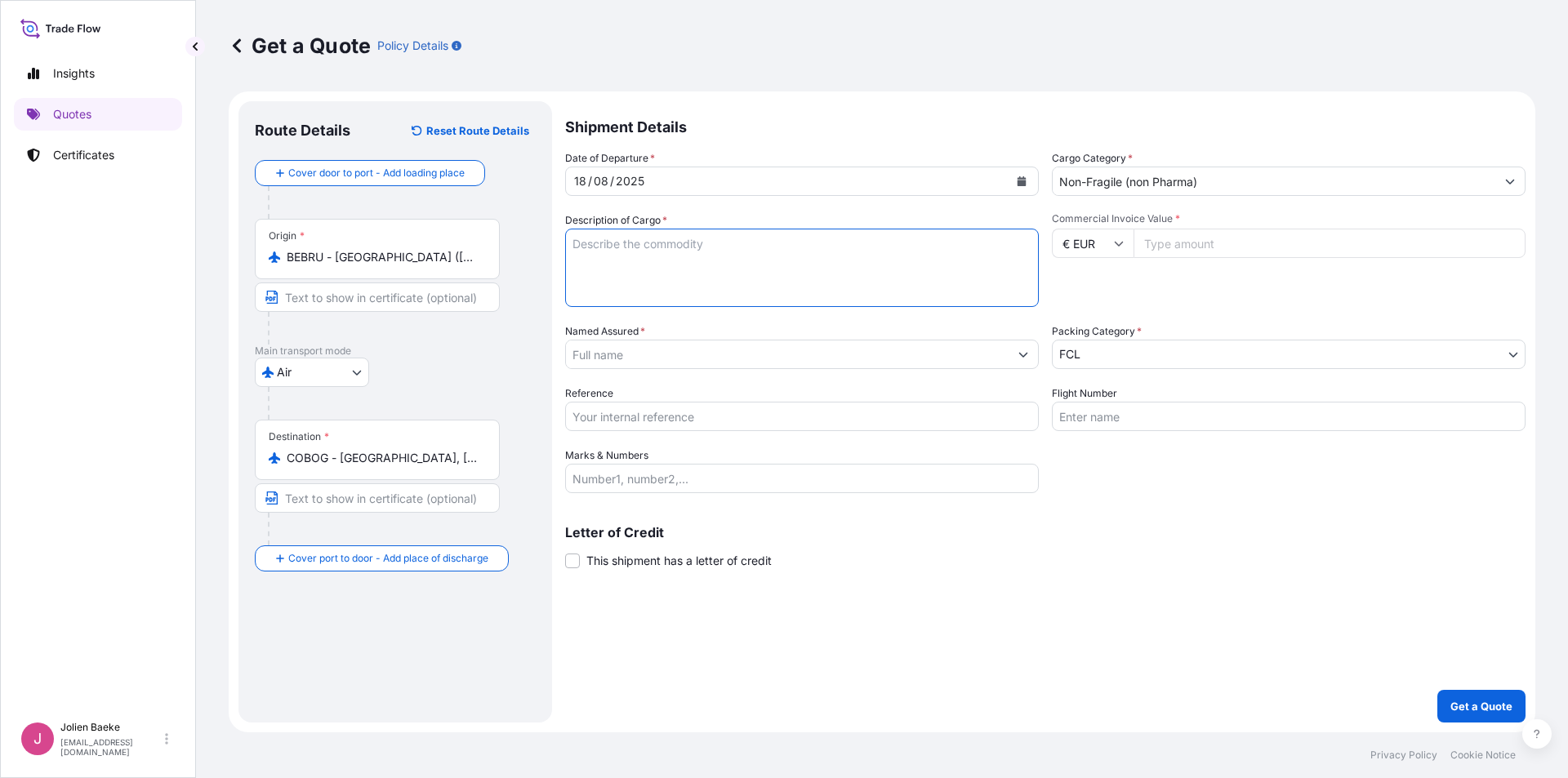
click at [687, 245] on textarea "Description of Cargo *" at bounding box center [802, 268] width 474 height 79
type textarea "M"
type textarea "G-Flex: MEDICAL DEVICES"
click at [1191, 241] on input "Commercial Invoice Value *" at bounding box center [1329, 244] width 392 height 30
type input "33125"
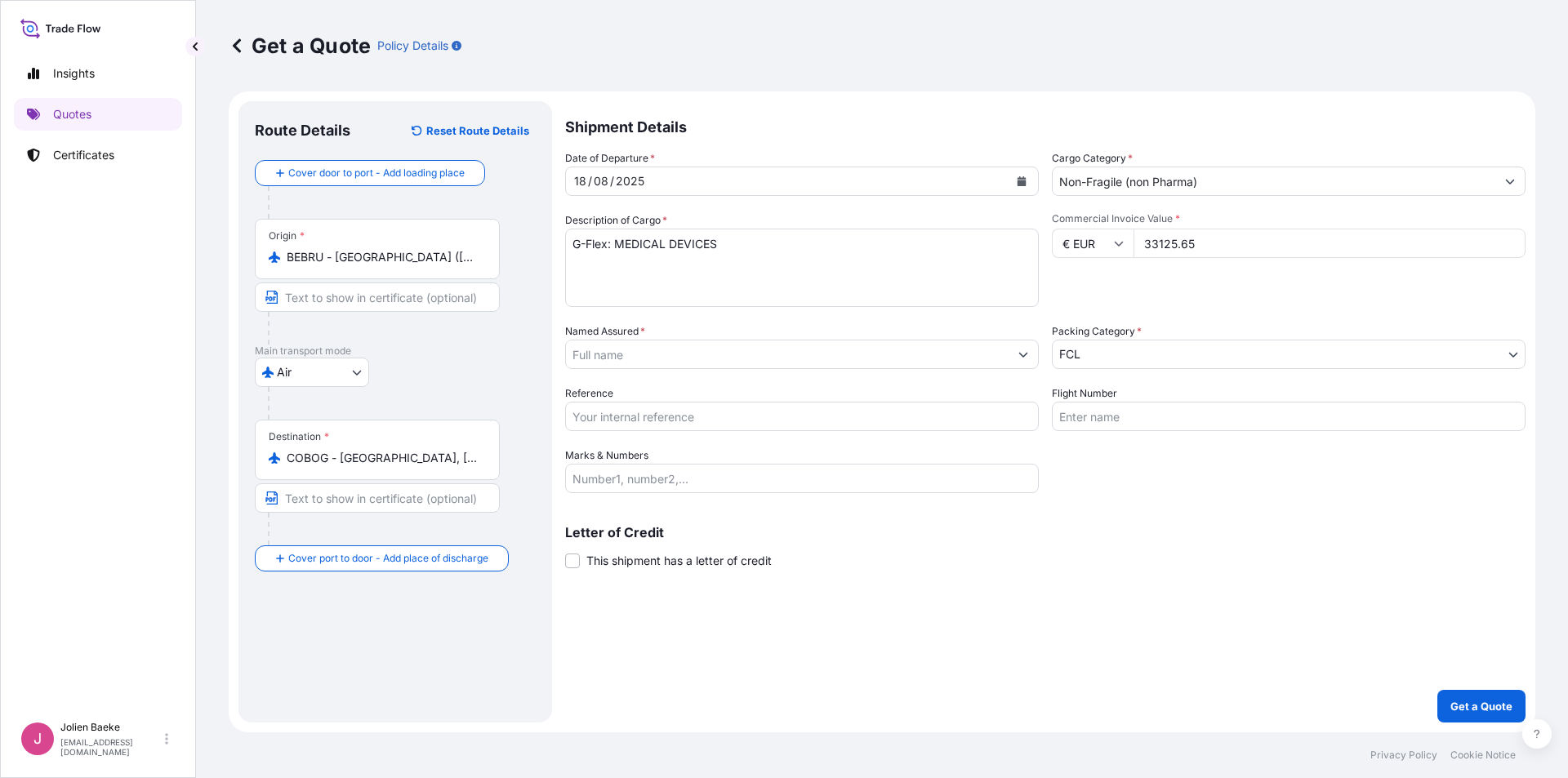
type input "33125.65"
click at [650, 345] on input "Named Assured *" at bounding box center [788, 355] width 443 height 30
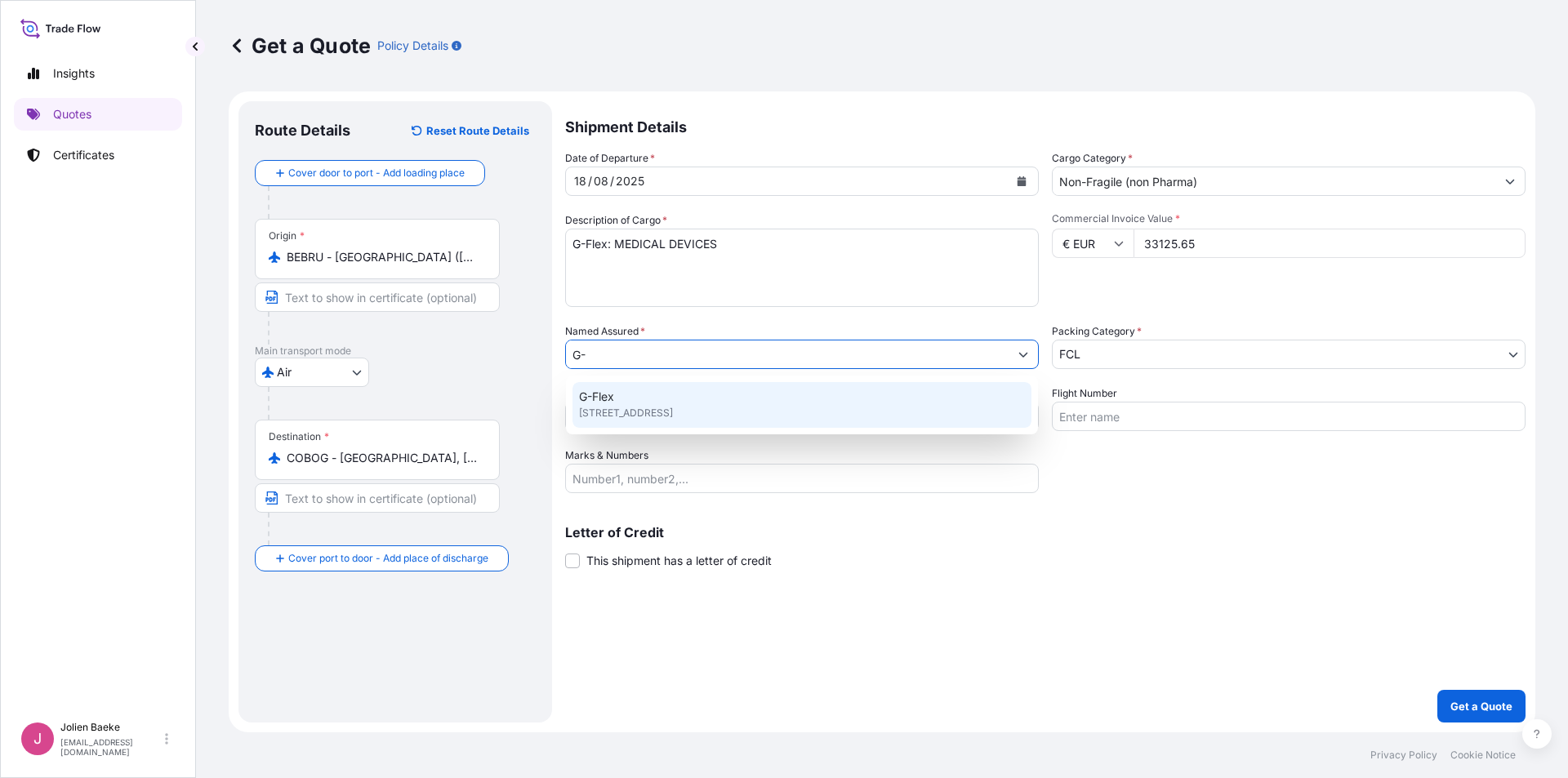
click at [667, 401] on div "G-Flex [STREET_ADDRESS]" at bounding box center [802, 404] width 459 height 45
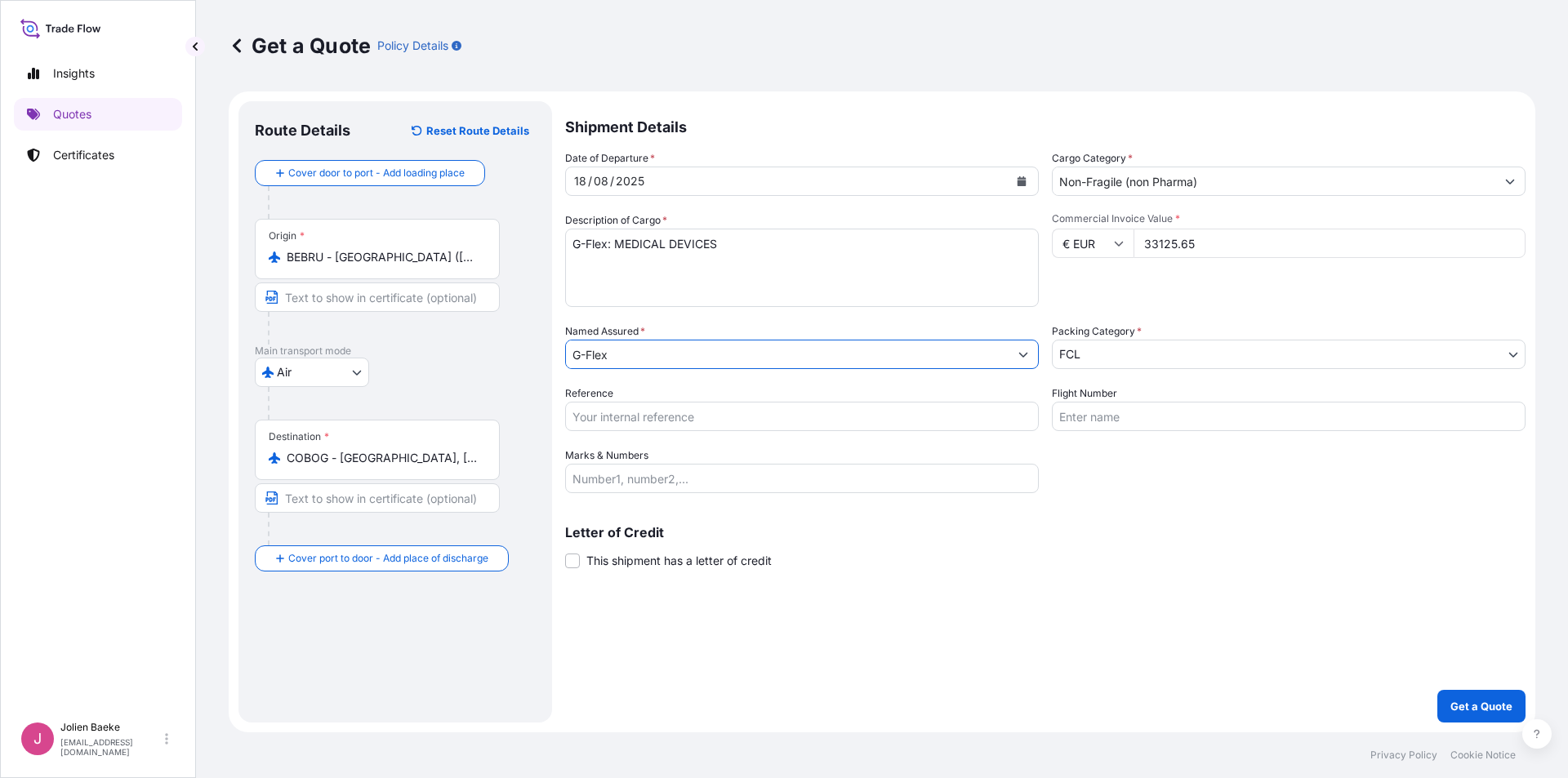
type input "G-Flex"
click at [1076, 358] on body "15 options available. 3 options available. 13 options available. 1 option avail…" at bounding box center [784, 389] width 1568 height 778
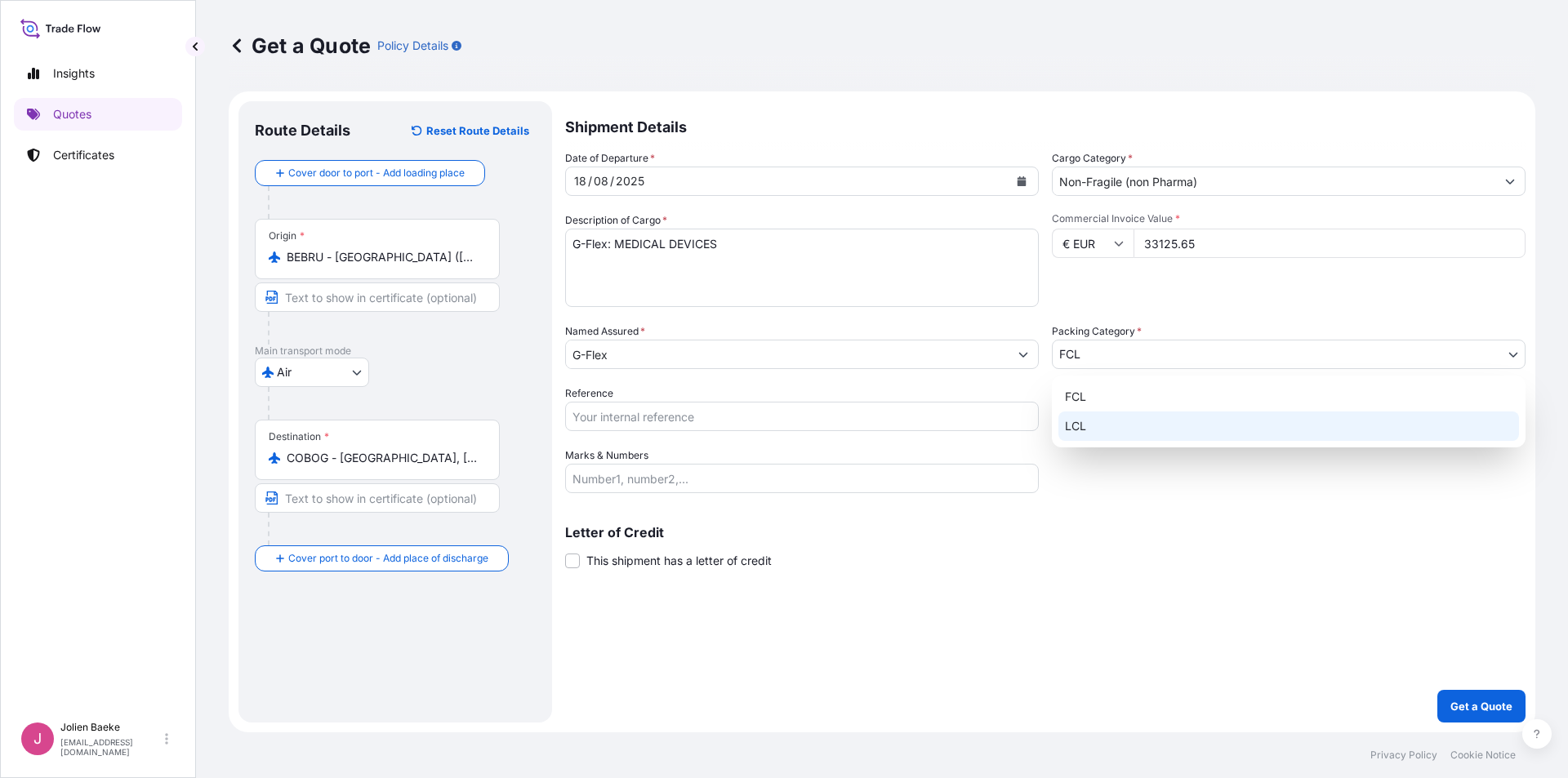
click at [1085, 420] on div "LCL" at bounding box center [1288, 426] width 461 height 30
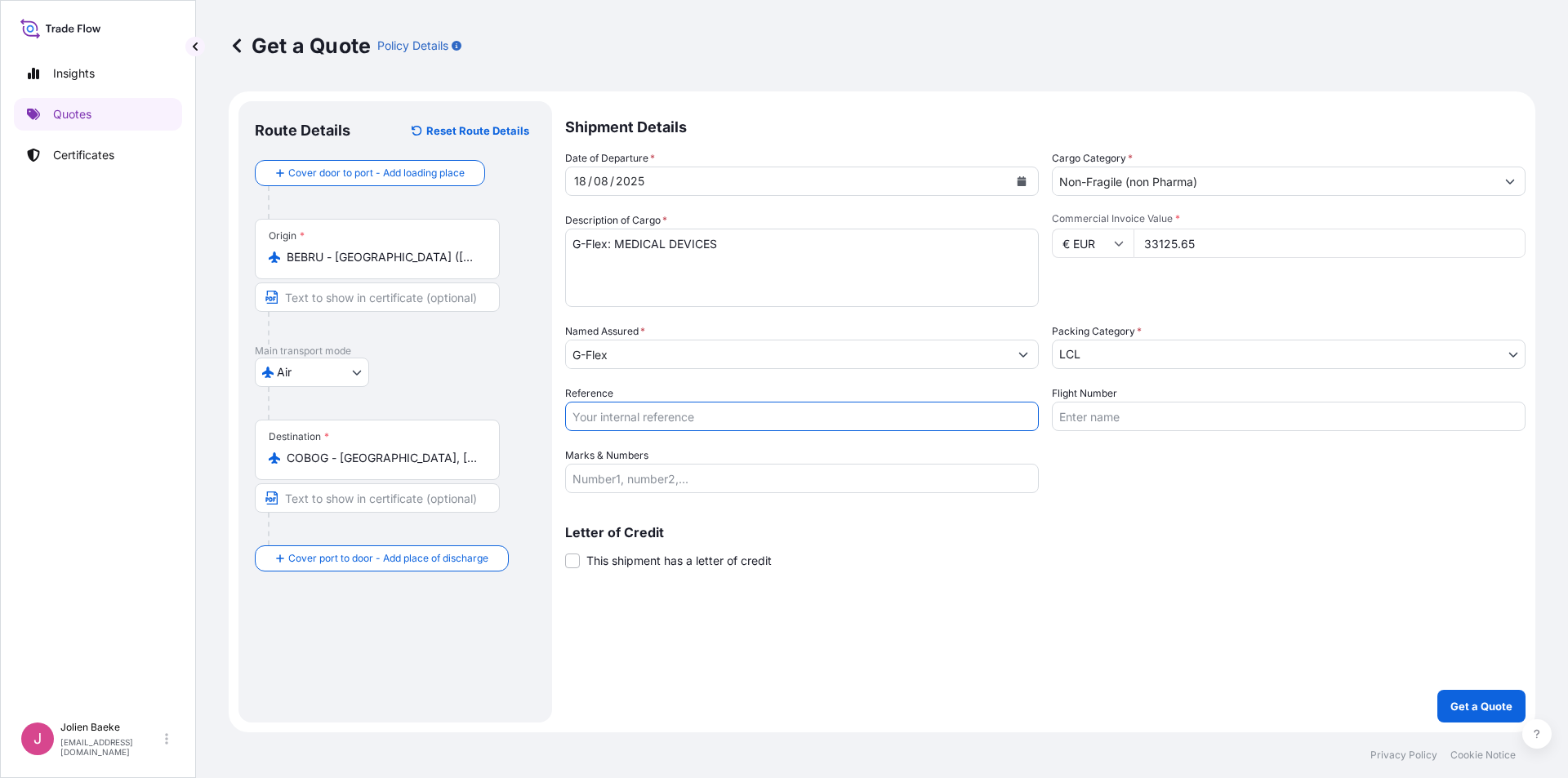
click at [781, 420] on input "Reference" at bounding box center [802, 416] width 474 height 30
type input "OFB25081469 JB"
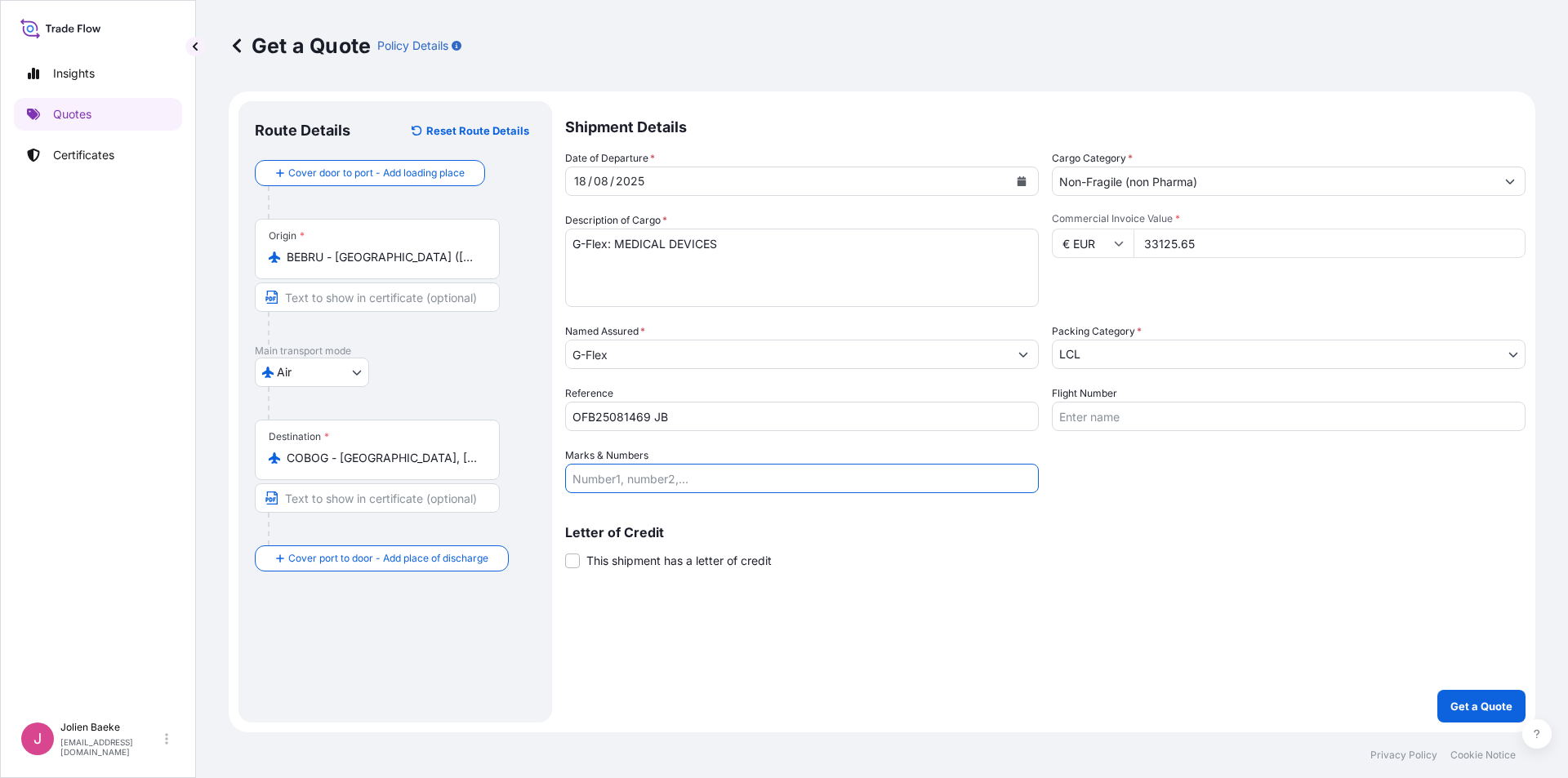
click at [760, 464] on input "Marks & Numbers" at bounding box center [802, 478] width 474 height 30
type input "DEL250242"
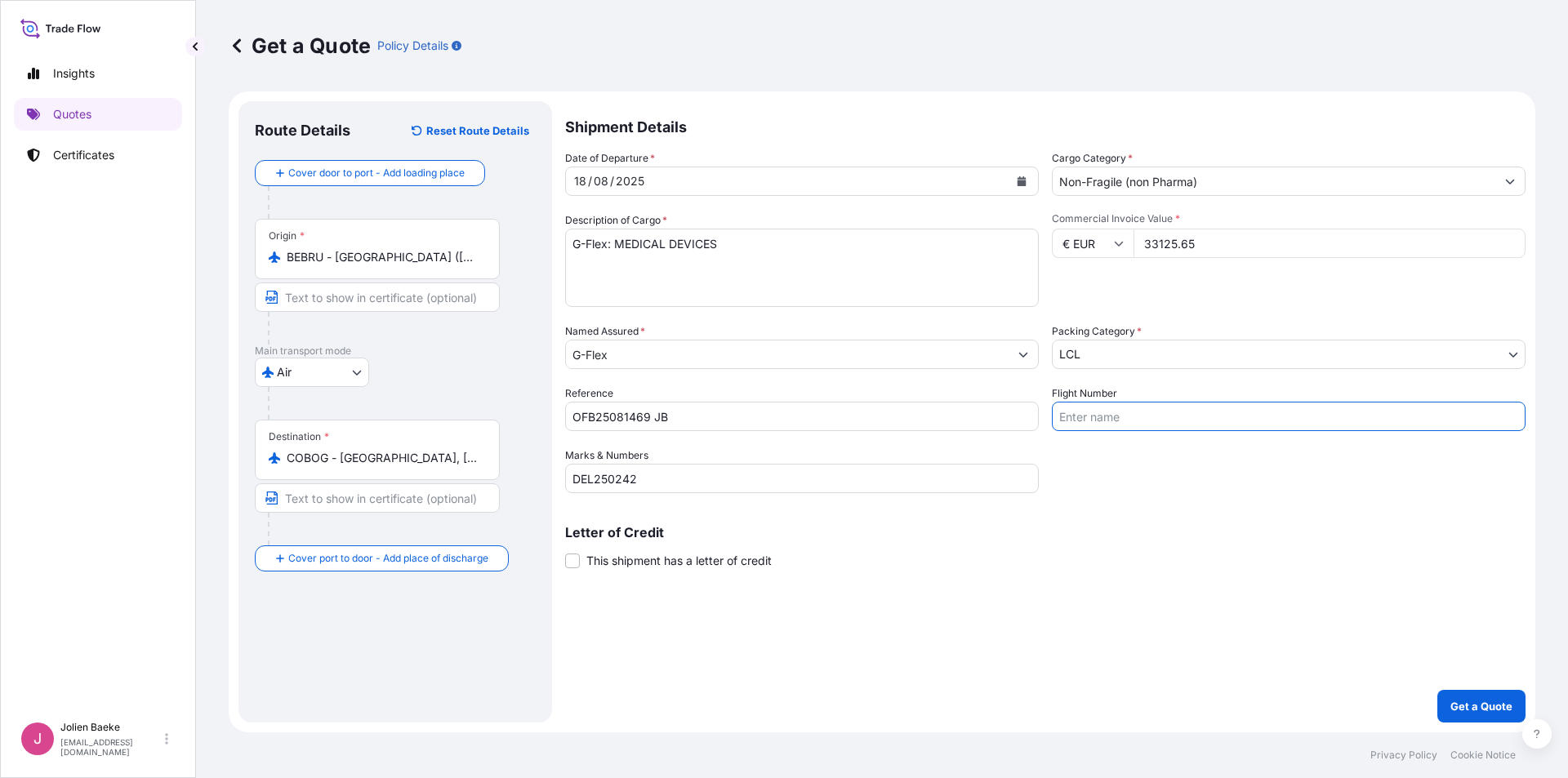
click at [1115, 418] on input "Flight Number" at bounding box center [1288, 416] width 474 height 30
type input "airplane"
click at [1474, 703] on p "Get a Quote" at bounding box center [1481, 706] width 62 height 17
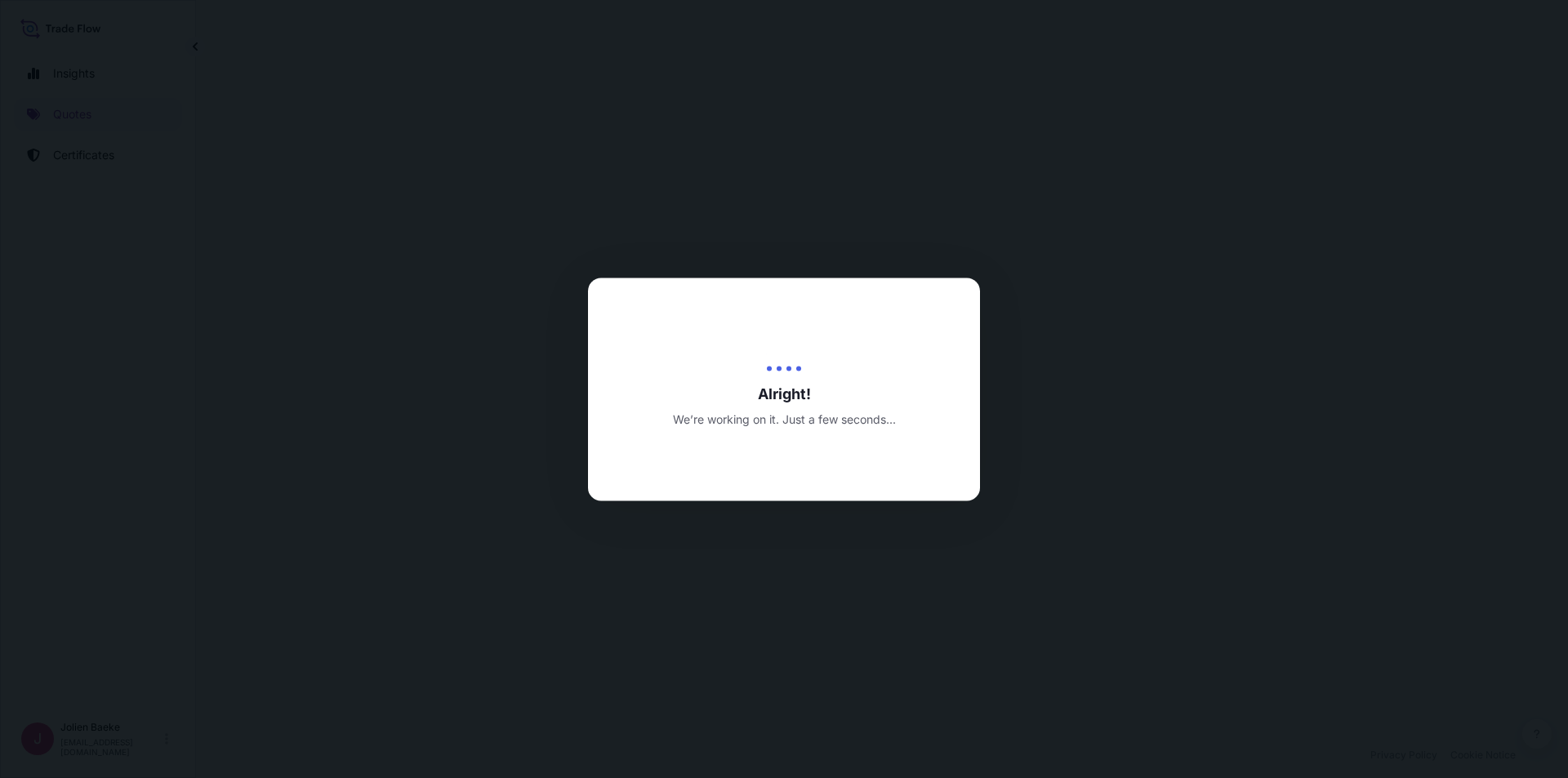
select select "Air"
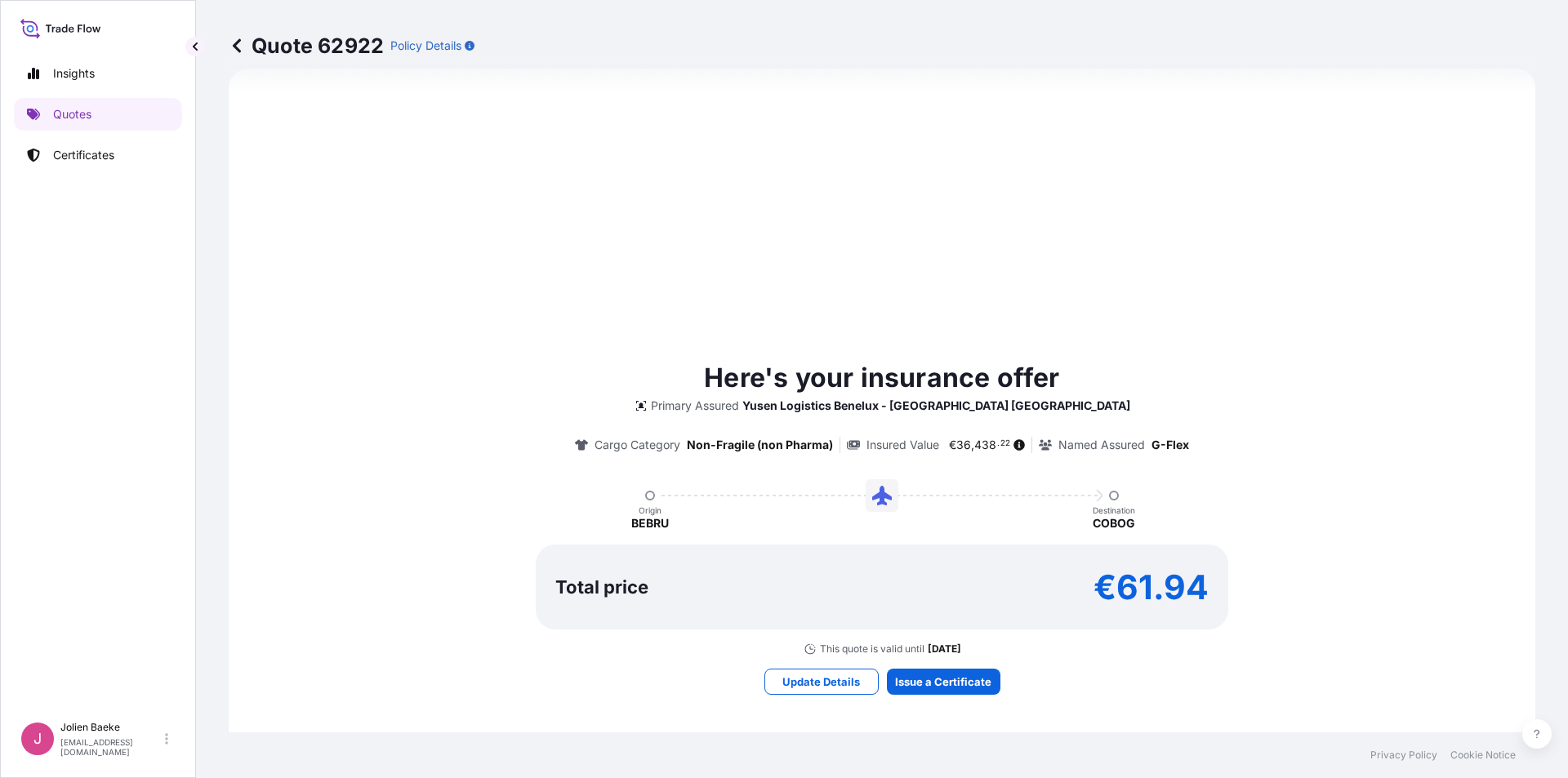
scroll to position [823, 0]
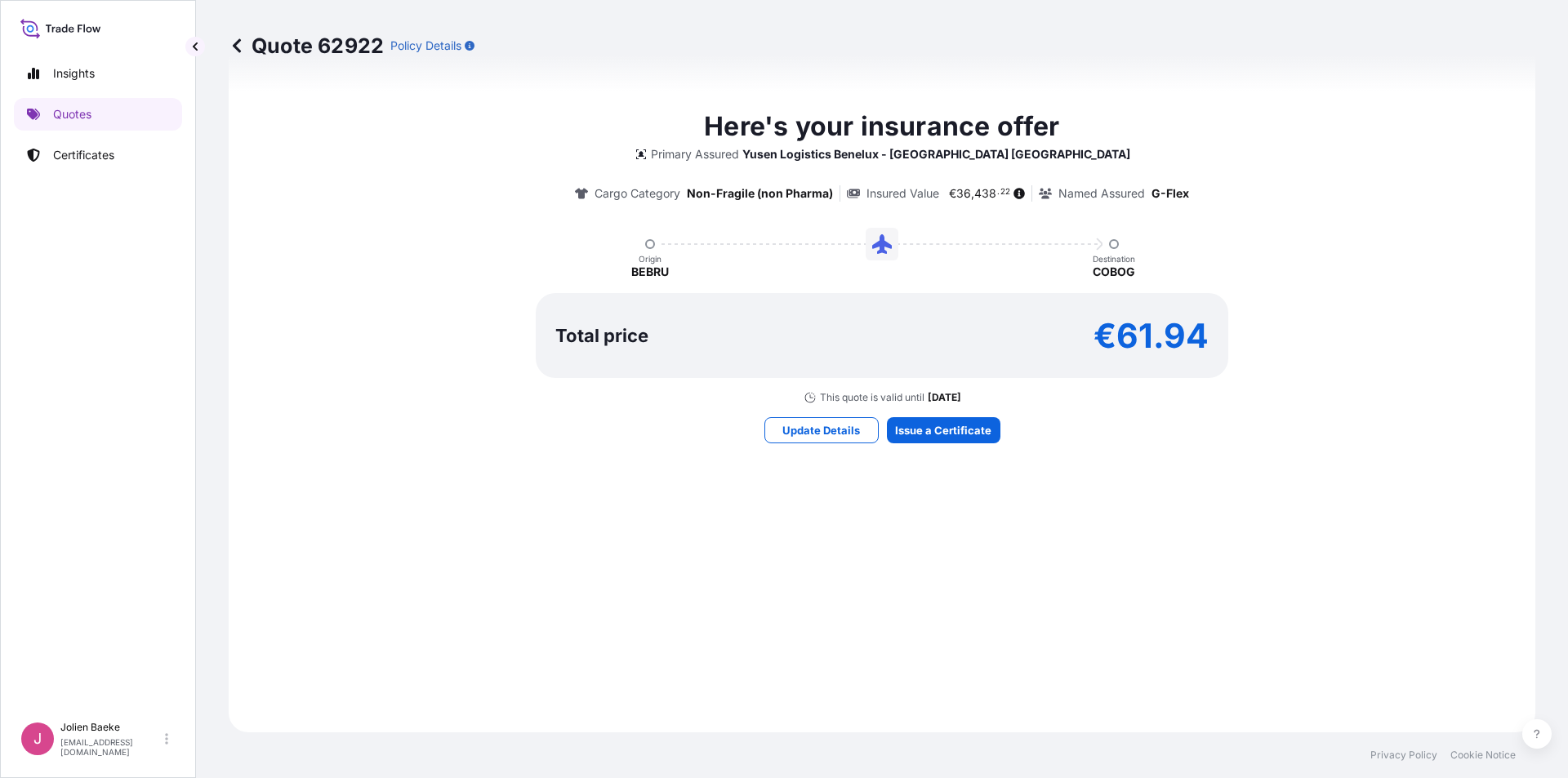
click at [243, 44] on icon at bounding box center [237, 46] width 17 height 17
